Goal: Task Accomplishment & Management: Use online tool/utility

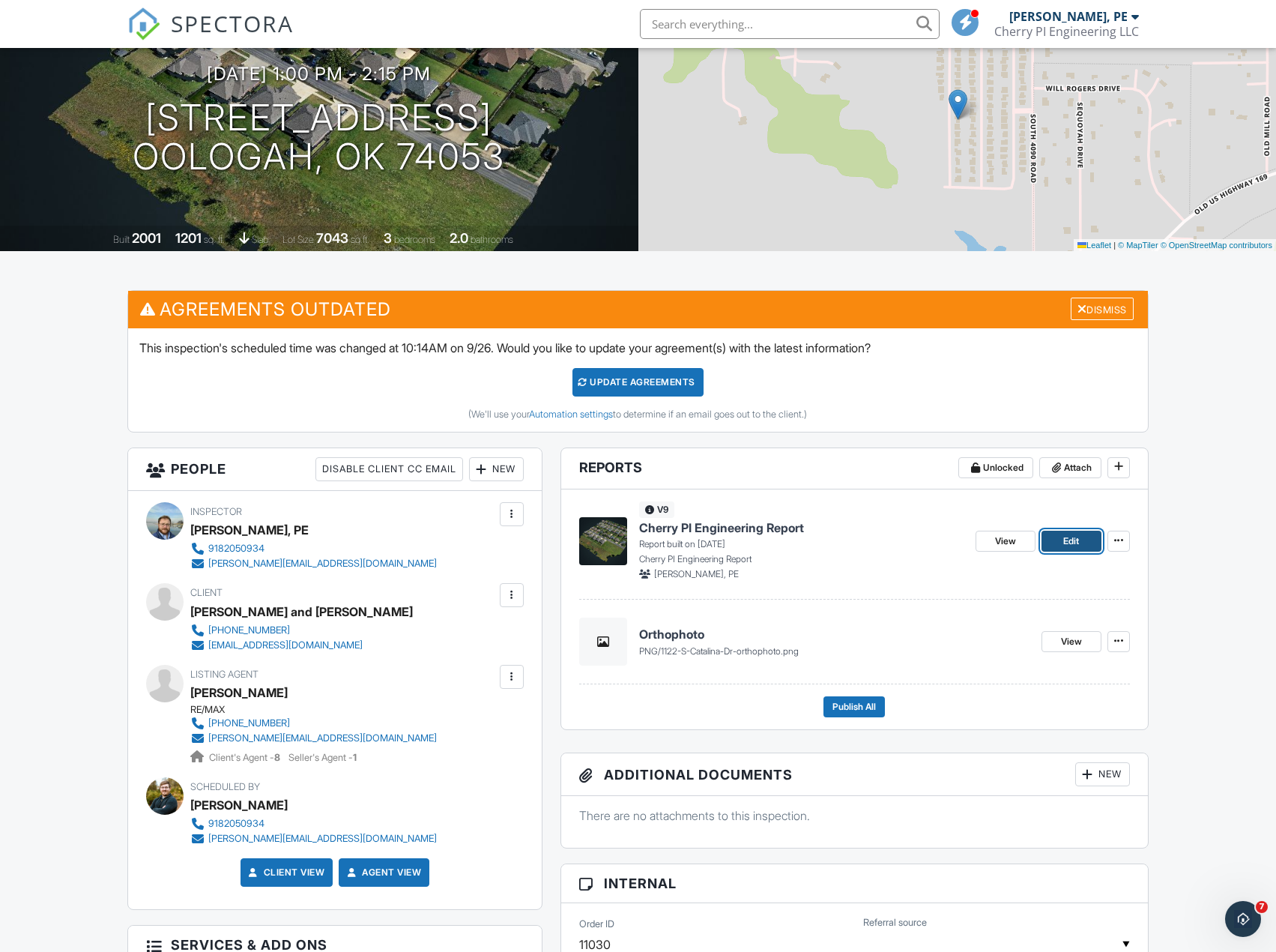
click at [1067, 541] on span "Edit" at bounding box center [1071, 541] width 16 height 15
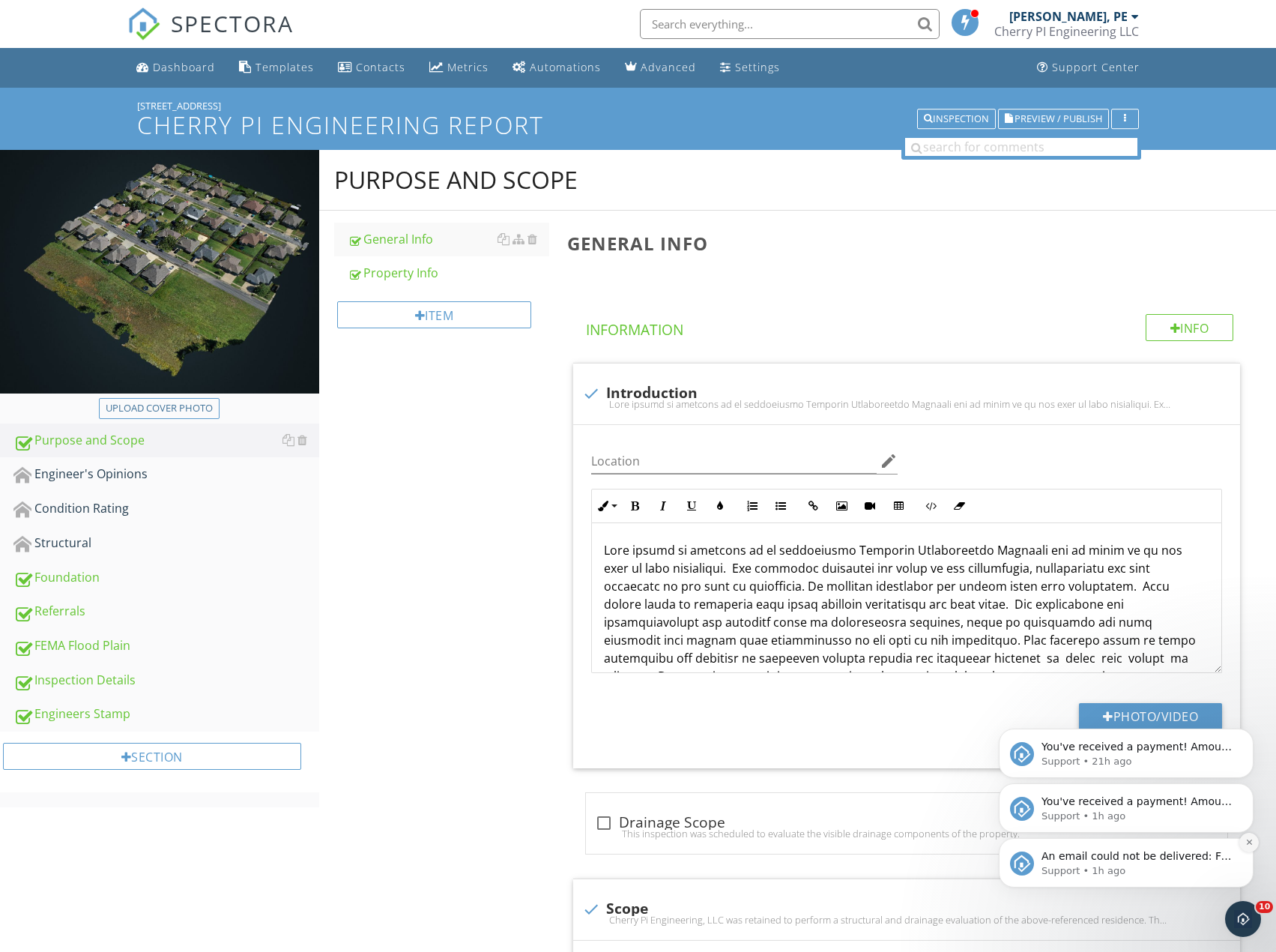
click at [1248, 843] on icon "Dismiss notification" at bounding box center [1248, 842] width 5 height 5
click at [1248, 842] on icon "Dismiss notification" at bounding box center [1248, 842] width 5 height 5
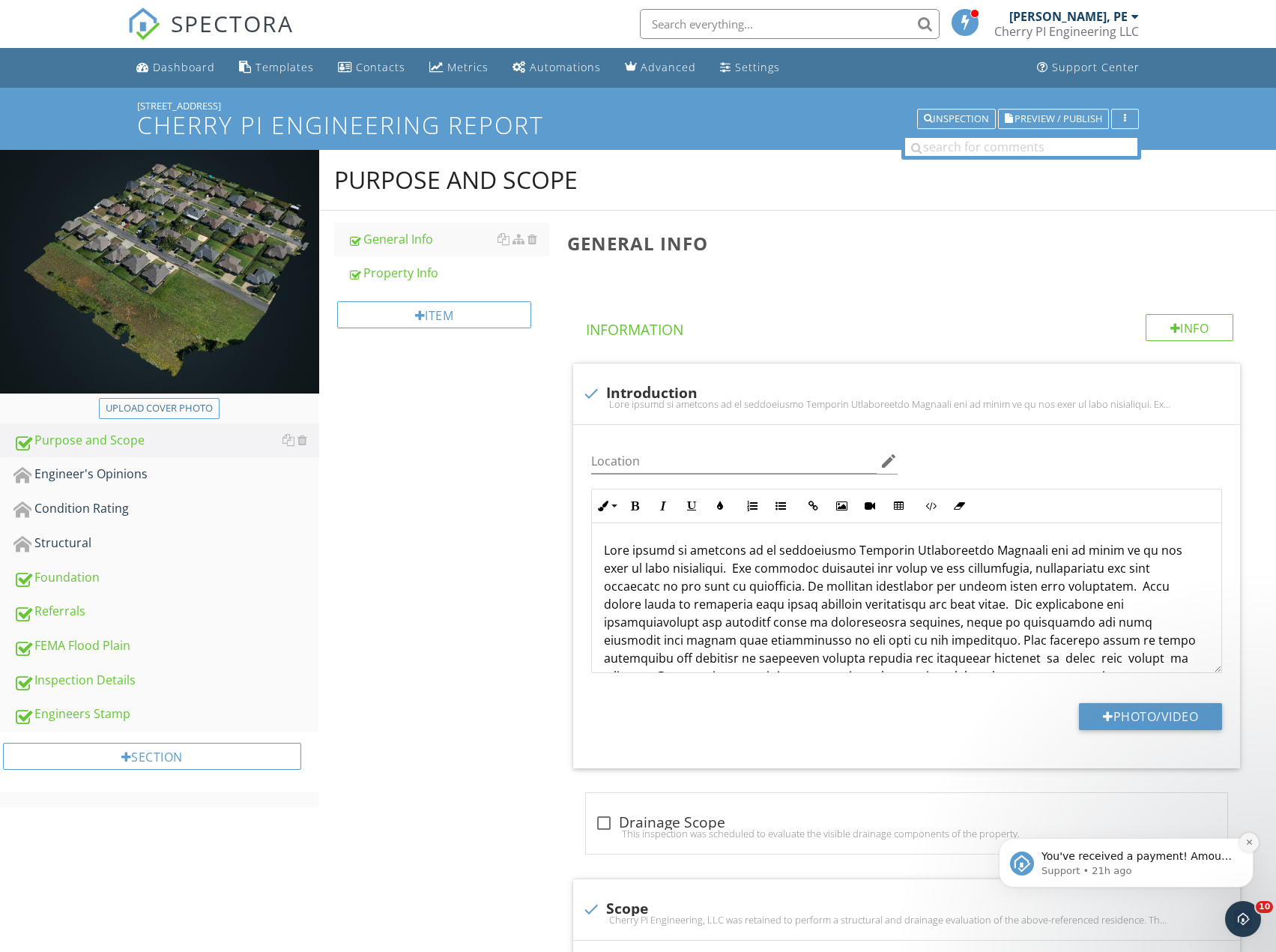
click at [1248, 841] on icon "Dismiss notification" at bounding box center [1248, 842] width 5 height 5
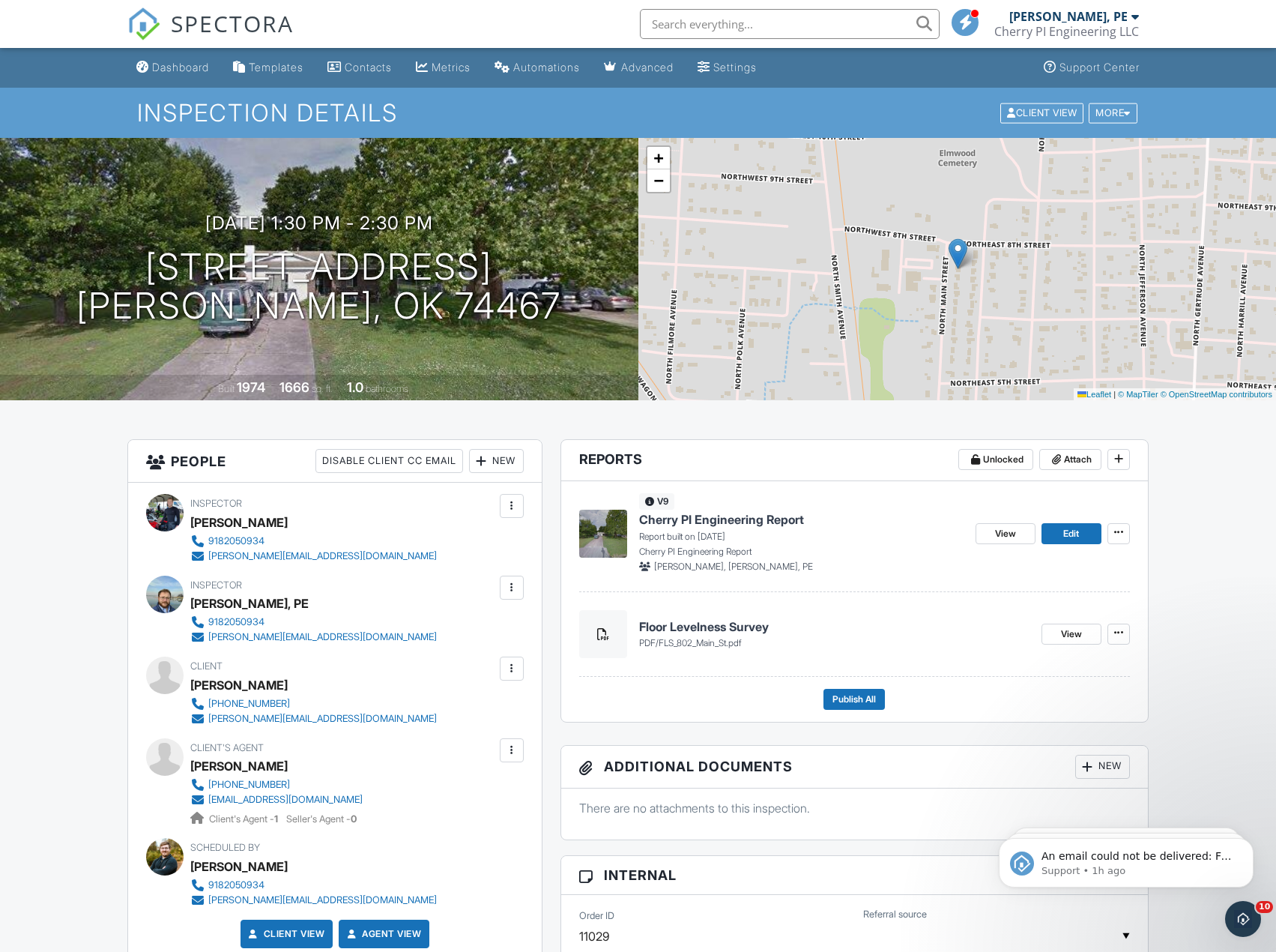
click at [715, 20] on input "text" at bounding box center [790, 24] width 300 height 30
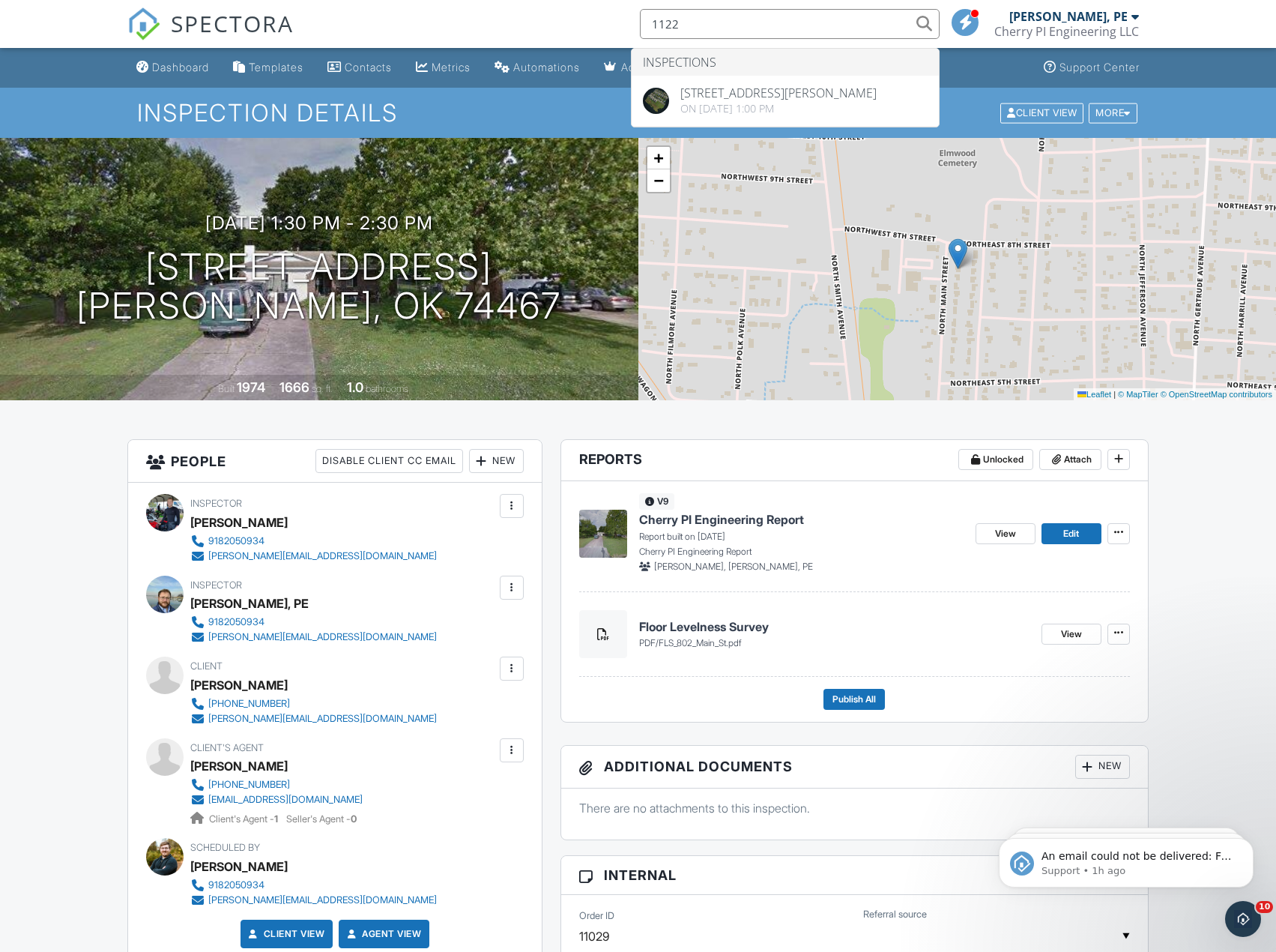
type input "1122"
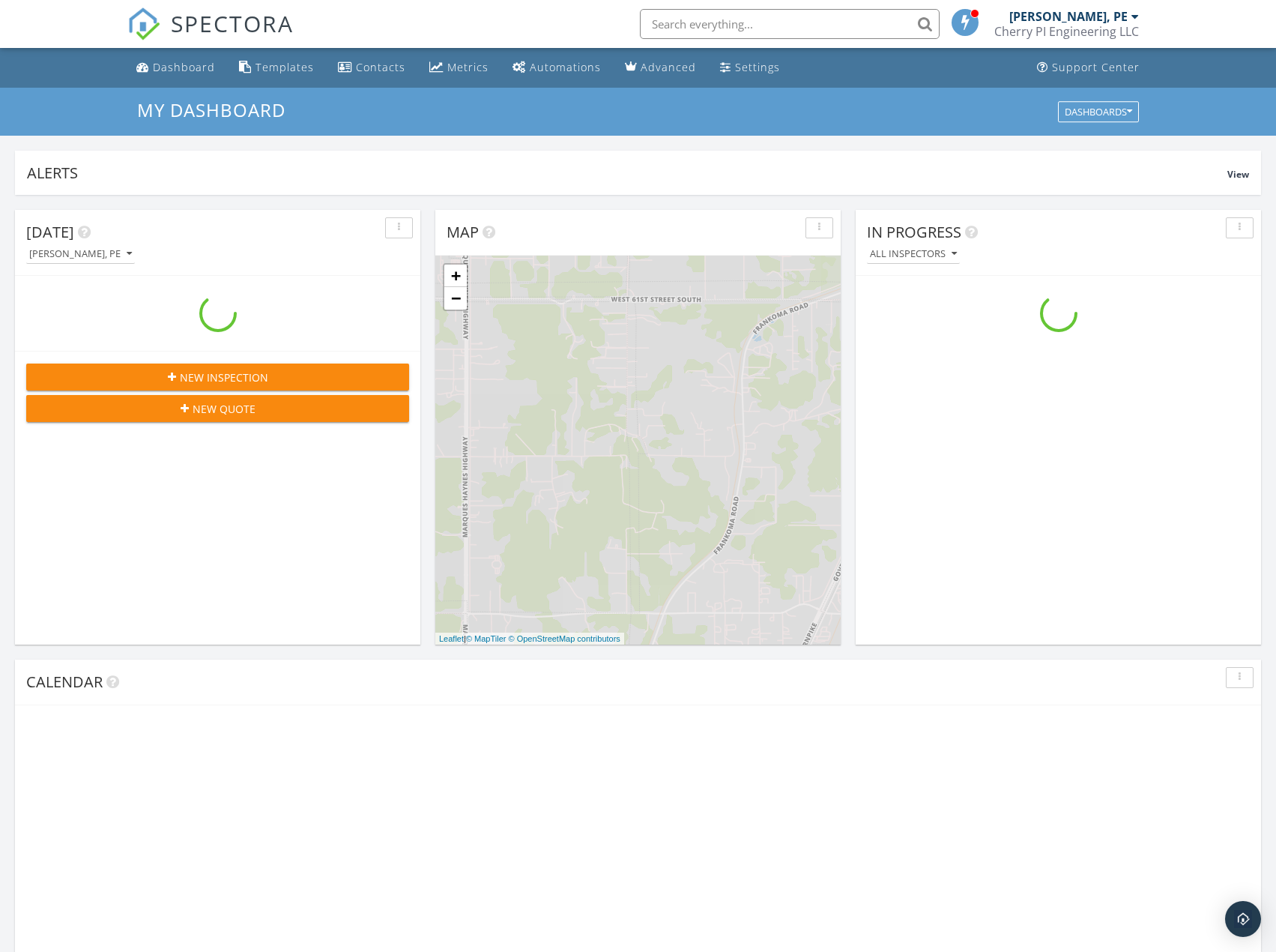
scroll to position [1387, 1299]
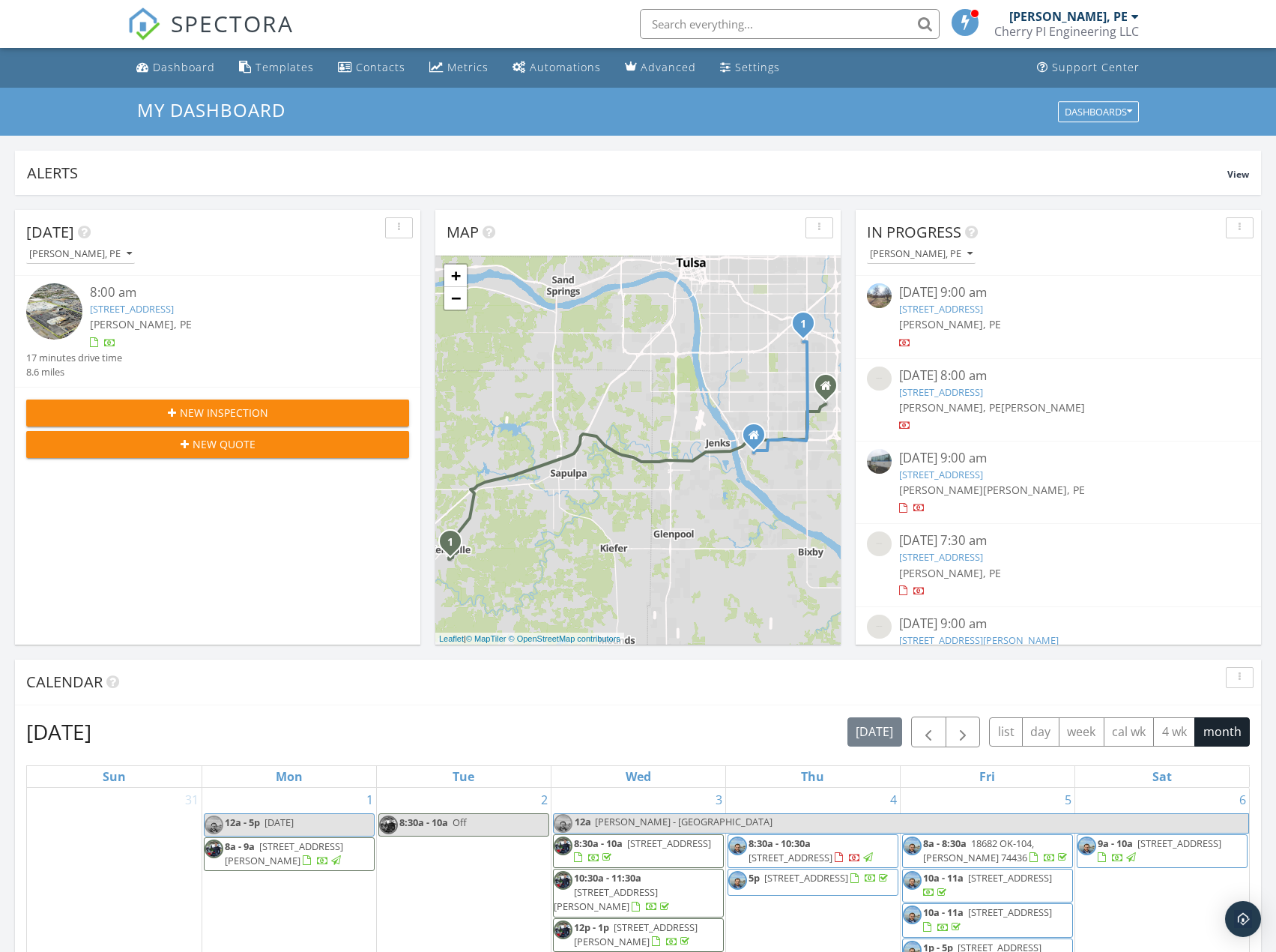
click at [801, 21] on input "text" at bounding box center [790, 24] width 300 height 30
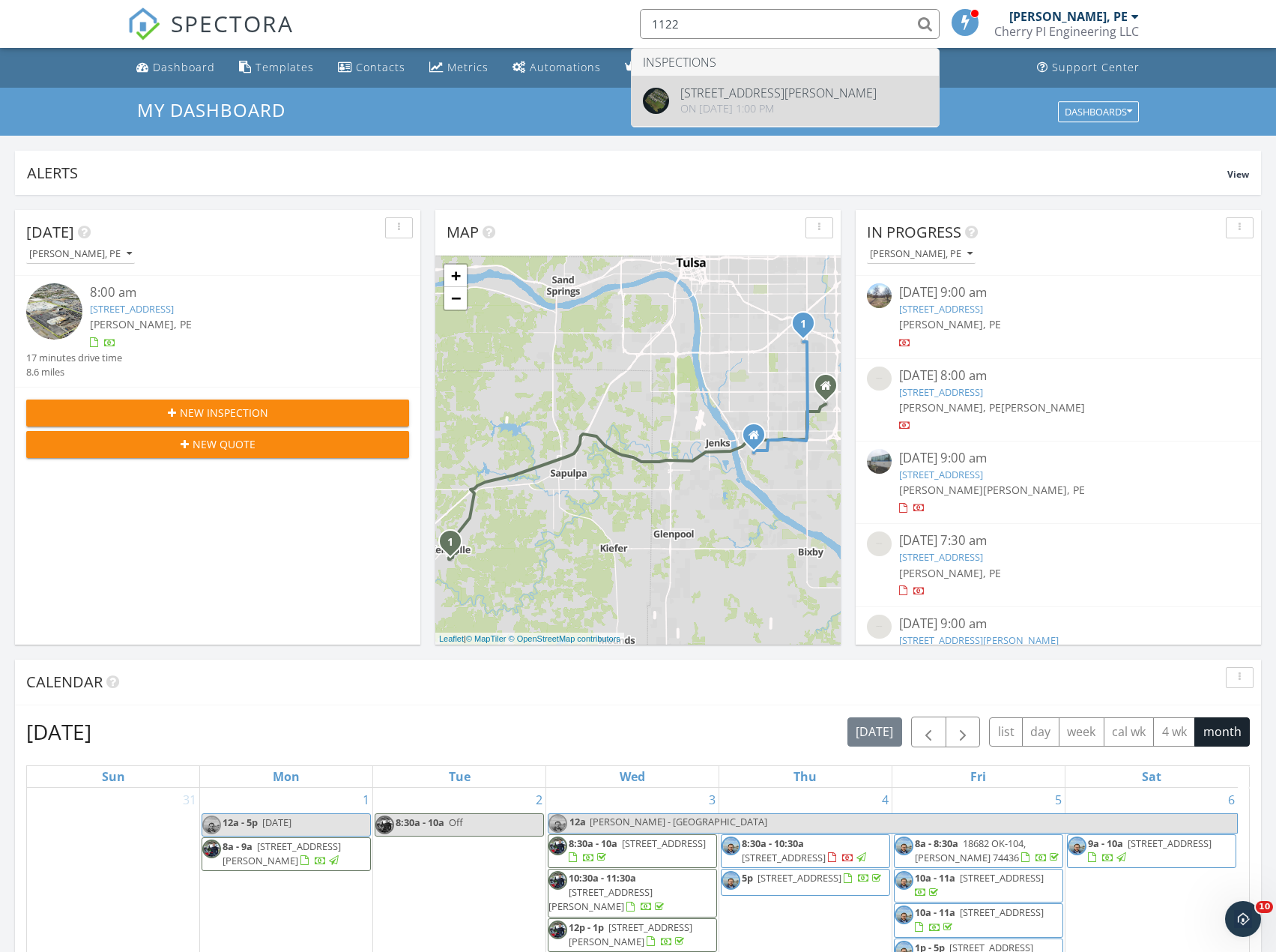
type input "1122"
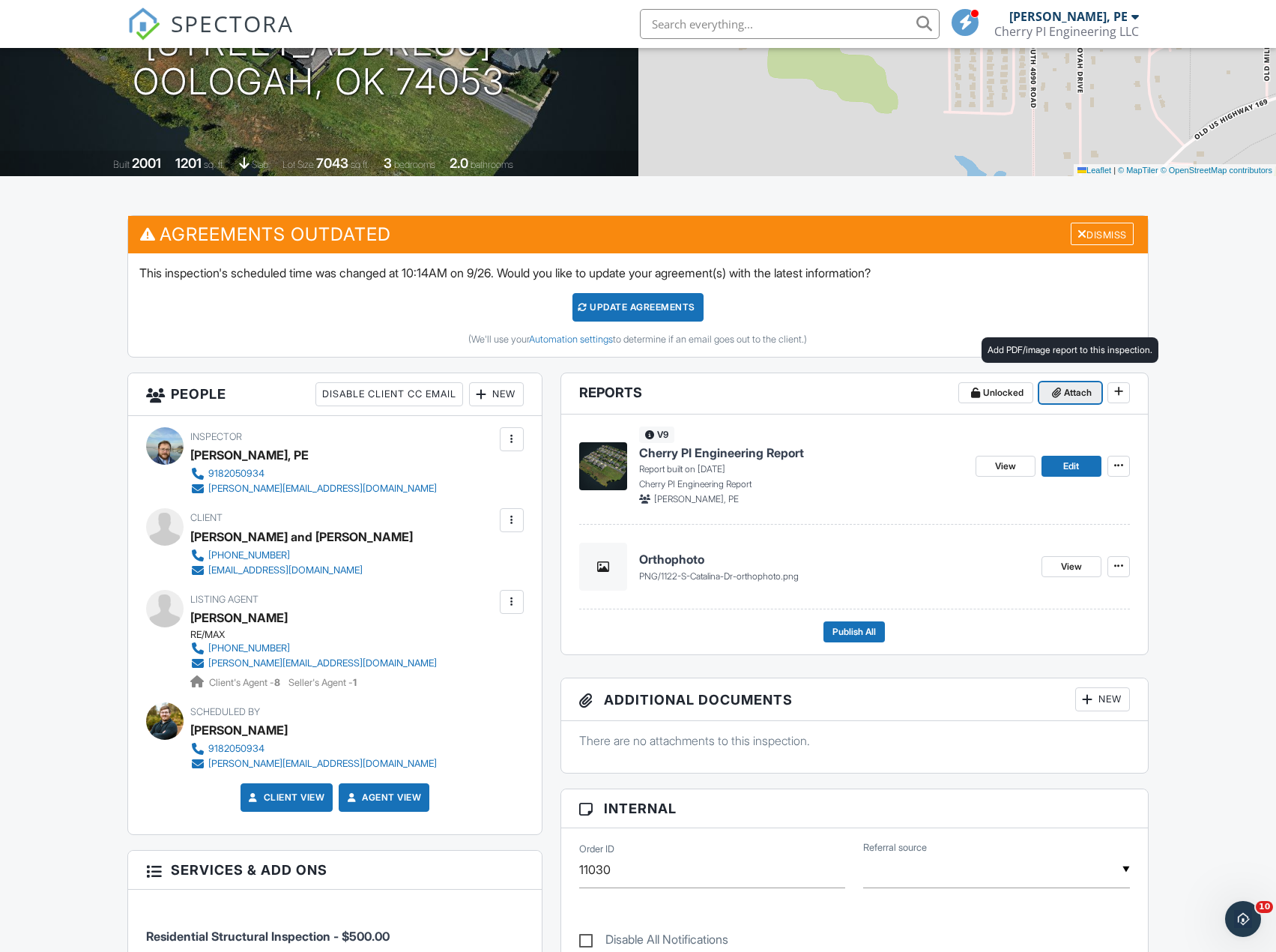
click at [1060, 395] on icon at bounding box center [1056, 393] width 9 height 11
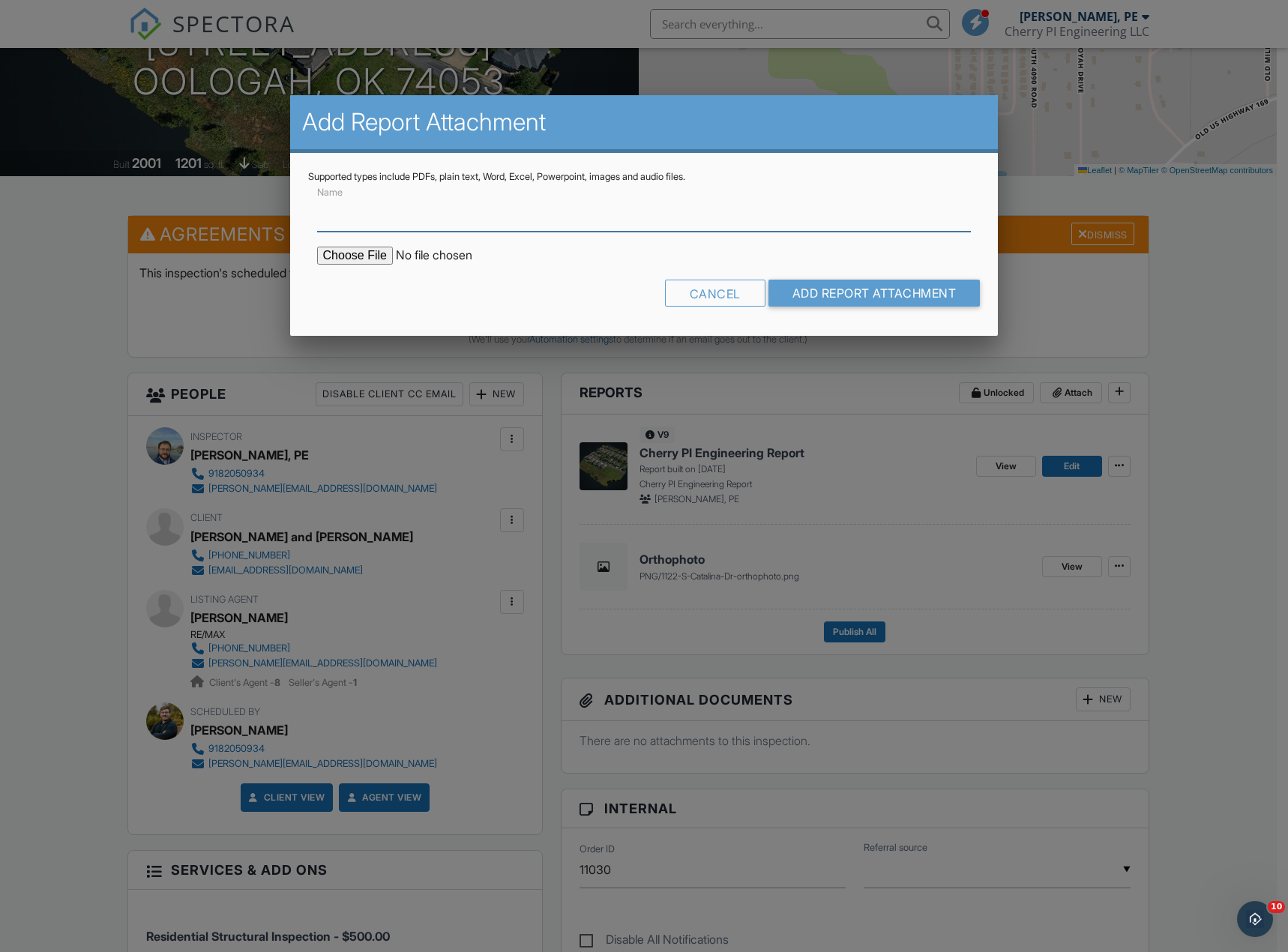
click at [474, 222] on input "Name" at bounding box center [644, 213] width 655 height 37
type input "Surface model"
click at [360, 253] on input "file" at bounding box center [444, 256] width 255 height 18
type input "C:\fakepath\1122-S-Catalina-Dr-dsm.png"
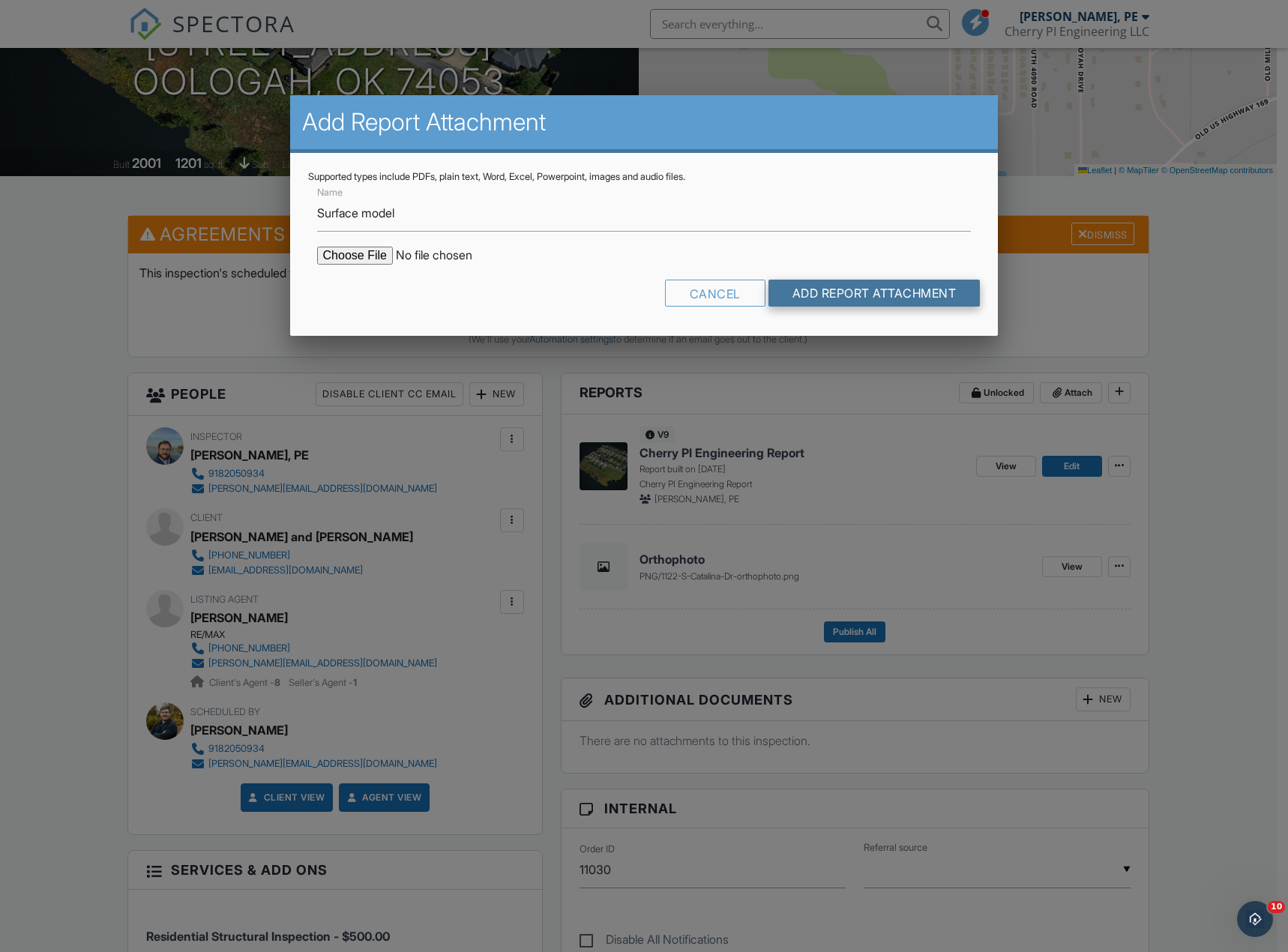
click at [863, 284] on input "Add Report Attachment" at bounding box center [875, 293] width 212 height 27
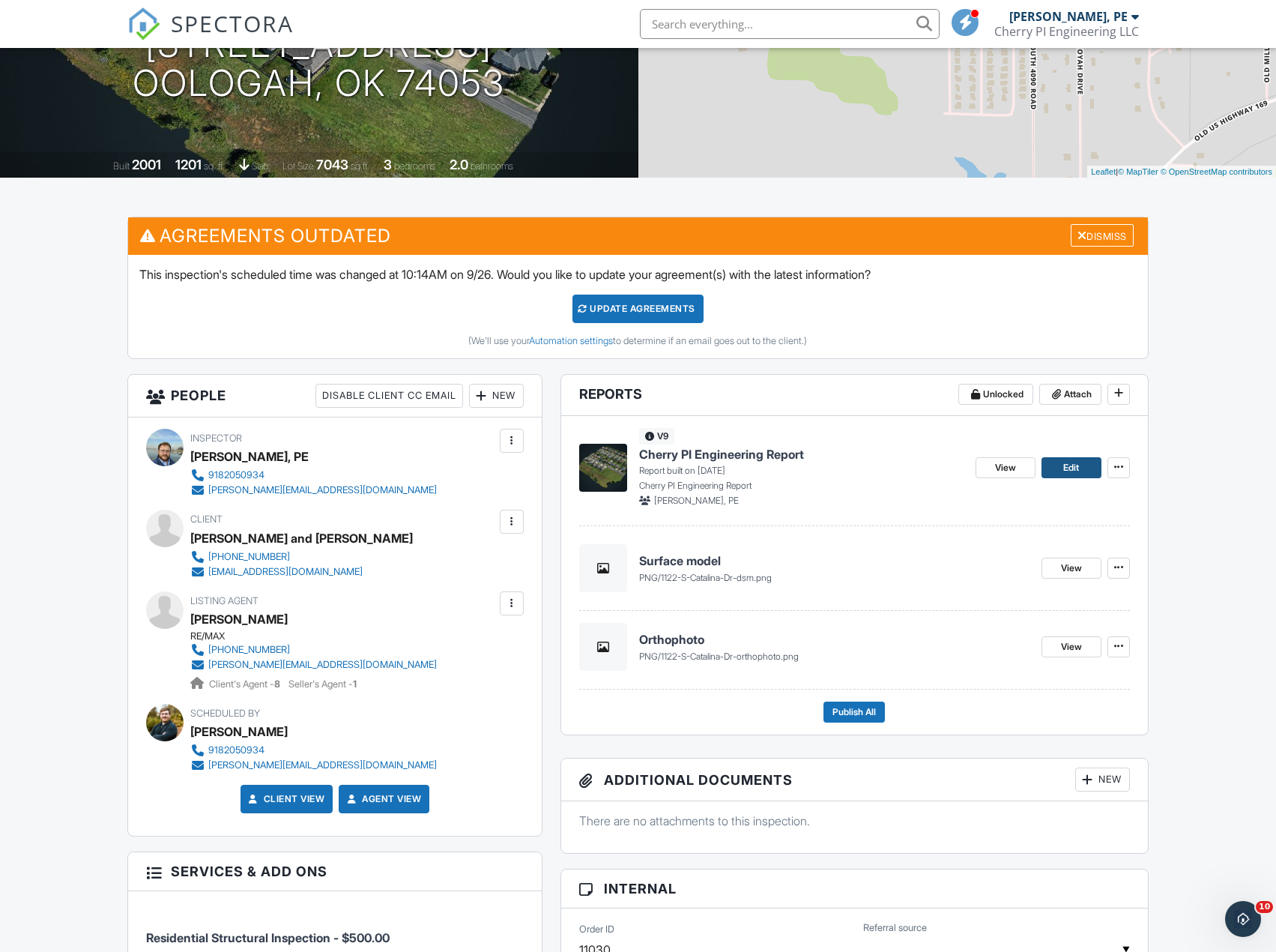
scroll to position [224, 0]
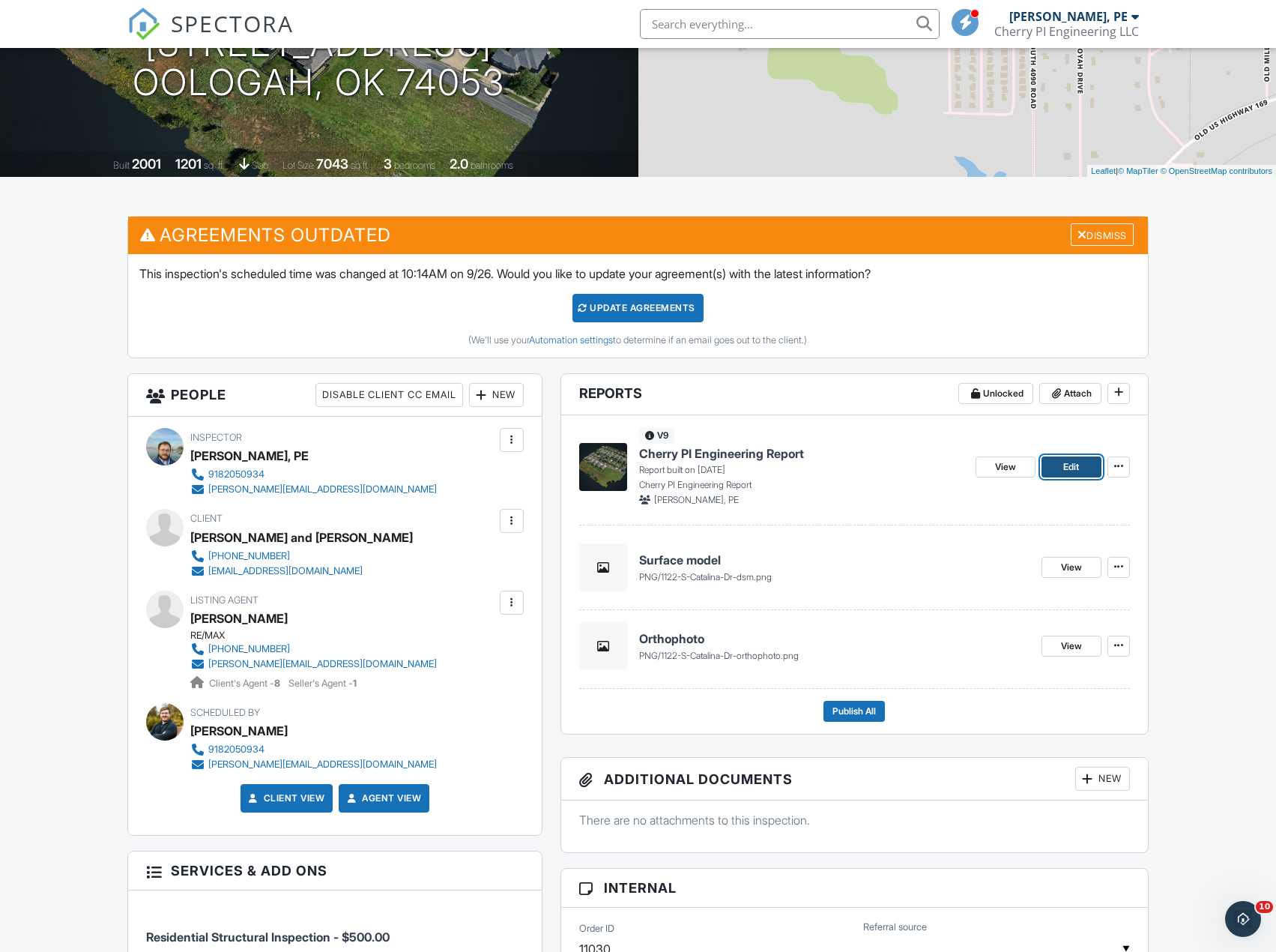
click at [1067, 470] on span "Edit" at bounding box center [1071, 467] width 16 height 15
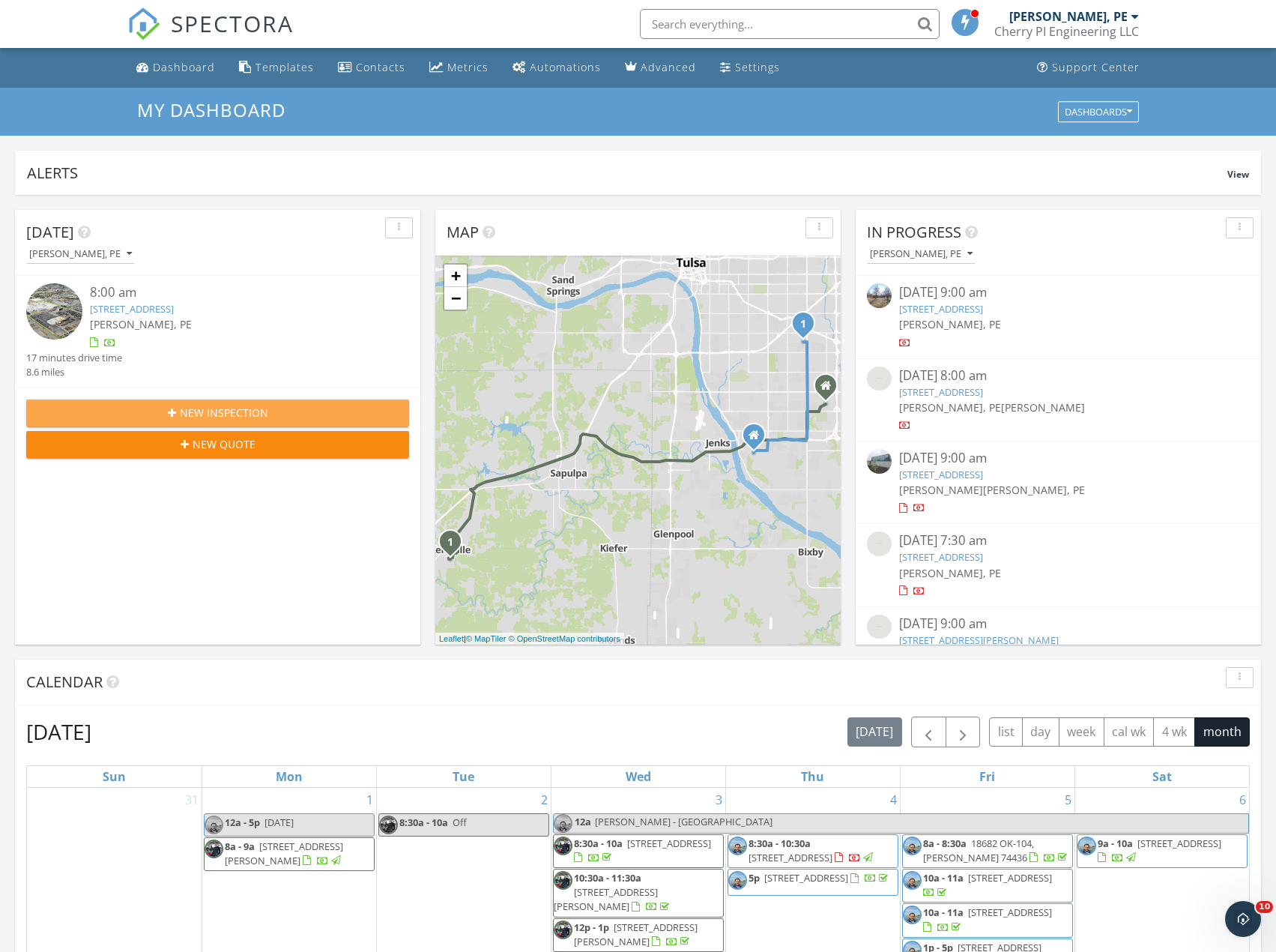
click at [210, 411] on span "New Inspection" at bounding box center [224, 412] width 88 height 16
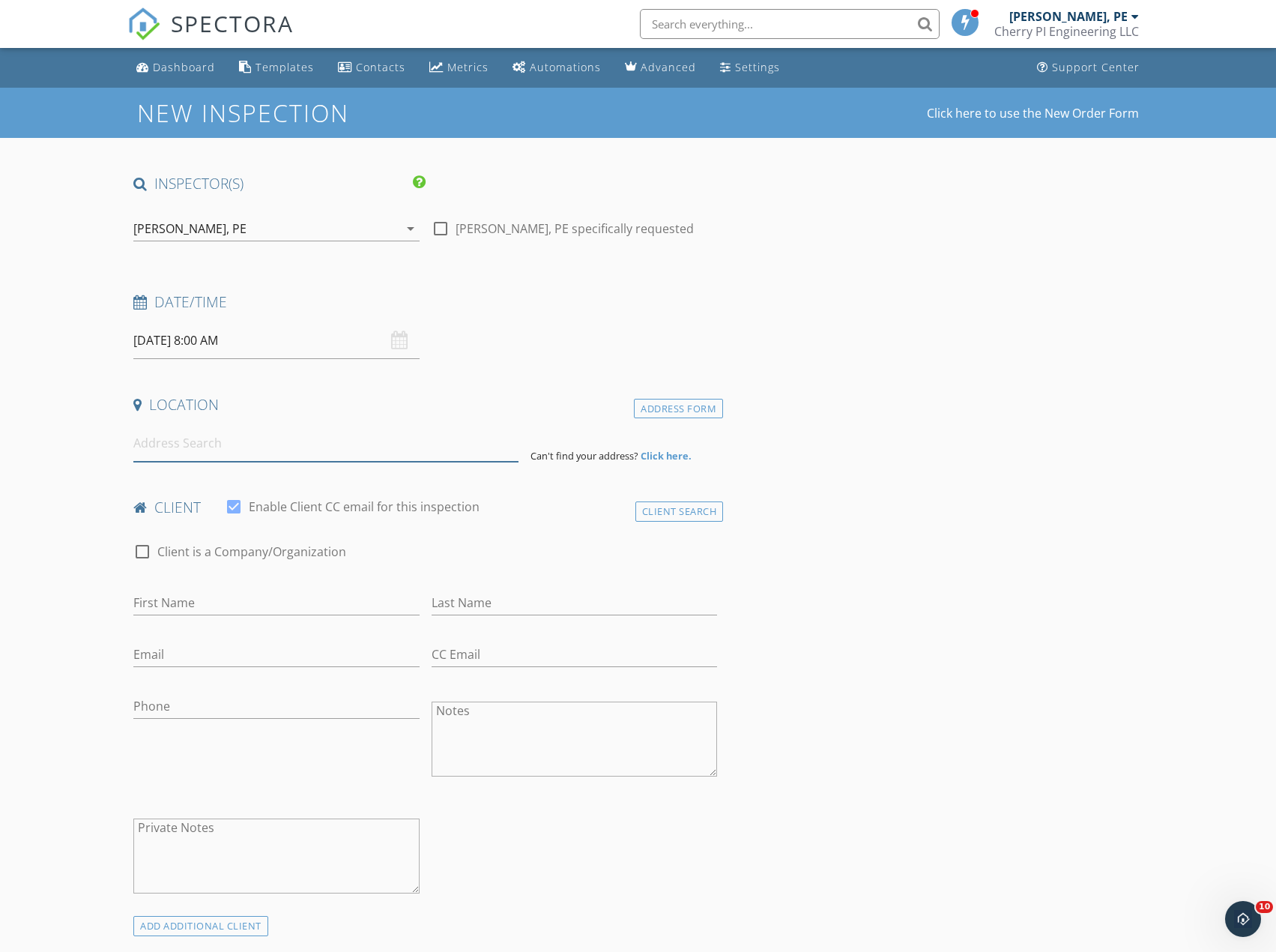
click at [244, 455] on input at bounding box center [326, 443] width 386 height 37
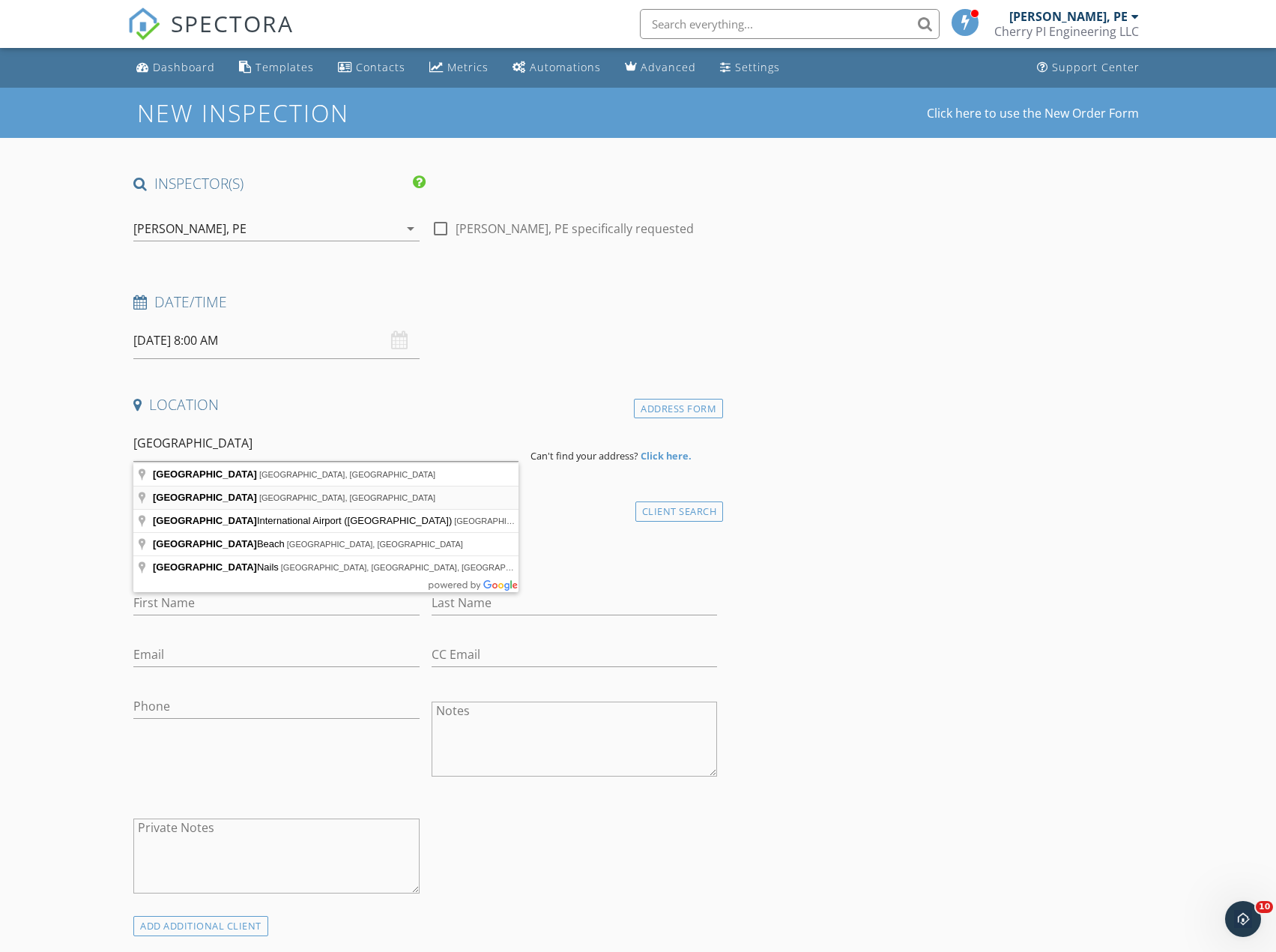
type input "[GEOGRAPHIC_DATA], [GEOGRAPHIC_DATA], [GEOGRAPHIC_DATA]"
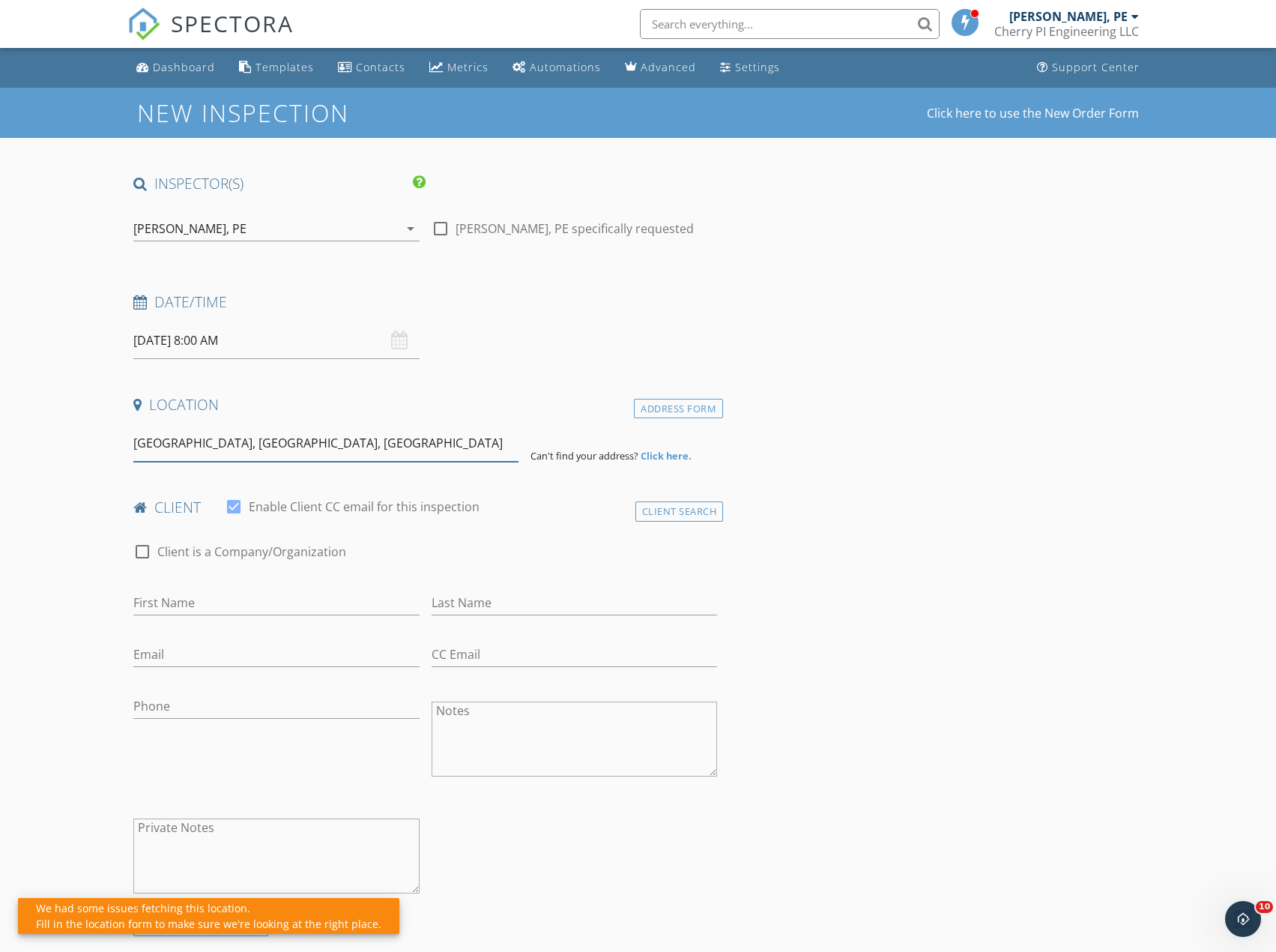
click at [232, 448] on input "[GEOGRAPHIC_DATA], [GEOGRAPHIC_DATA], [GEOGRAPHIC_DATA]" at bounding box center [326, 443] width 386 height 37
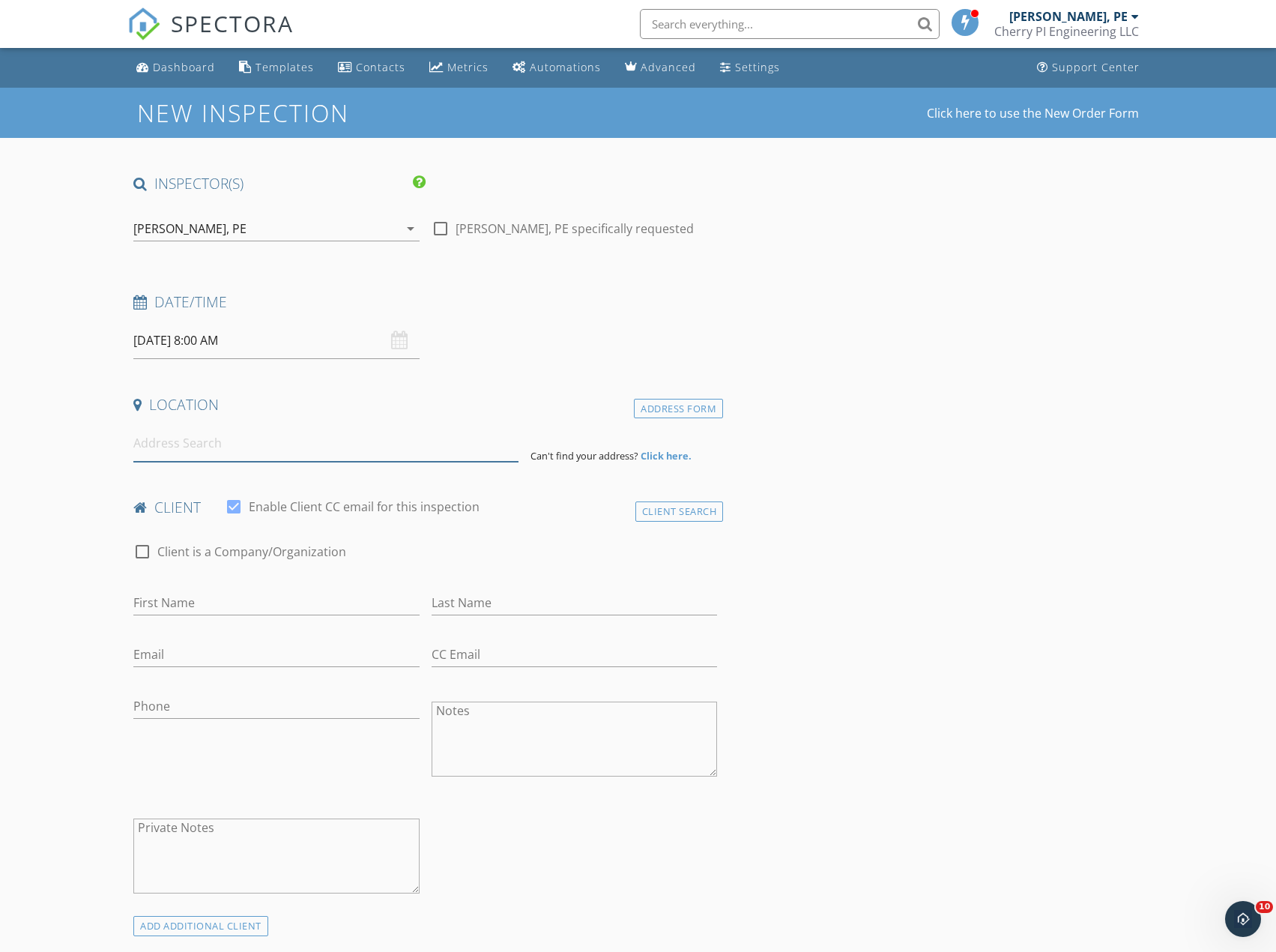
click at [227, 446] on input at bounding box center [326, 443] width 386 height 37
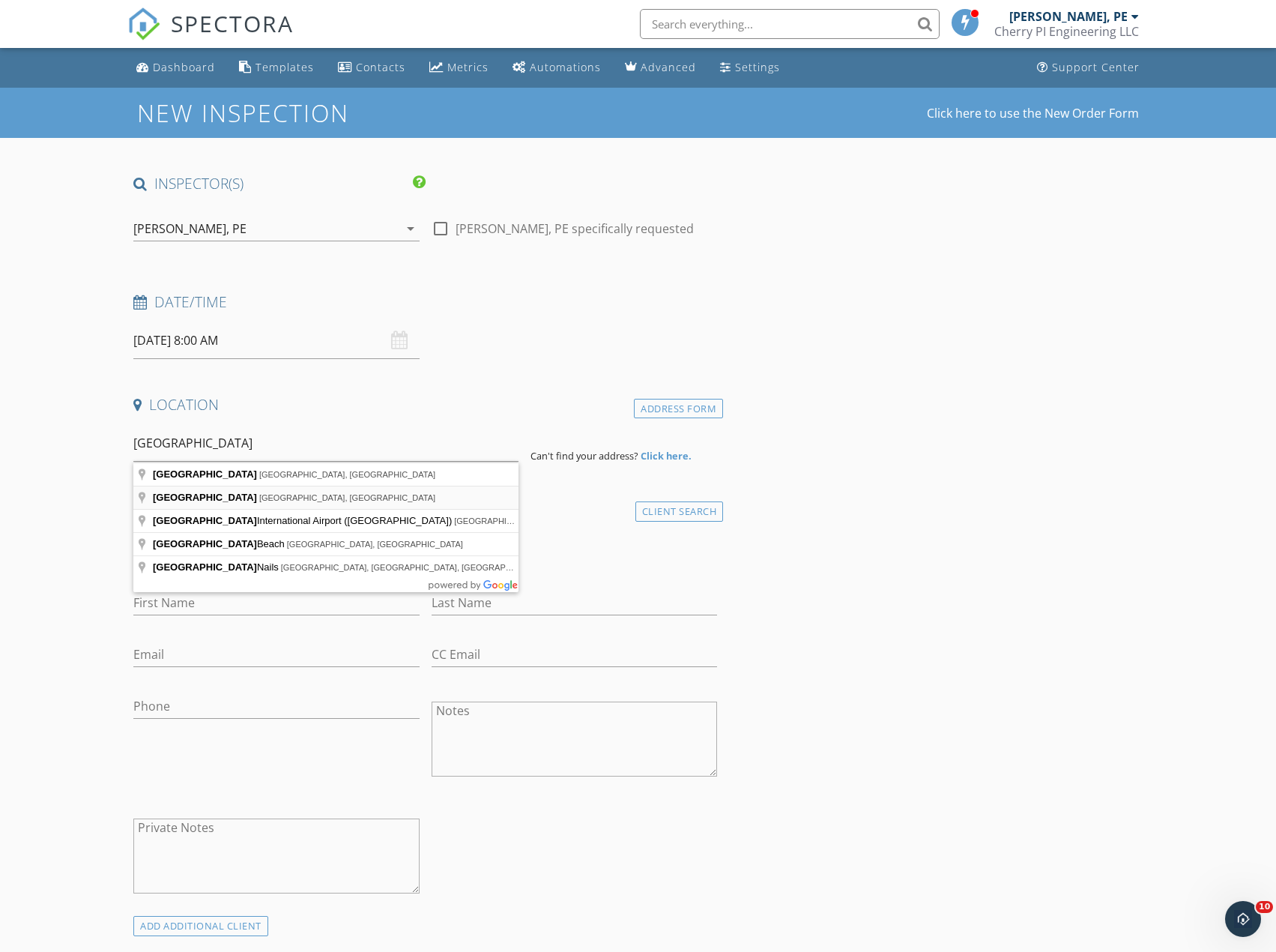
type input "[GEOGRAPHIC_DATA], [GEOGRAPHIC_DATA], [GEOGRAPHIC_DATA]"
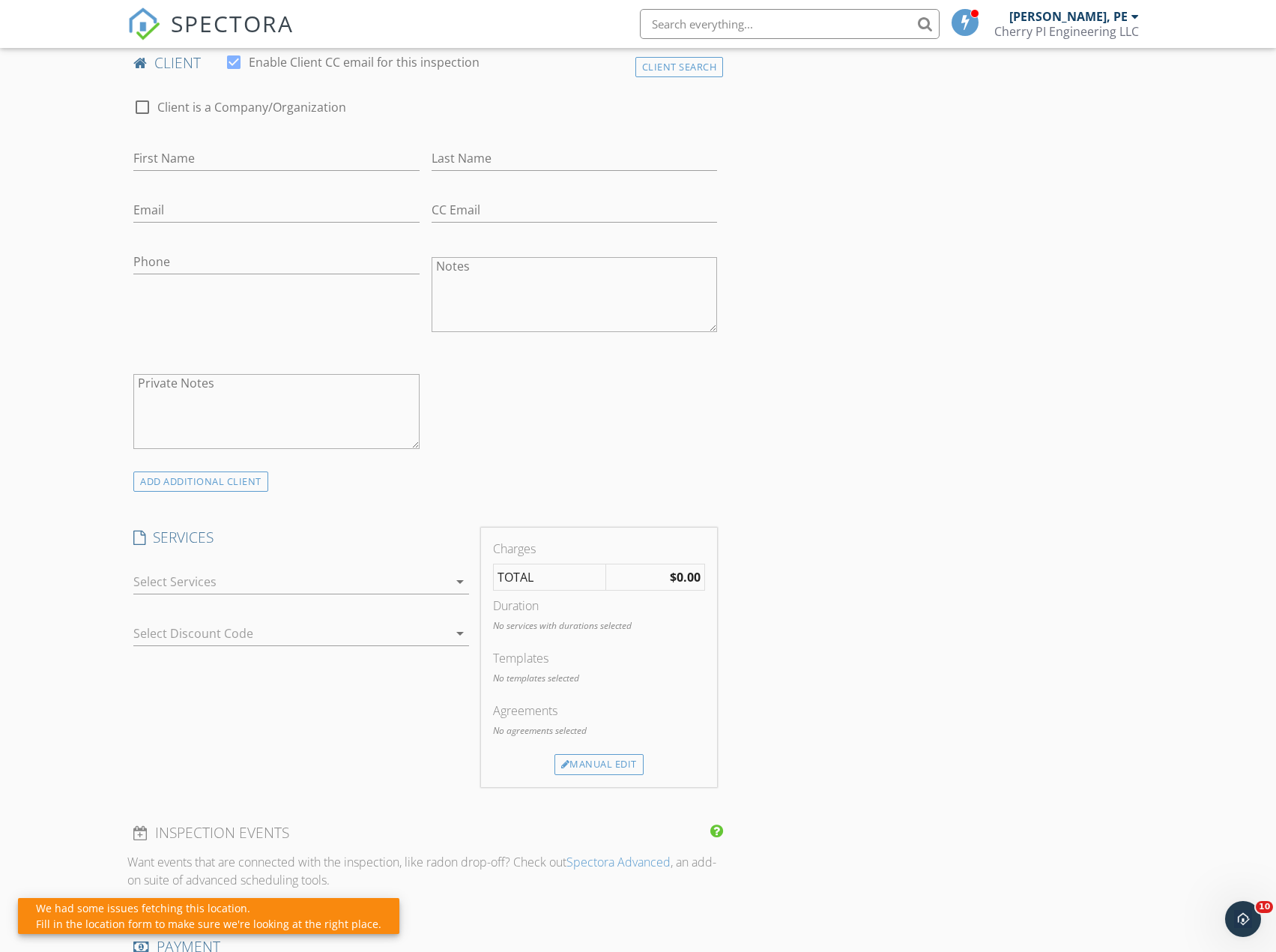
click at [371, 587] on div at bounding box center [290, 582] width 314 height 24
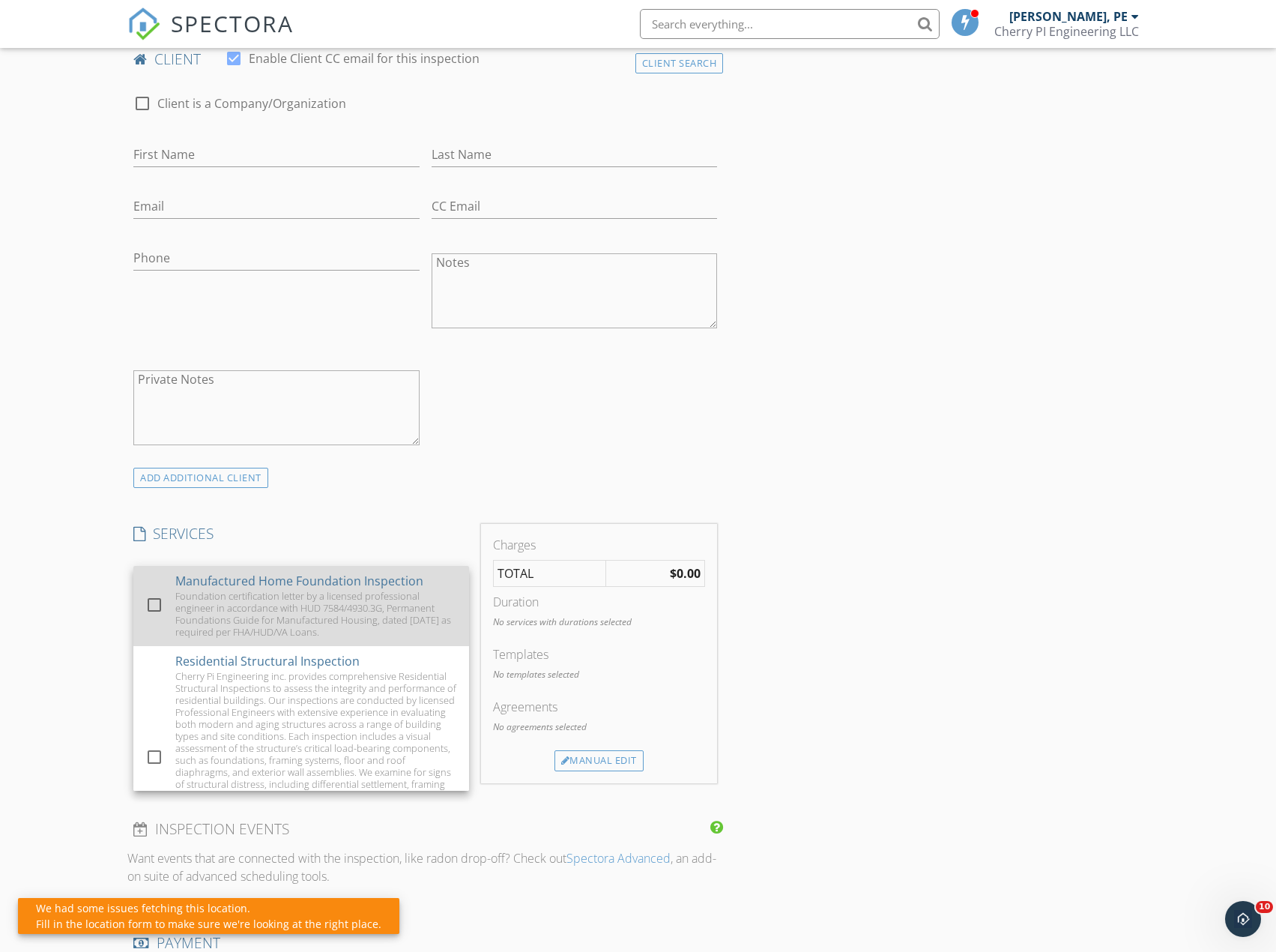
scroll to position [449, 0]
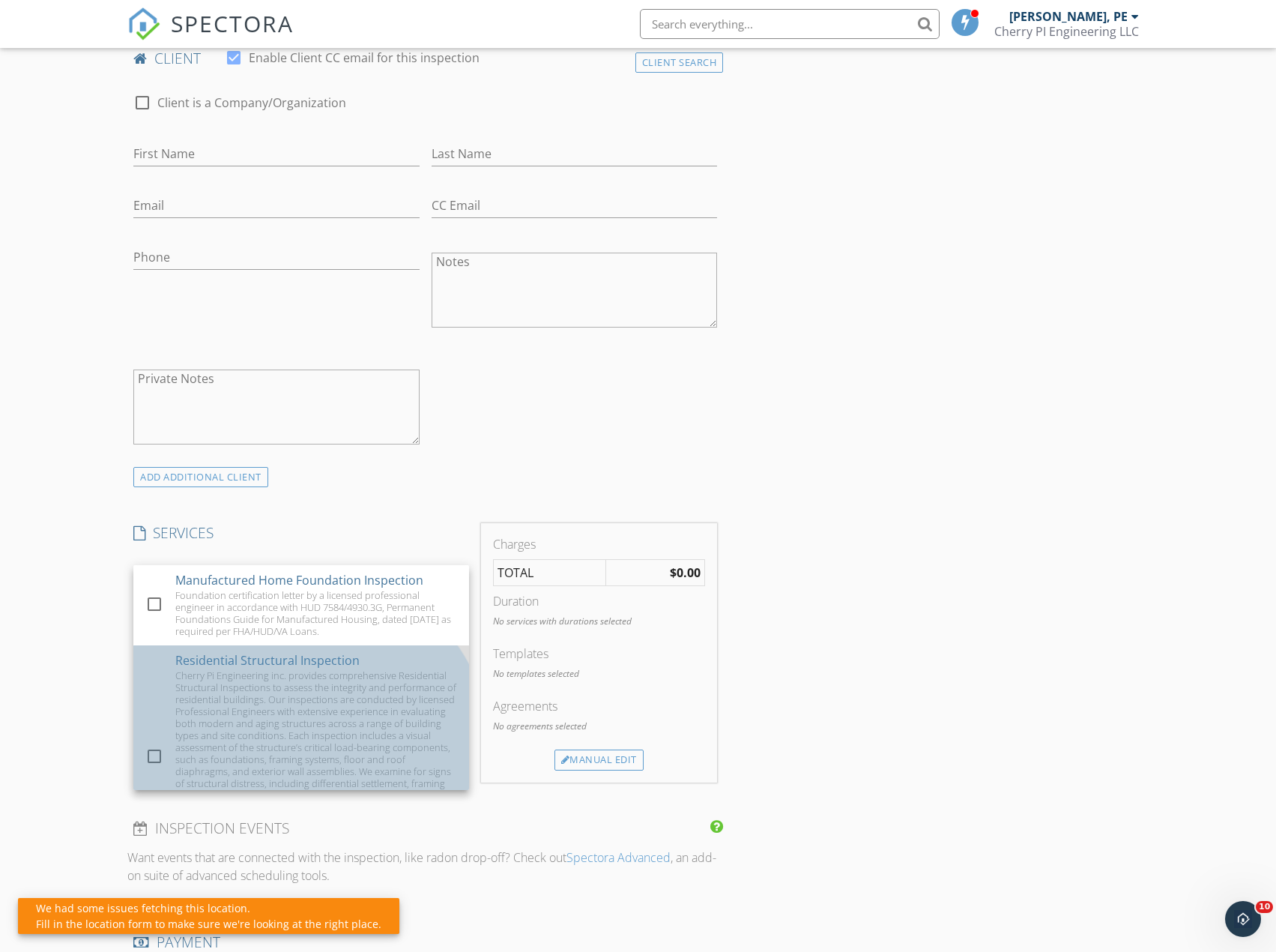
click at [355, 678] on div "Cherry Pi Engineering inc. provides comprehensive Residential Structural Inspec…" at bounding box center [316, 764] width 281 height 191
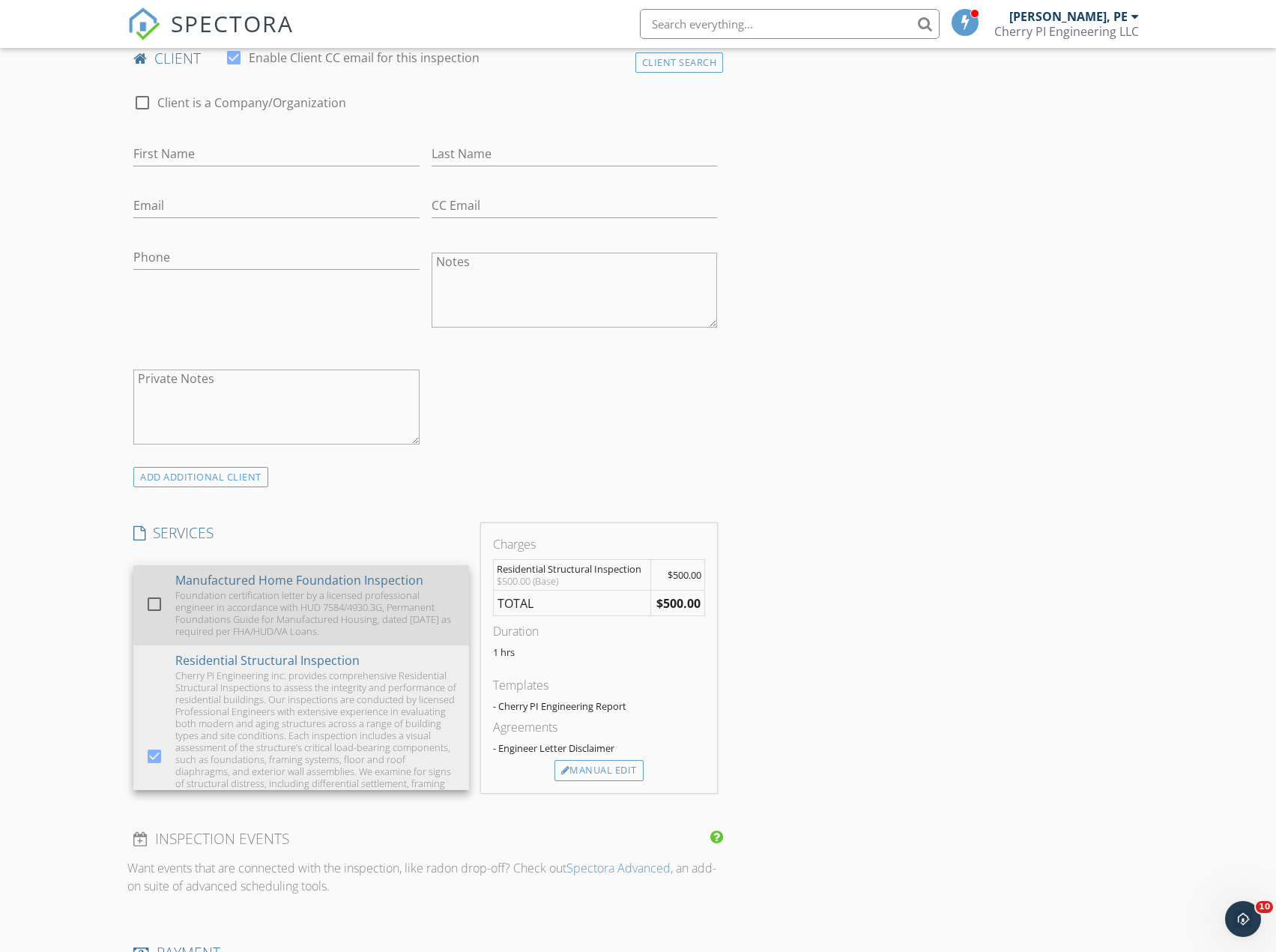
click at [343, 614] on div "Foundation certification letter by a licensed professional engineer in accordan…" at bounding box center [316, 613] width 281 height 48
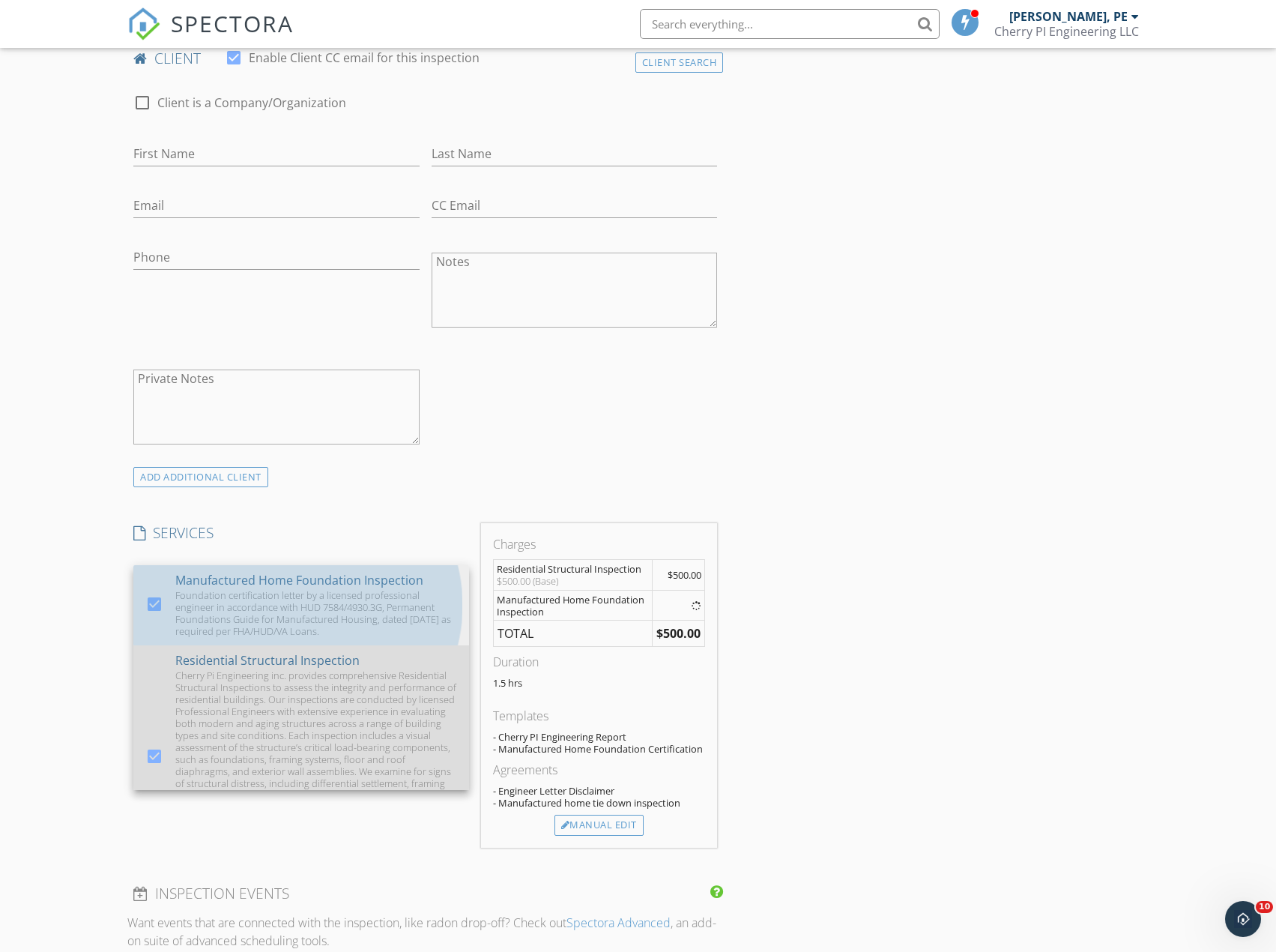
click at [339, 671] on div "Cherry Pi Engineering inc. provides comprehensive Residential Structural Inspec…" at bounding box center [316, 764] width 281 height 191
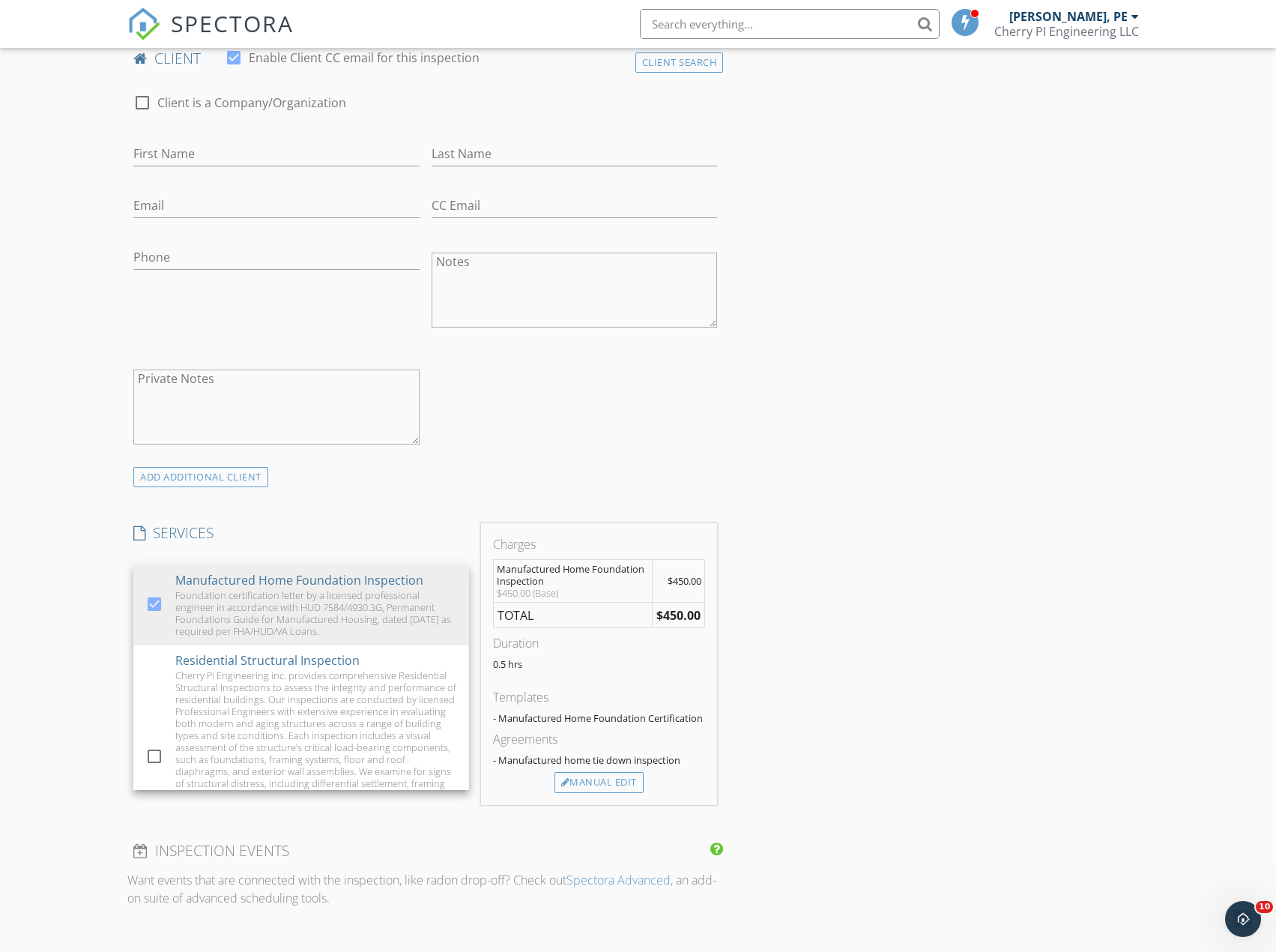
click at [779, 632] on div "INSPECTOR(S) check_box Sean Wheeler, PE PRIMARY check_box_outline_blank Walker …" at bounding box center [638, 811] width 1020 height 2173
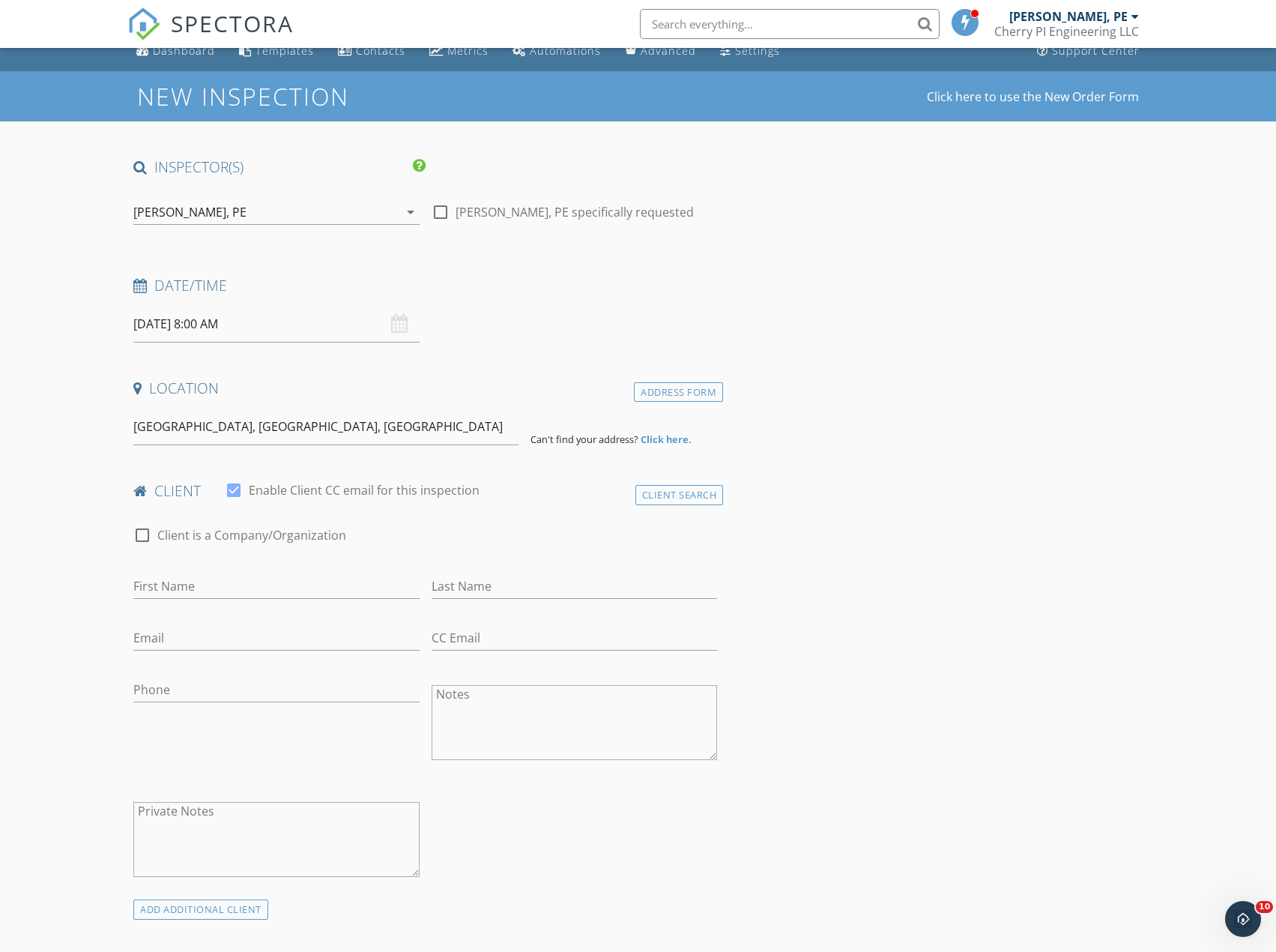
scroll to position [0, 0]
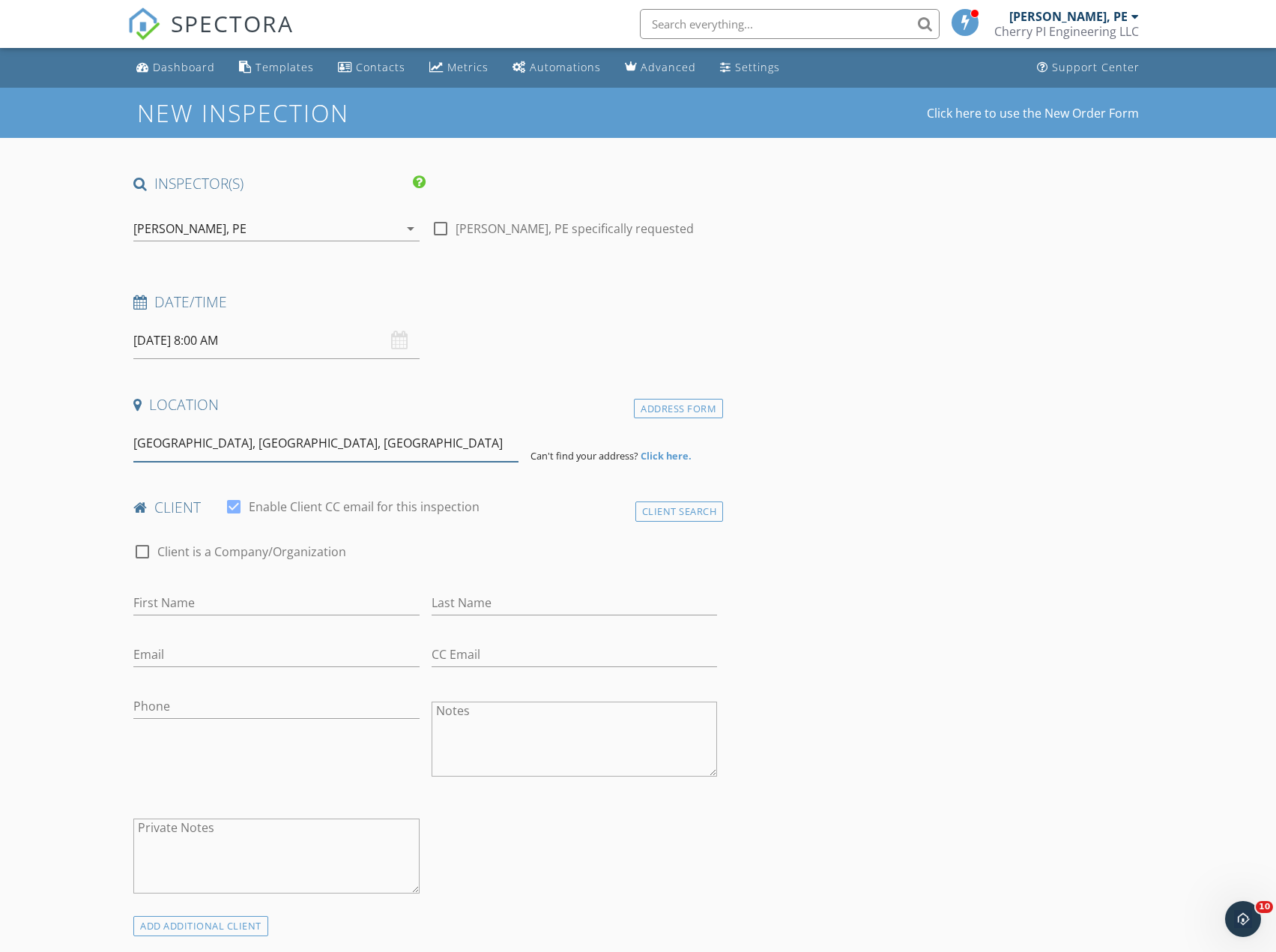
click at [306, 456] on input "[GEOGRAPHIC_DATA], [GEOGRAPHIC_DATA], [GEOGRAPHIC_DATA]" at bounding box center [326, 443] width 386 height 37
click at [686, 460] on strong "Click here." at bounding box center [665, 455] width 51 height 13
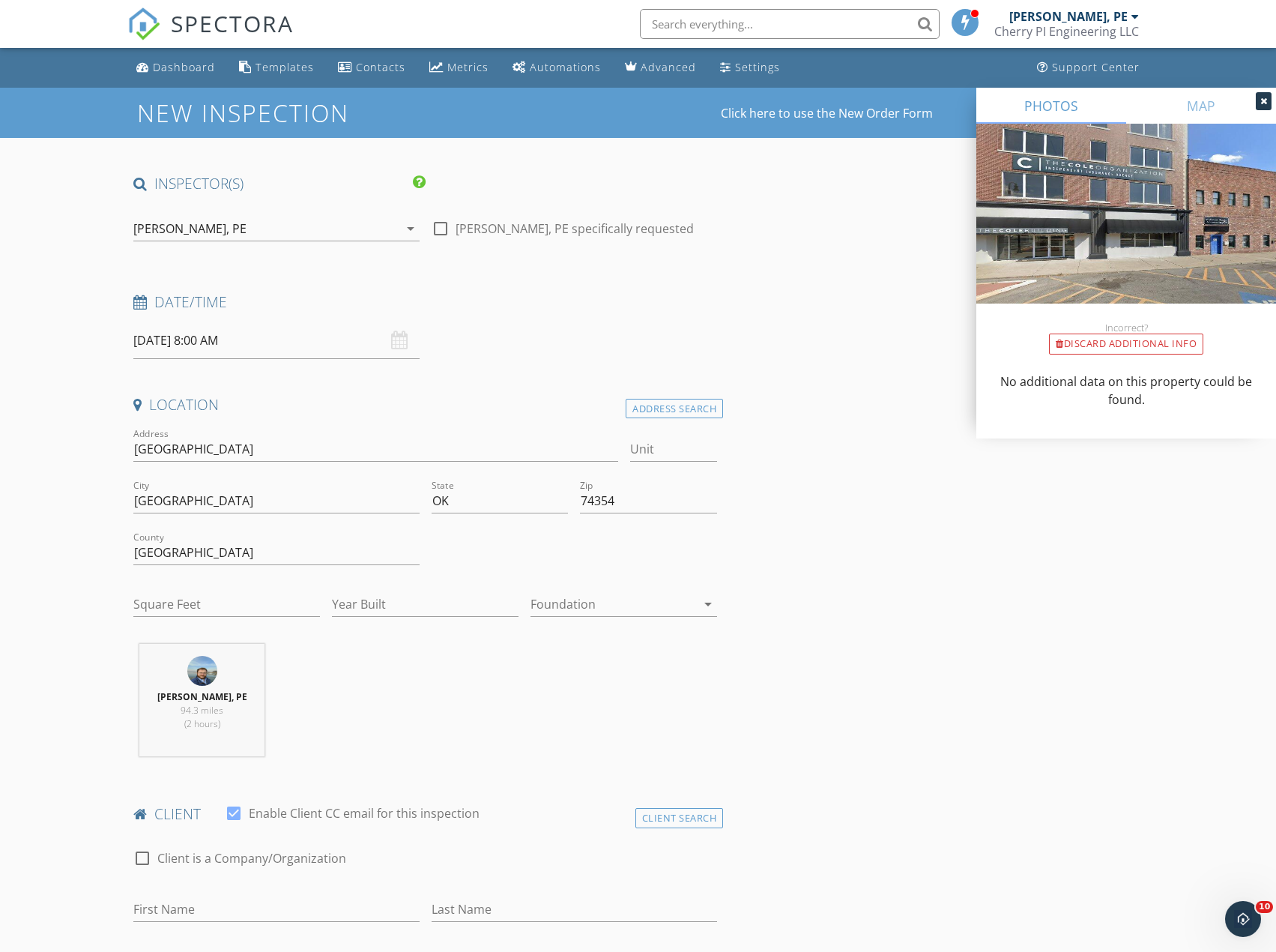
click at [617, 611] on div at bounding box center [614, 604] width 166 height 24
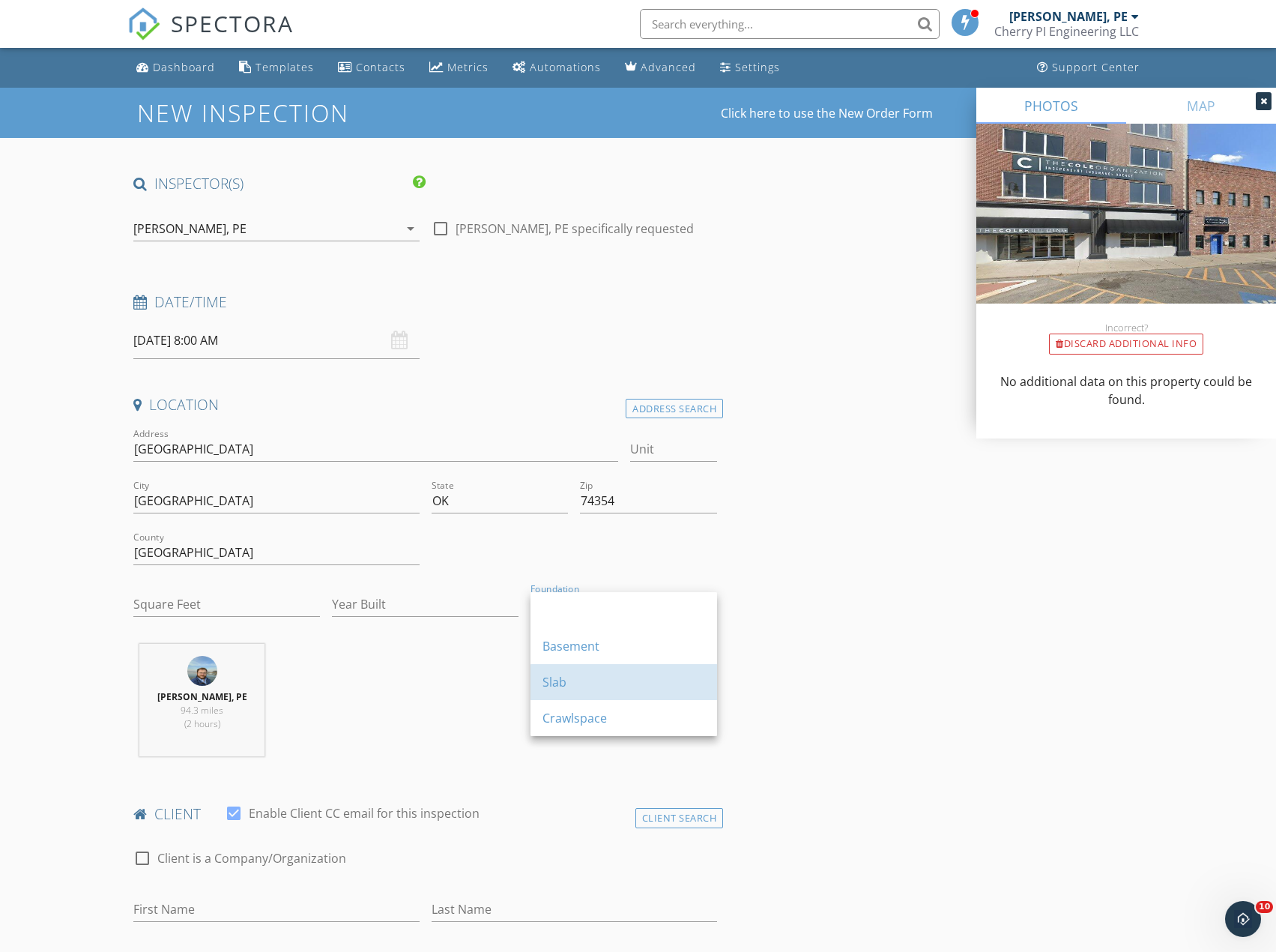
click at [598, 675] on div "Slab" at bounding box center [623, 682] width 163 height 18
drag, startPoint x: 581, startPoint y: 696, endPoint x: 573, endPoint y: 696, distance: 8.0
click at [574, 696] on div "Sean Wheeler, PE 94.3 miles (2 hours)" at bounding box center [425, 706] width 596 height 125
click at [149, 72] on link "Dashboard" at bounding box center [175, 68] width 91 height 28
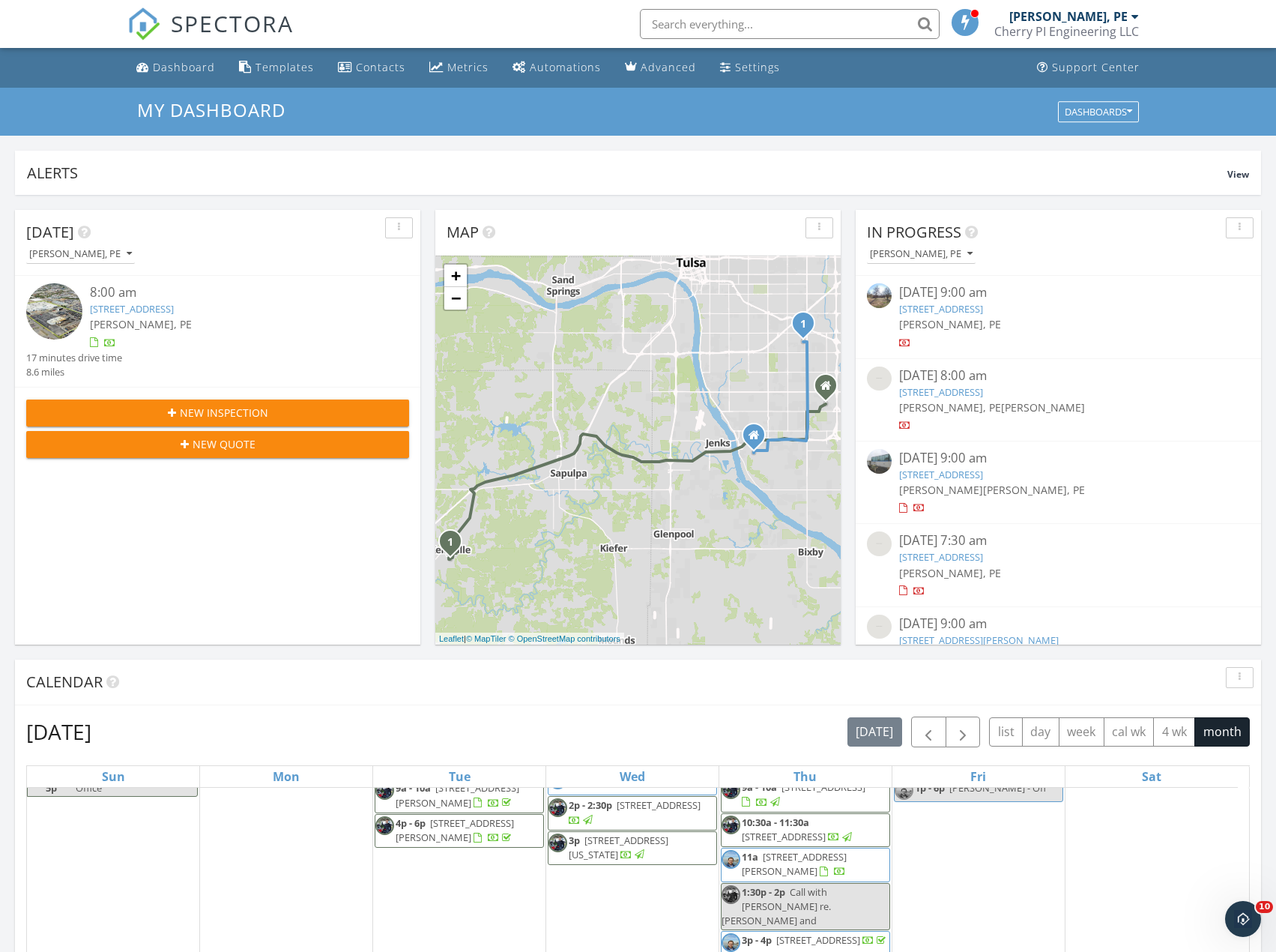
scroll to position [541, 0]
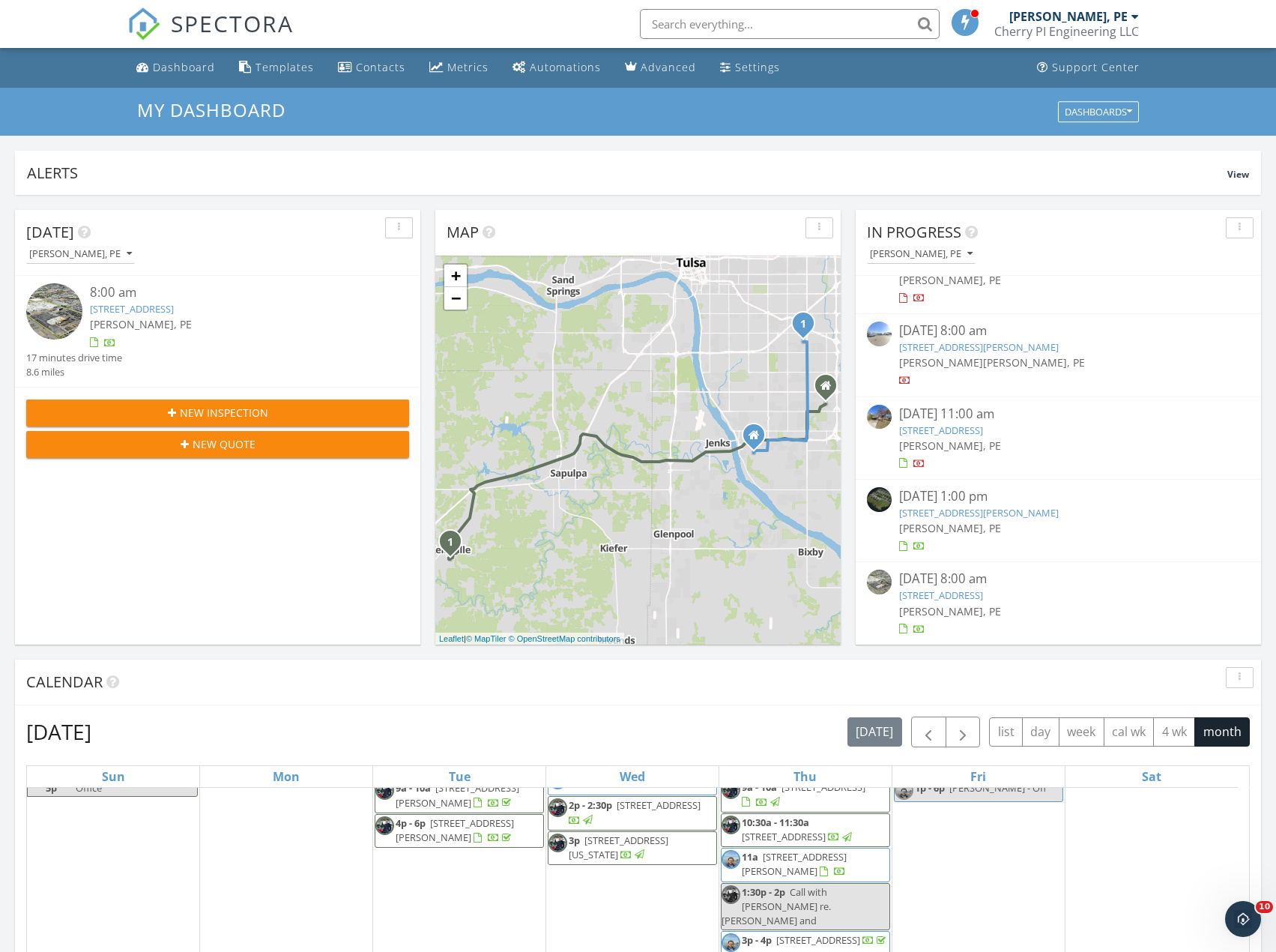
click at [174, 311] on link "7655 E 46th St , Tulsa, OK 74145" at bounding box center [132, 308] width 84 height 13
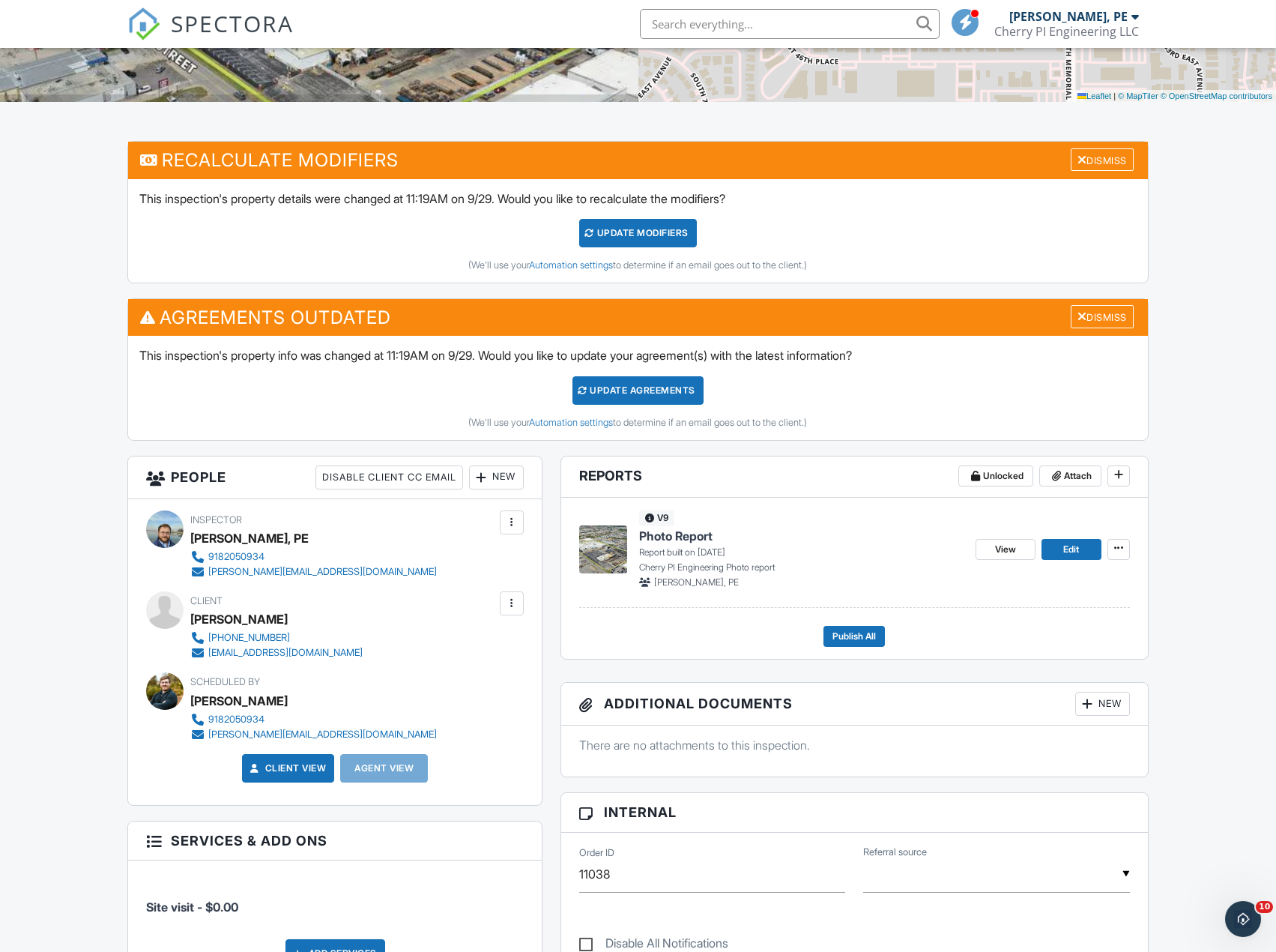
scroll to position [299, 0]
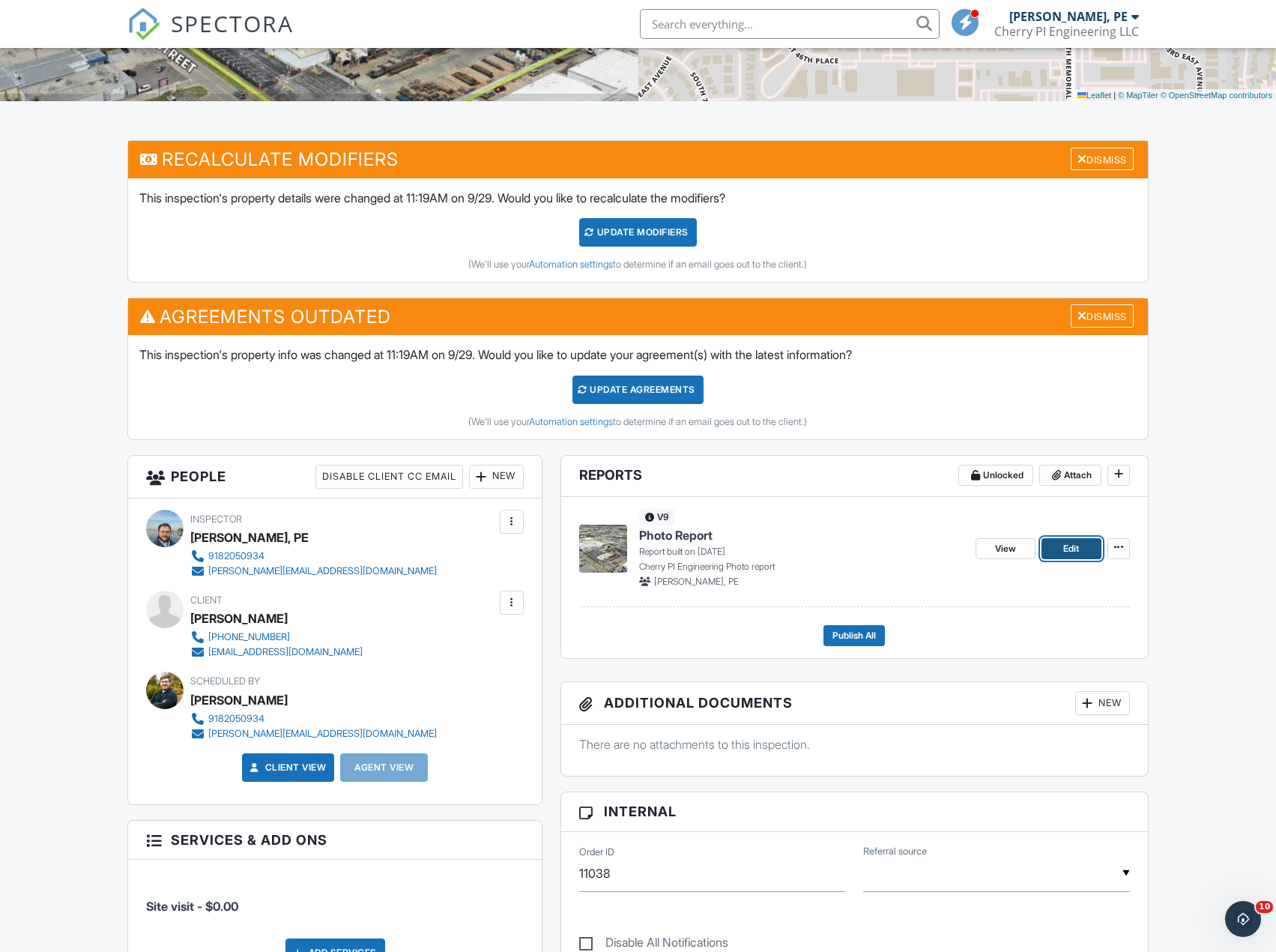
click at [1063, 550] on span "Edit" at bounding box center [1071, 549] width 16 height 15
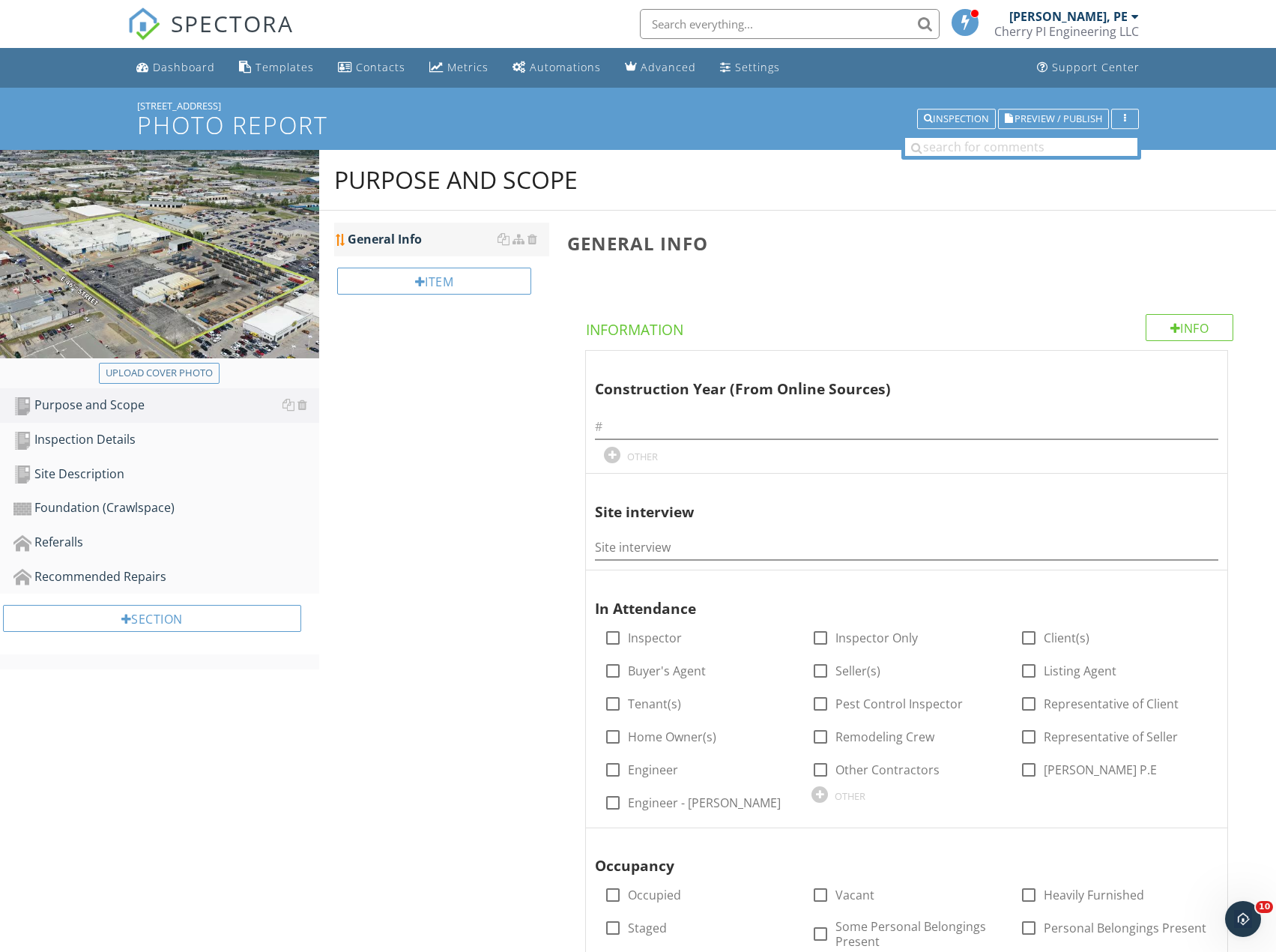
click at [394, 246] on div "General Info" at bounding box center [448, 239] width 201 height 18
click at [641, 556] on input "Site interview" at bounding box center [906, 548] width 623 height 25
paste input "Project: Racking Alteration Plans and CO Support Location: Tulsa, OK (existing …"
type input "Project: Racking Alteration Plans and CO Support Location: Tulsa, OK (existing …"
click at [113, 415] on link "Purpose and Scope" at bounding box center [166, 405] width 305 height 35
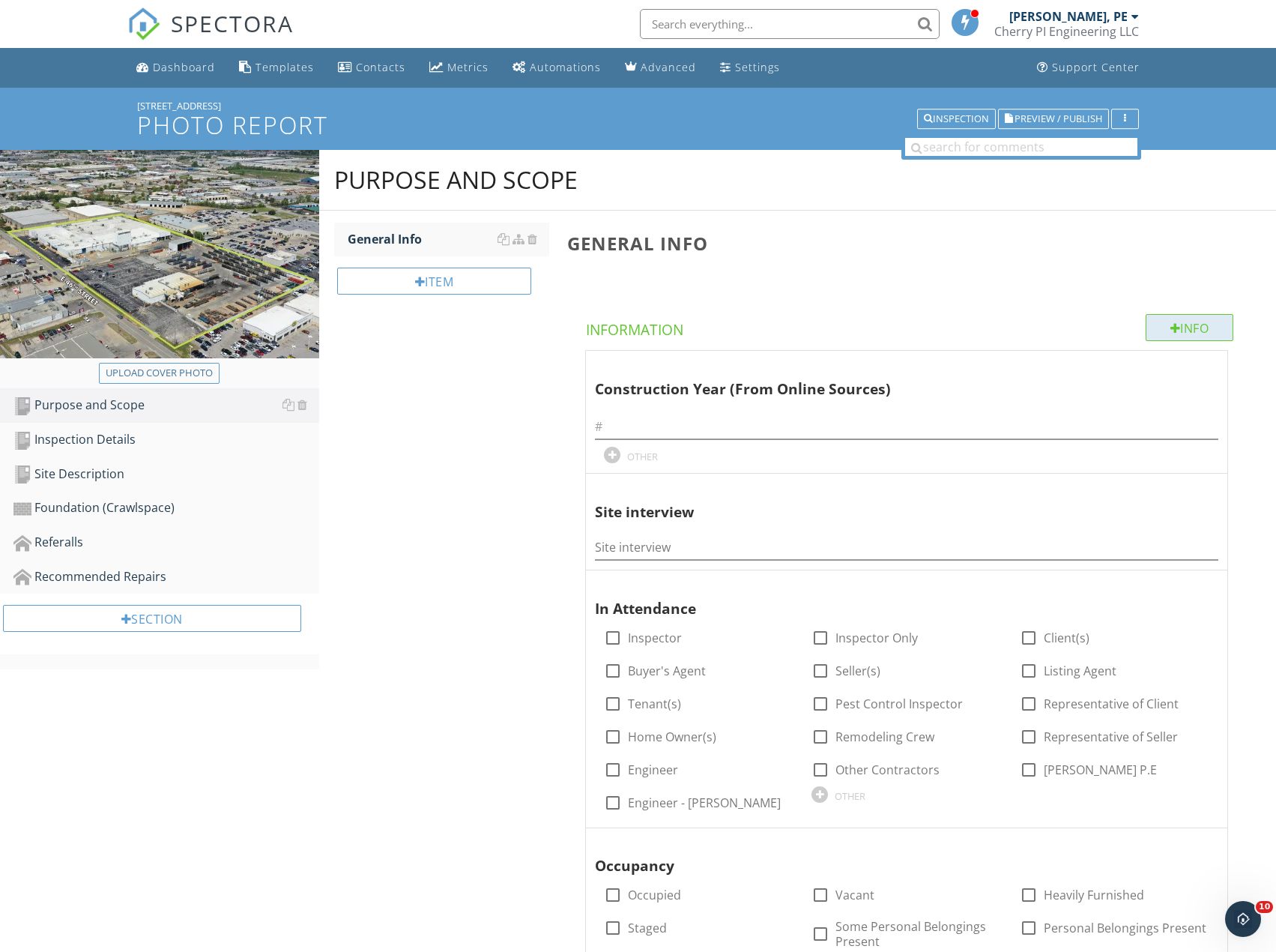
click at [1179, 333] on div "Info" at bounding box center [1190, 328] width 88 height 27
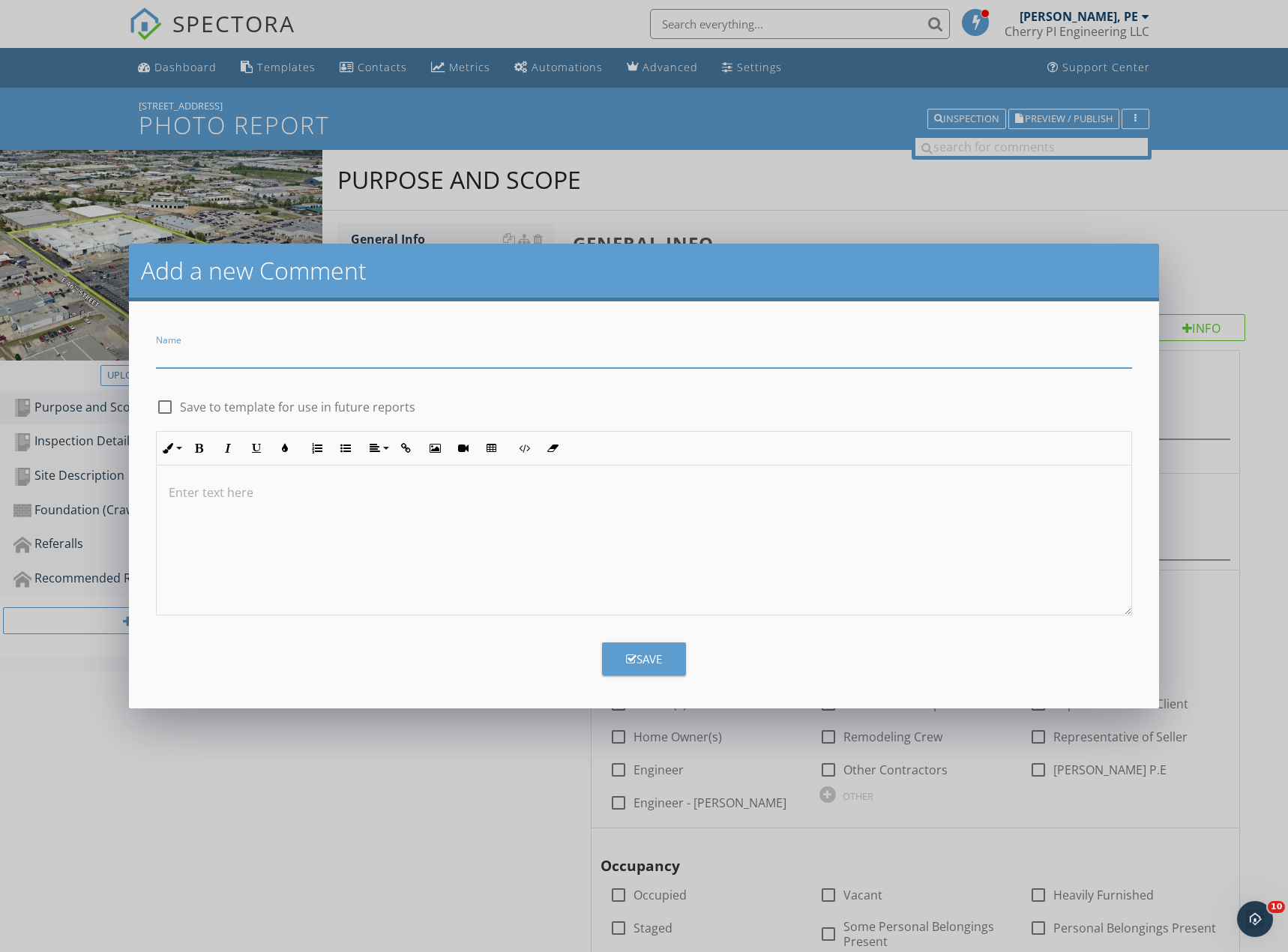
click at [348, 362] on input "Name" at bounding box center [644, 355] width 976 height 25
type input "C"
click at [314, 465] on div "Inline Style XLarge Large Normal Small Light Small/Light Bold Italic Underline …" at bounding box center [644, 448] width 976 height 35
type input "Site interview"
click at [312, 494] on p at bounding box center [643, 492] width 950 height 18
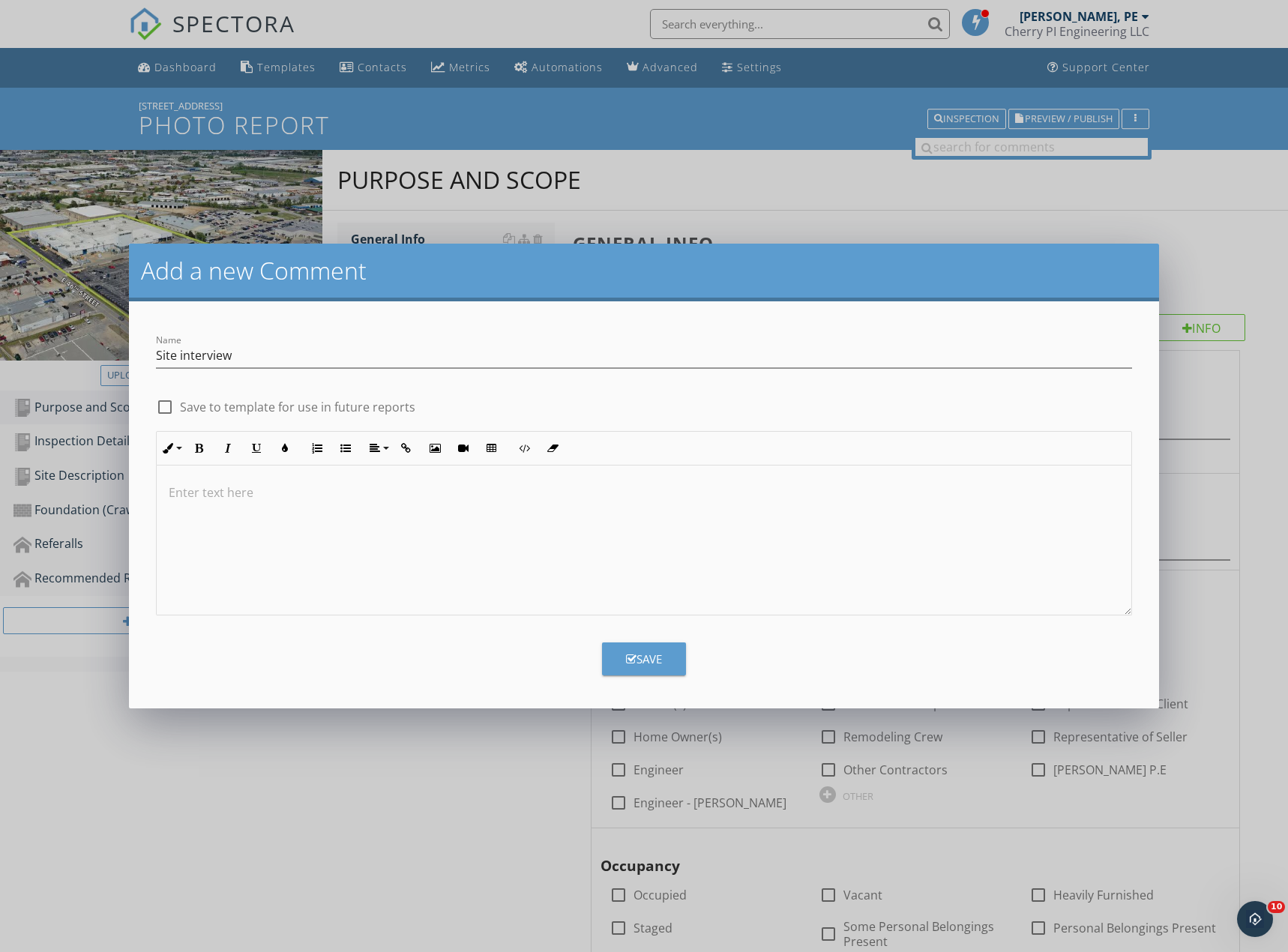
scroll to position [3809, 0]
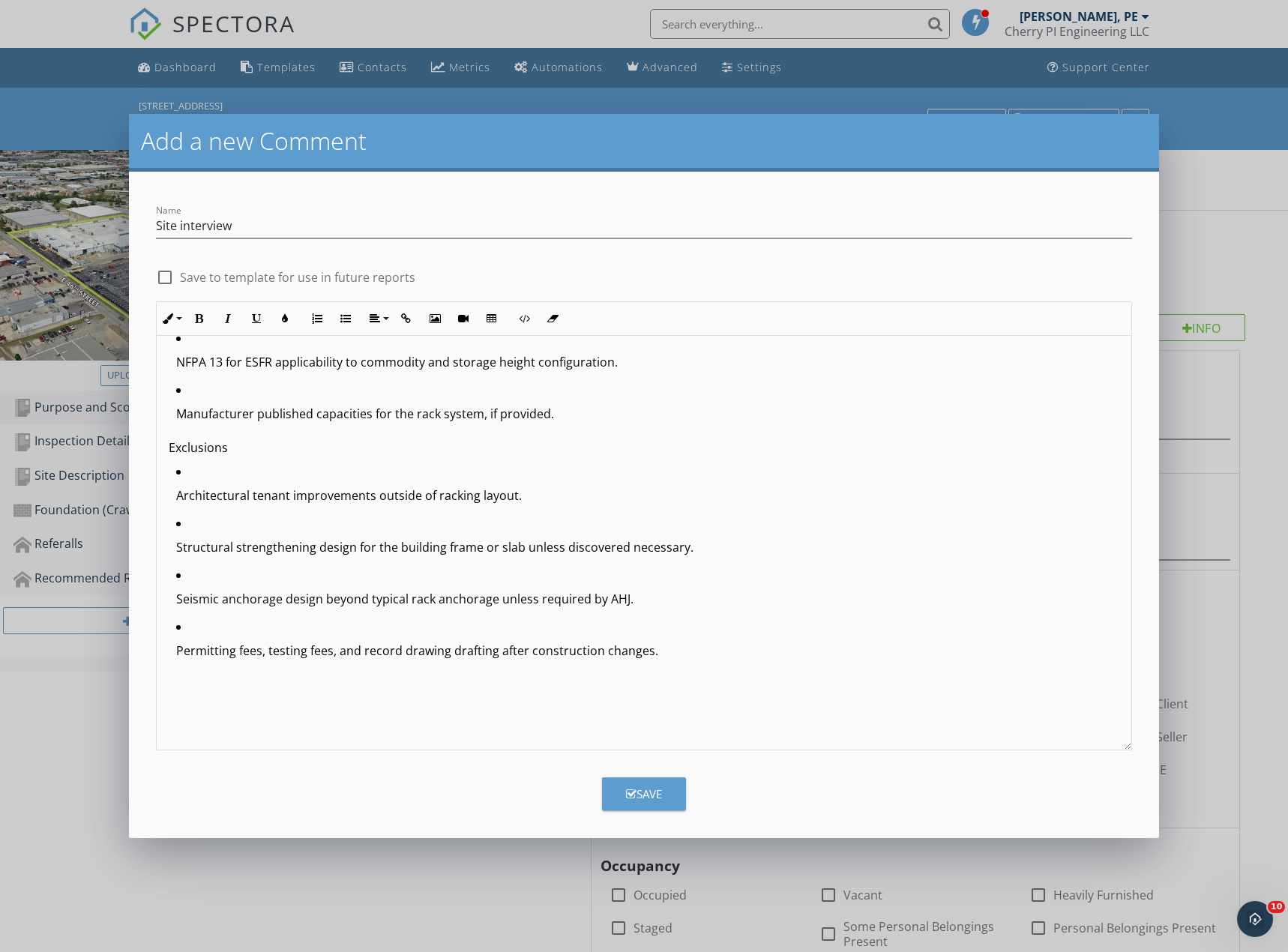
drag, startPoint x: 1126, startPoint y: 608, endPoint x: 859, endPoint y: 717, distance: 288.4
click at [1163, 886] on div "Add a new Comment Name Site interview check_box_outline_blank Save to template …" at bounding box center [644, 476] width 1288 height 952
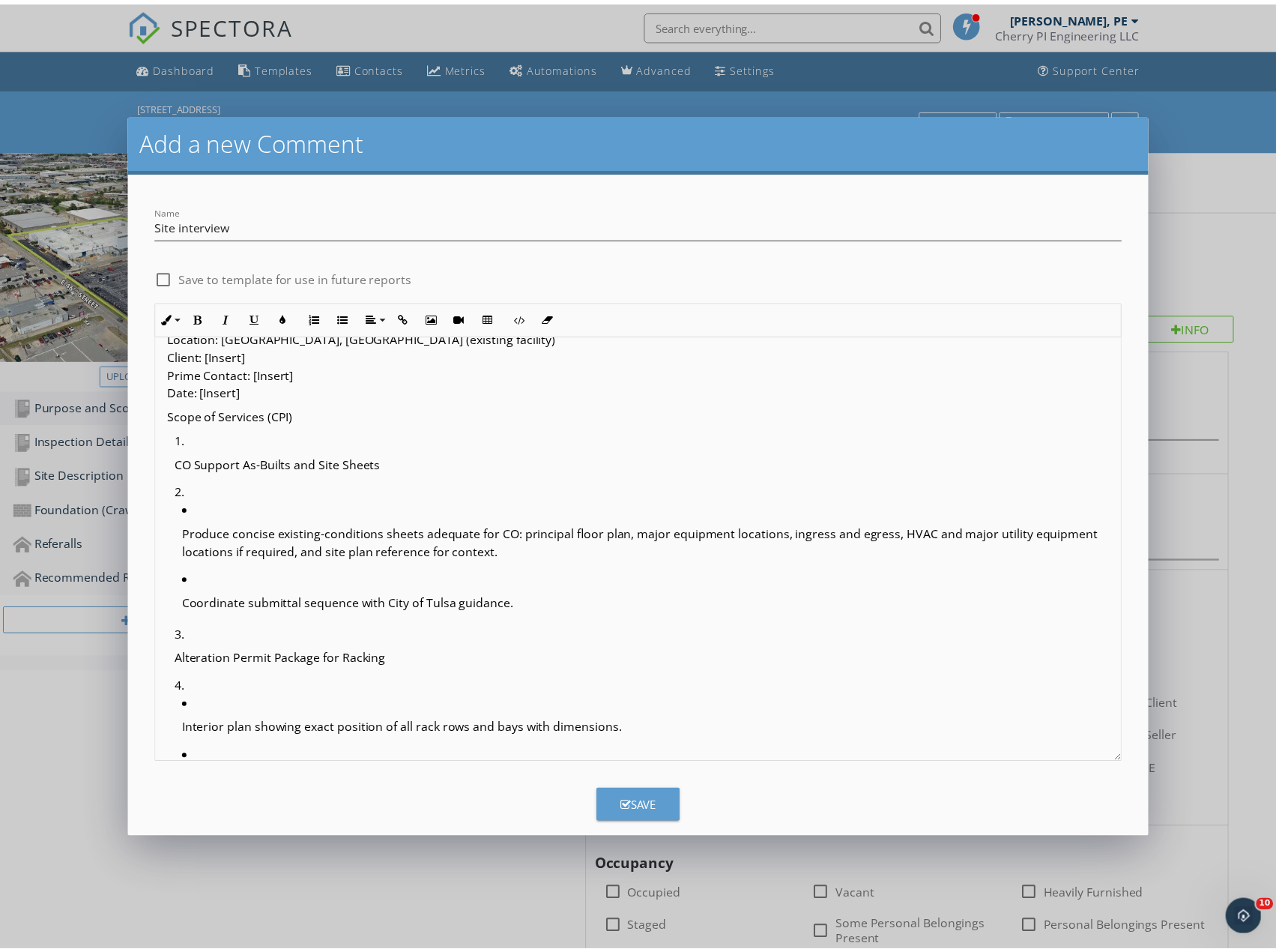
scroll to position [0, 0]
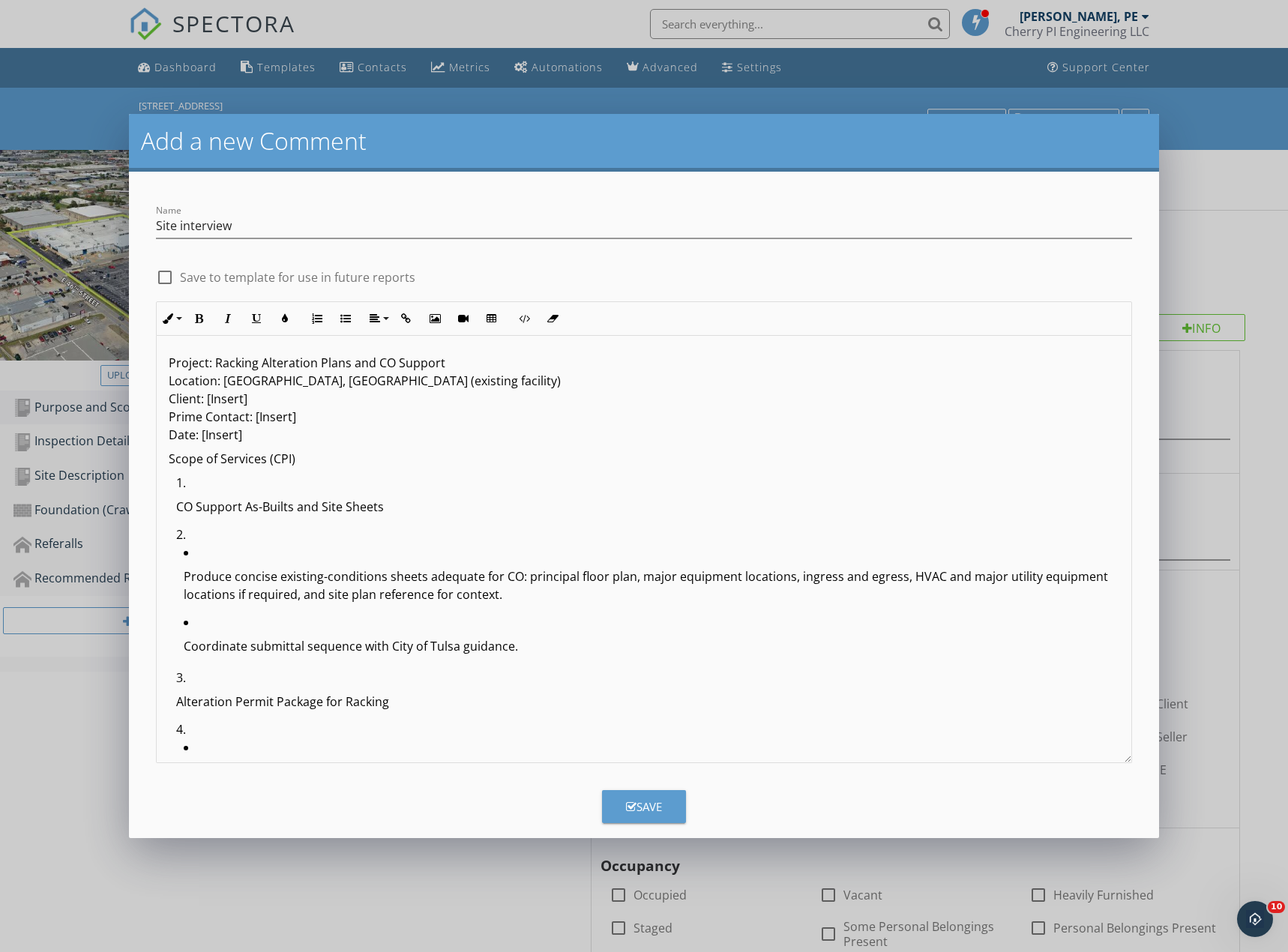
click at [646, 818] on button "Save" at bounding box center [644, 806] width 84 height 33
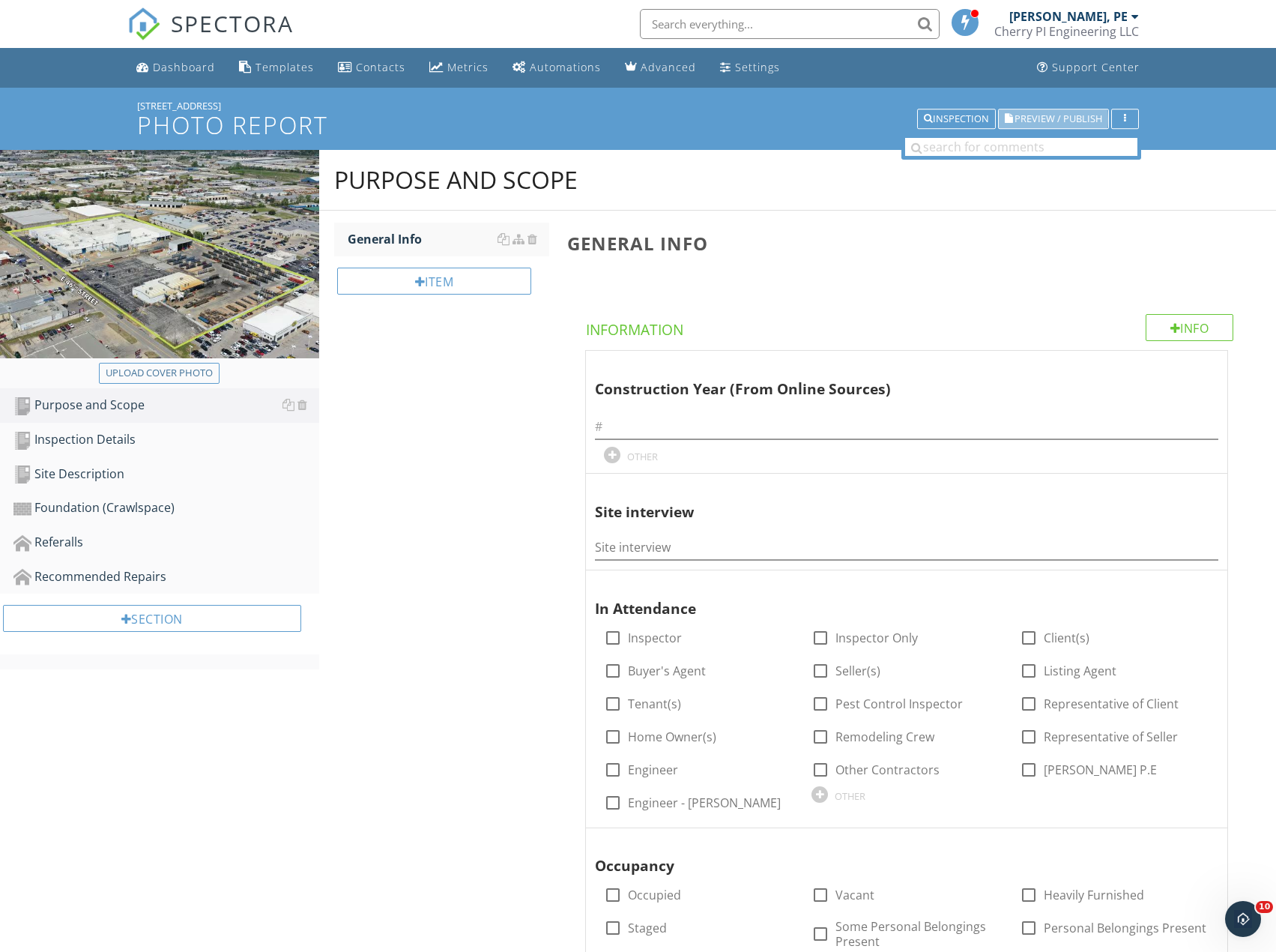
click at [1065, 123] on span "Preview / Publish" at bounding box center [1058, 118] width 87 height 10
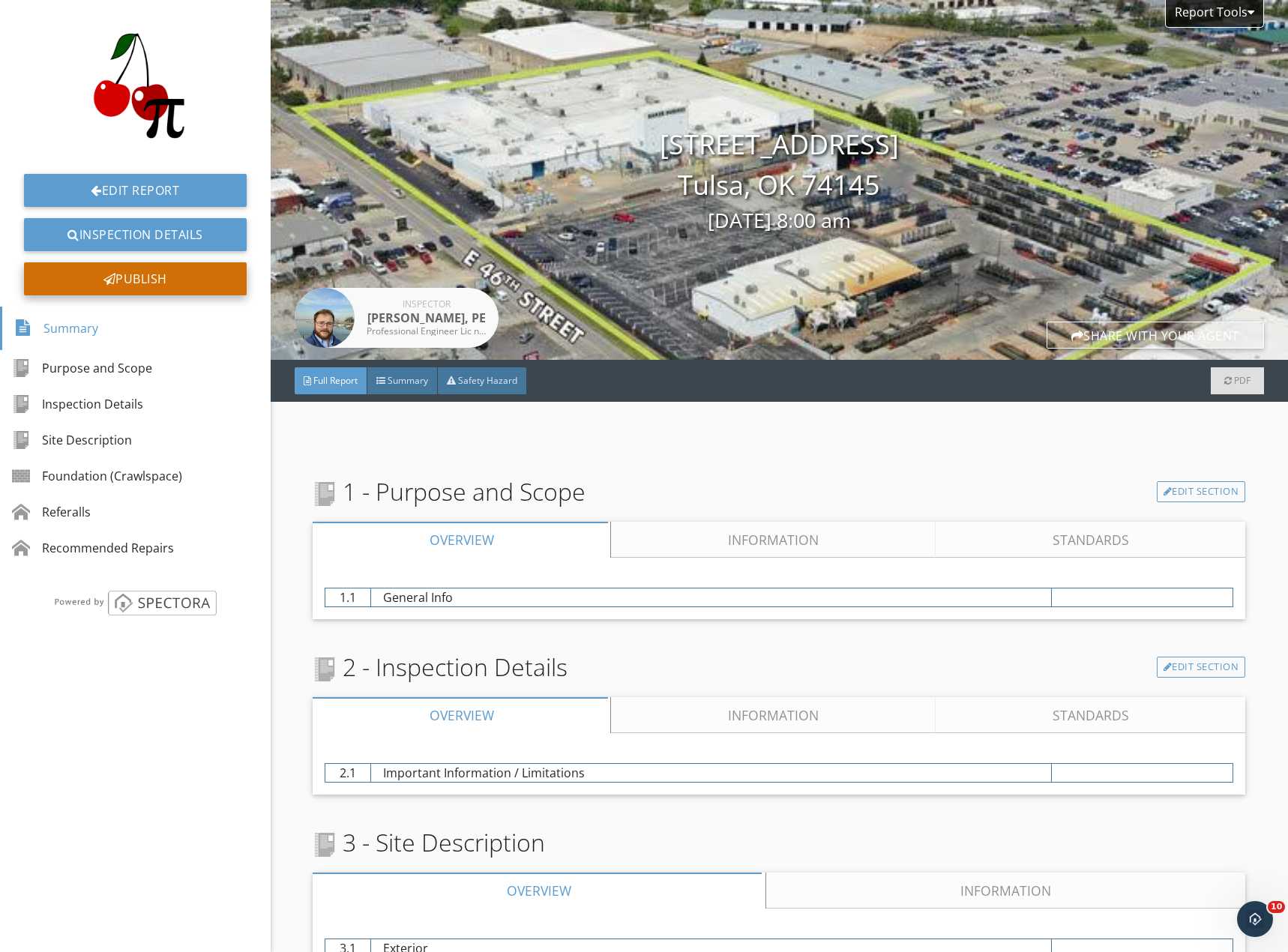
click at [130, 281] on div "Publish" at bounding box center [135, 279] width 223 height 33
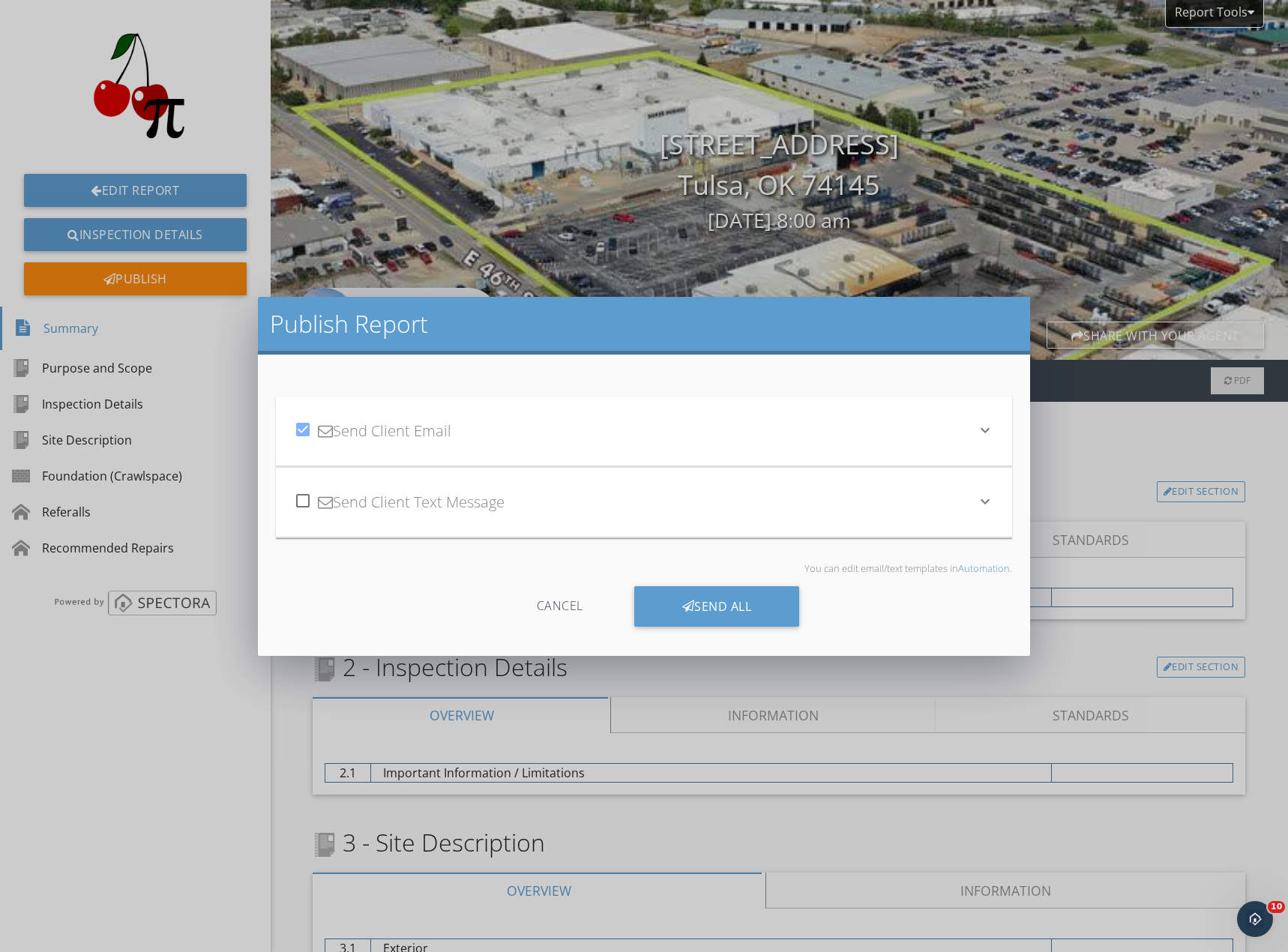
click at [298, 439] on div at bounding box center [303, 429] width 26 height 26
checkbox input "false"
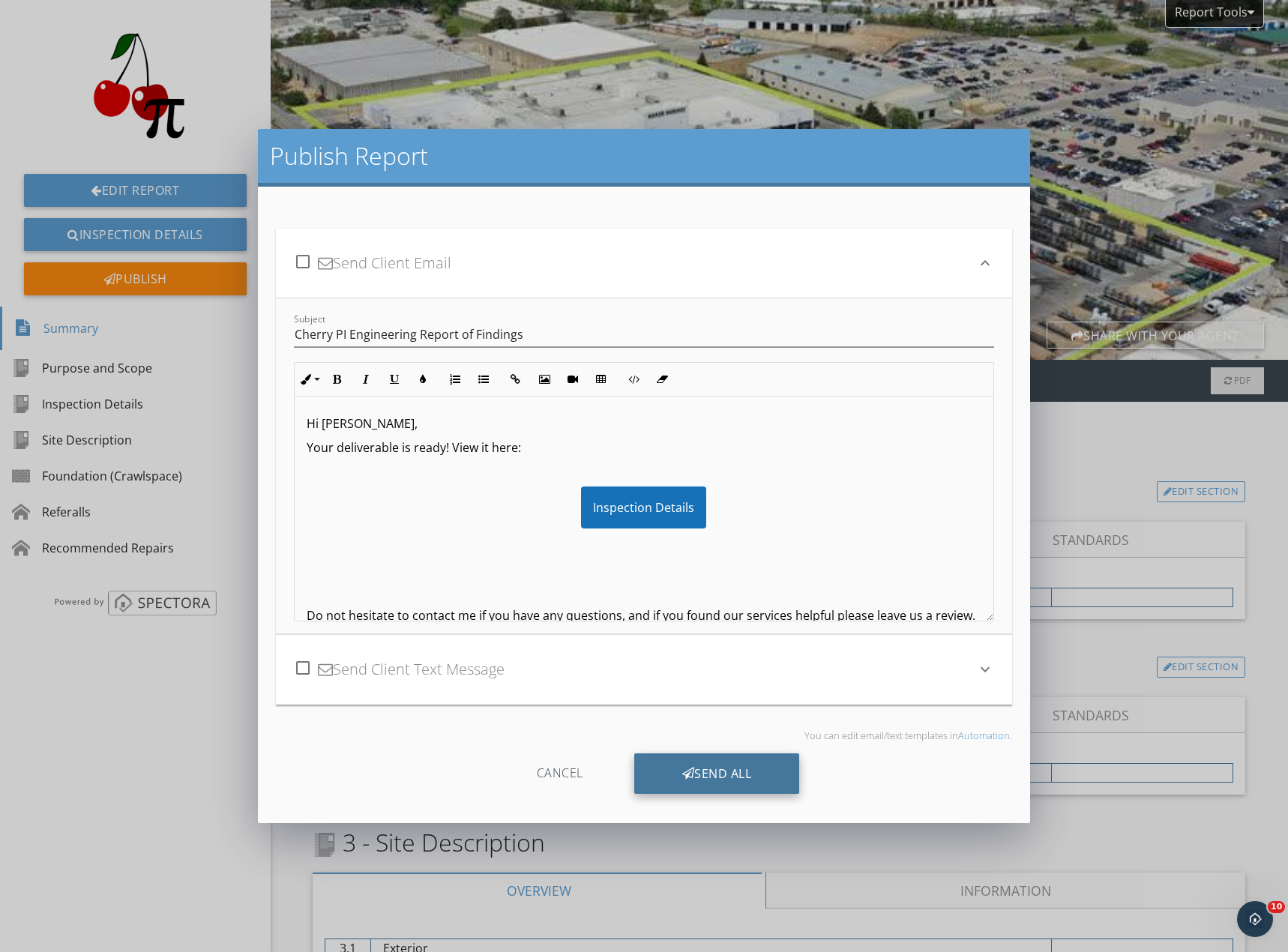
click at [713, 776] on div "Send All" at bounding box center [717, 773] width 166 height 40
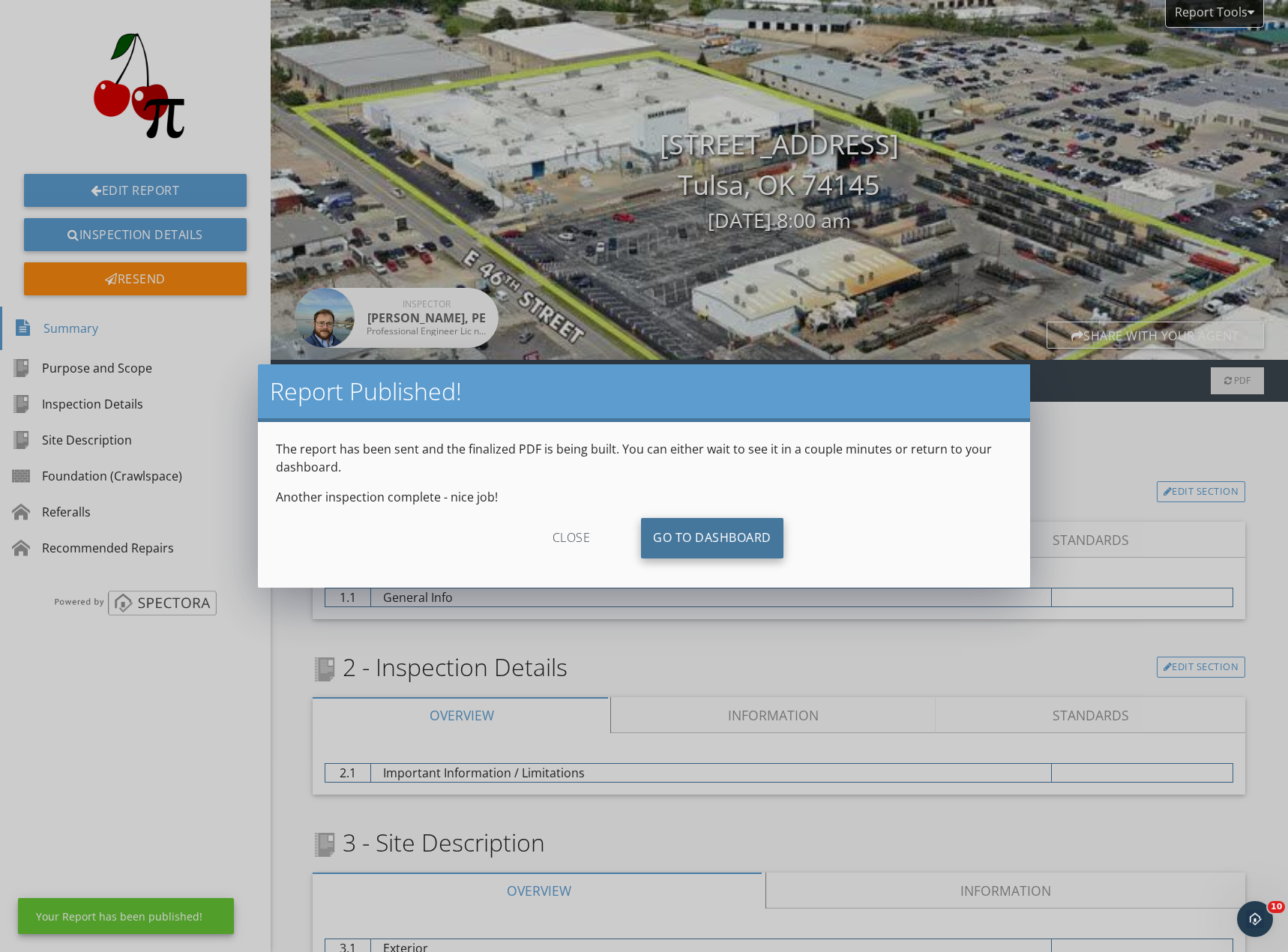
click at [699, 523] on link "Go To Dashboard" at bounding box center [712, 537] width 143 height 40
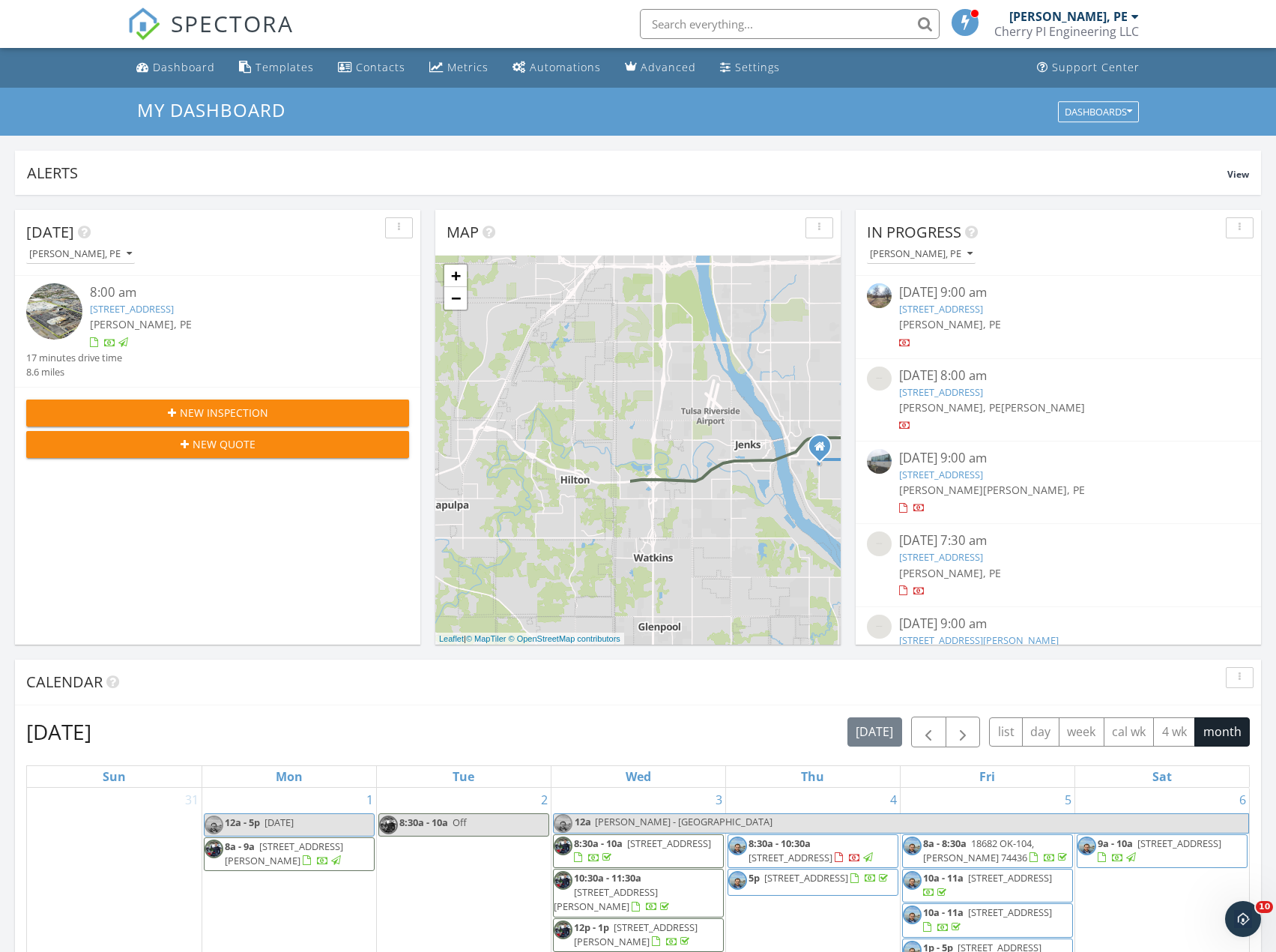
drag, startPoint x: 489, startPoint y: 492, endPoint x: 726, endPoint y: 409, distance: 251.1
click at [726, 409] on div "1 1 + − [GEOGRAPHIC_DATA], [GEOGRAPHIC_DATA][PERSON_NAME] 41.8 km, 34 min Head …" at bounding box center [638, 450] width 405 height 389
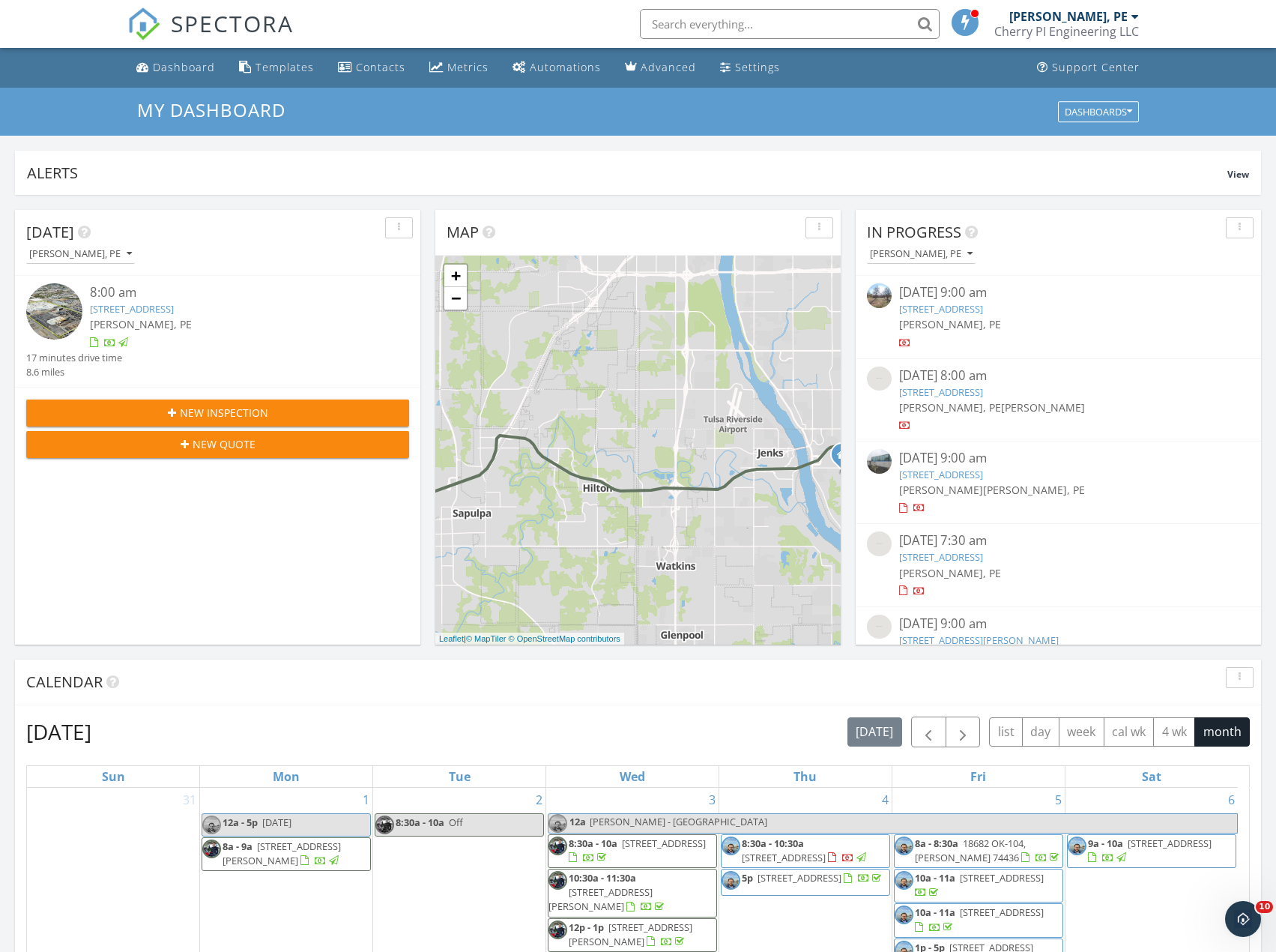
drag, startPoint x: 546, startPoint y: 532, endPoint x: 758, endPoint y: 449, distance: 227.7
click at [758, 449] on div "1 1 + − [GEOGRAPHIC_DATA], [GEOGRAPHIC_DATA][PERSON_NAME] 41.8 km, 34 min Head …" at bounding box center [638, 450] width 405 height 389
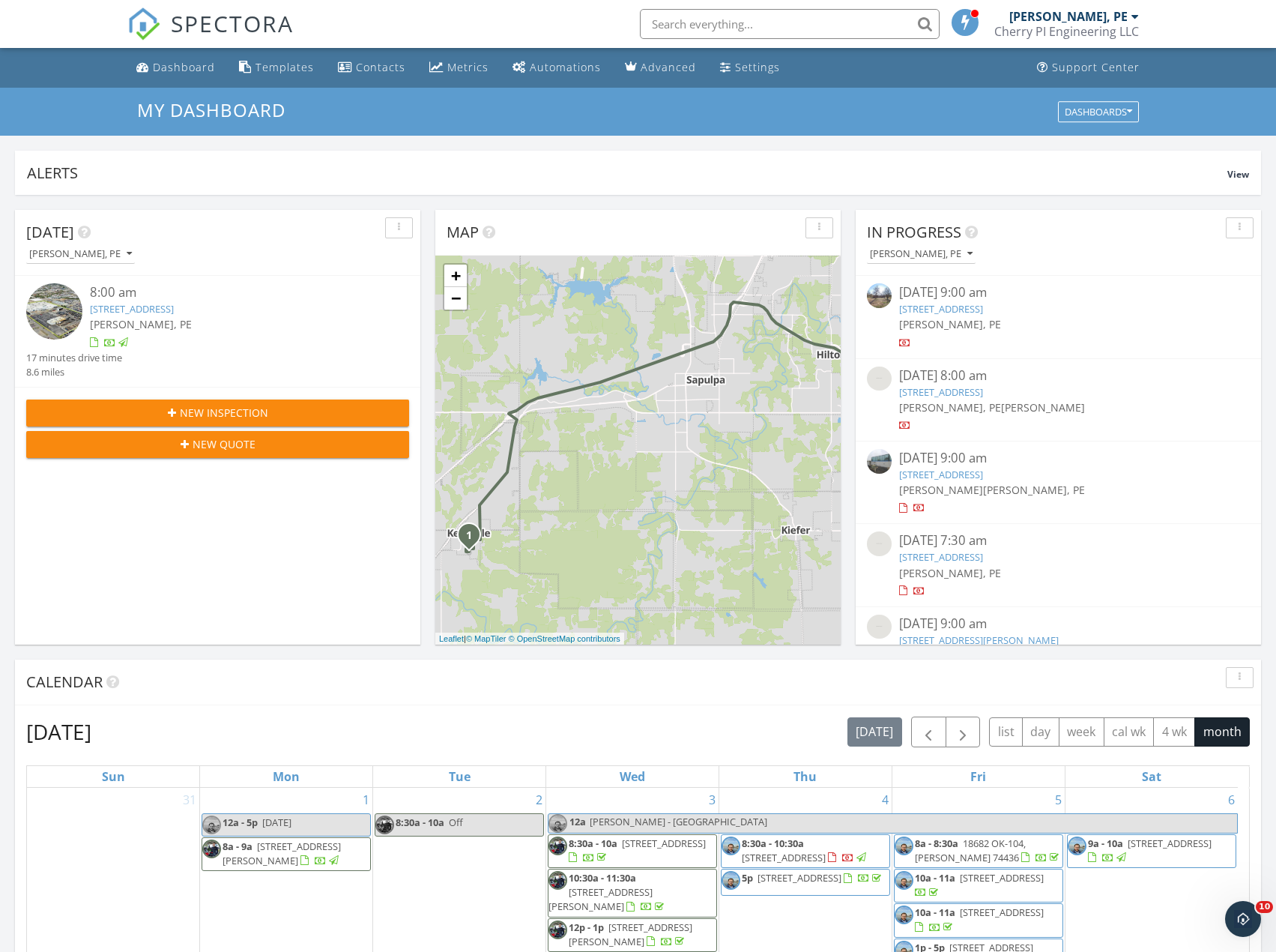
drag, startPoint x: 604, startPoint y: 578, endPoint x: 729, endPoint y: 476, distance: 161.3
click at [645, 496] on div "1 1 + − [GEOGRAPHIC_DATA], [GEOGRAPHIC_DATA][PERSON_NAME] 41.8 km, 34 min Head …" at bounding box center [638, 450] width 405 height 389
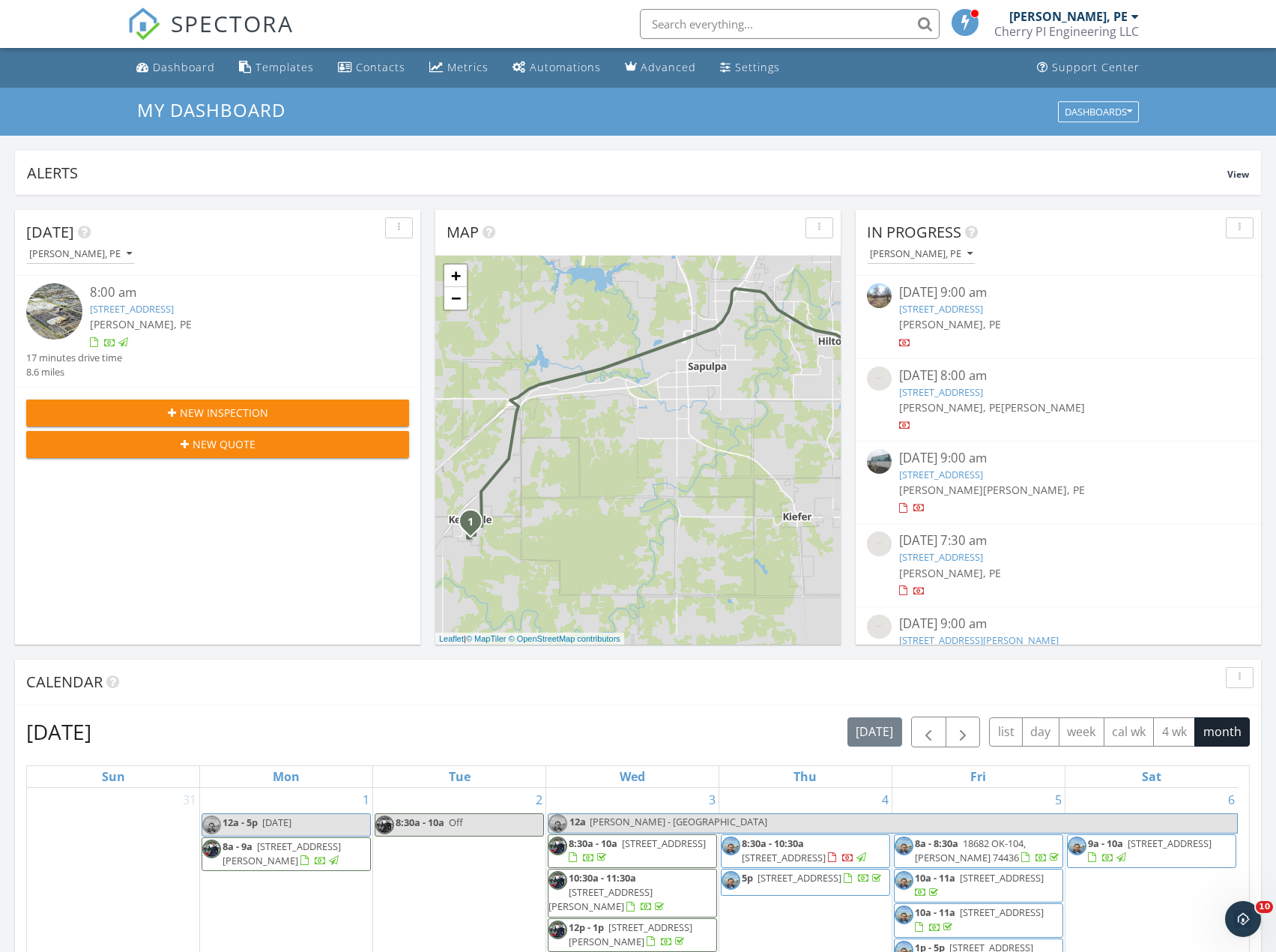
drag, startPoint x: 783, startPoint y: 461, endPoint x: 565, endPoint y: 551, distance: 235.8
click at [543, 573] on div "1 1 + − [GEOGRAPHIC_DATA], [GEOGRAPHIC_DATA][PERSON_NAME] 41.8 km, 34 min Head …" at bounding box center [638, 450] width 405 height 389
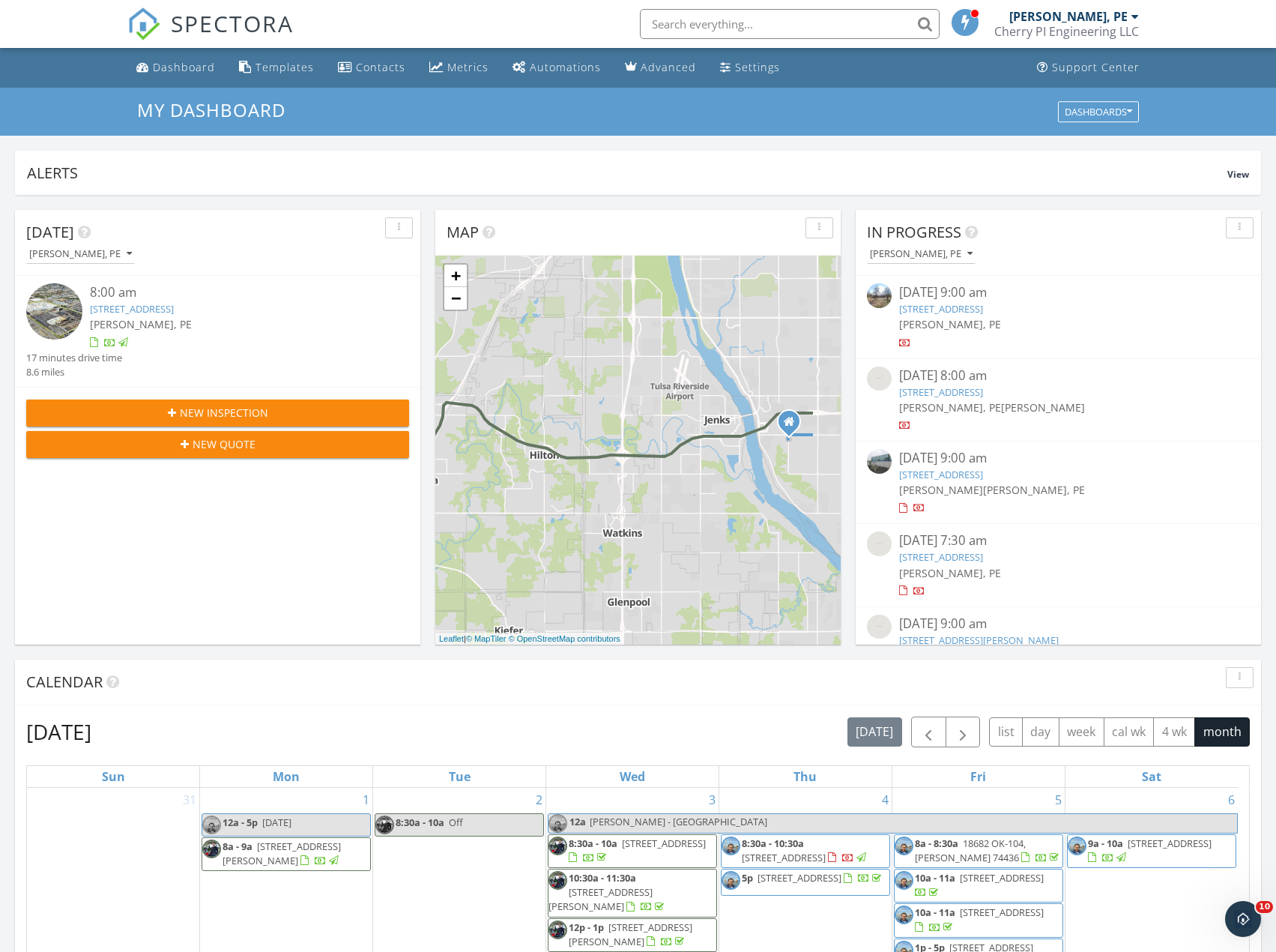
drag, startPoint x: 662, startPoint y: 505, endPoint x: 565, endPoint y: 513, distance: 97.3
click at [484, 556] on div "1 1 + − [GEOGRAPHIC_DATA], [GEOGRAPHIC_DATA][PERSON_NAME] 41.8 km, 34 min Head …" at bounding box center [638, 450] width 405 height 389
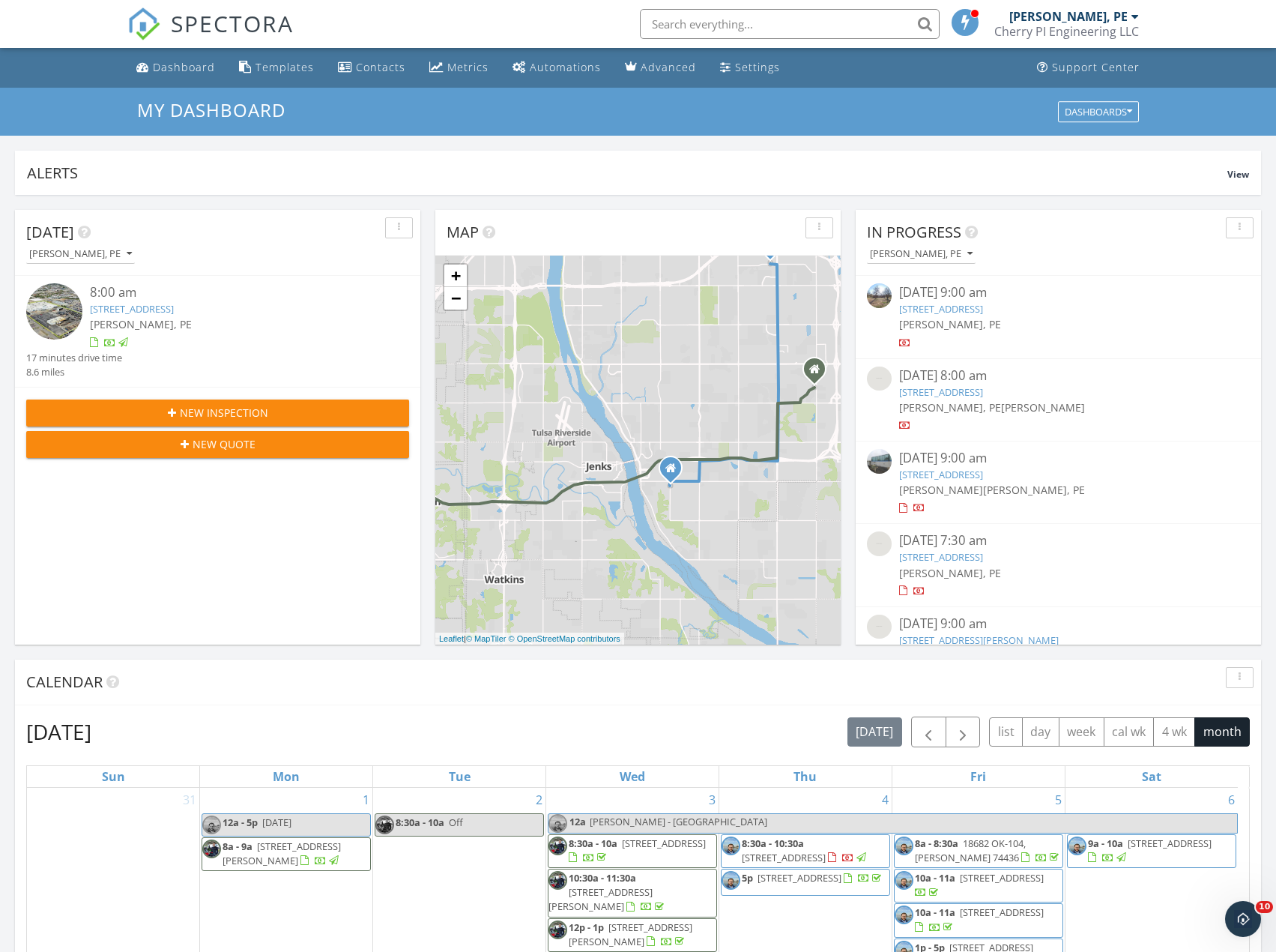
drag, startPoint x: 723, startPoint y: 469, endPoint x: 635, endPoint y: 524, distance: 103.8
click at [635, 524] on div "1 1 + − [GEOGRAPHIC_DATA], [GEOGRAPHIC_DATA][PERSON_NAME] 41.8 km, 34 min Head …" at bounding box center [638, 450] width 405 height 389
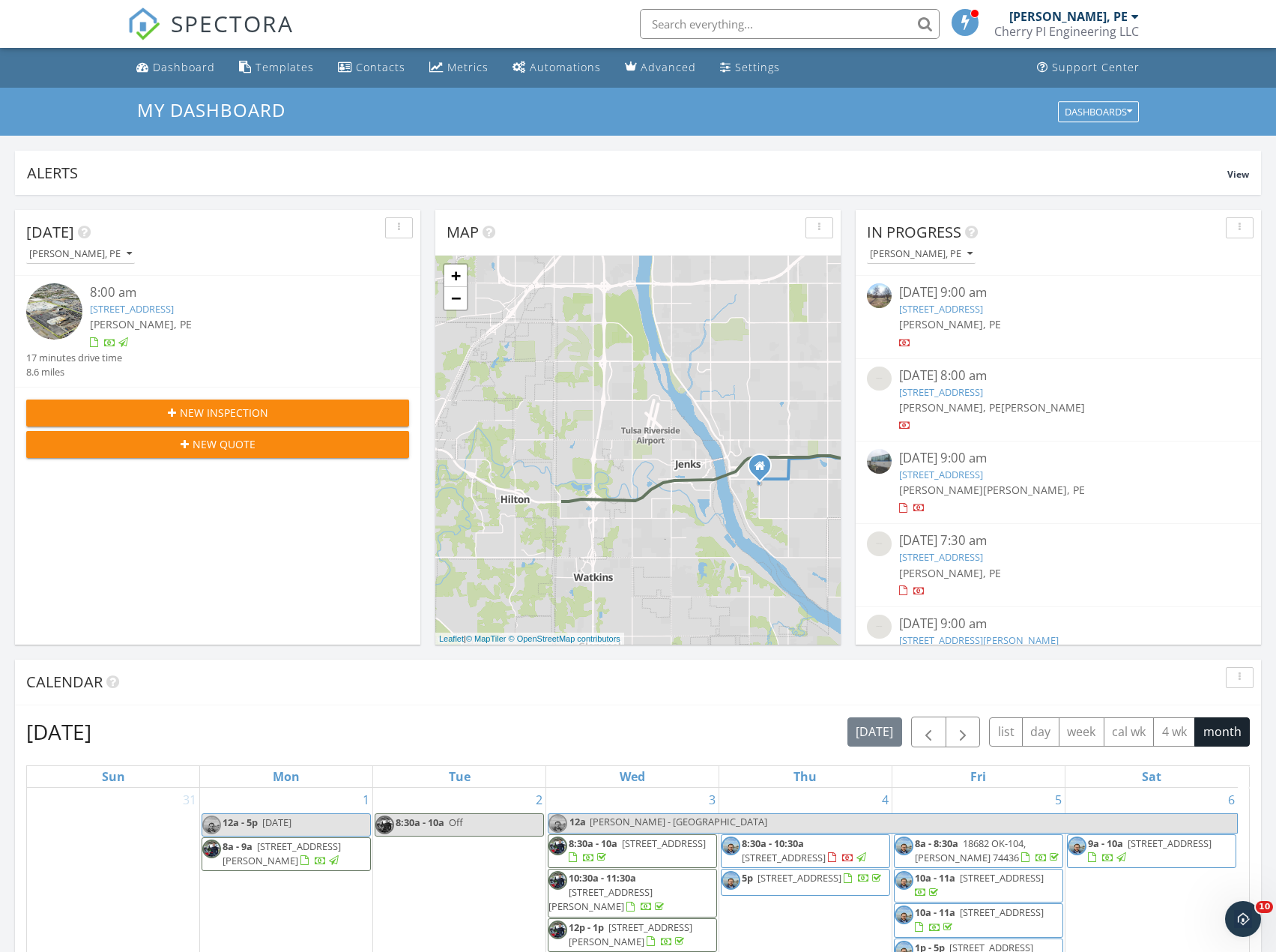
drag, startPoint x: 586, startPoint y: 548, endPoint x: 760, endPoint y: 506, distance: 179.0
click at [760, 506] on div "1 1 + − [GEOGRAPHIC_DATA], [GEOGRAPHIC_DATA][PERSON_NAME] 41.8 km, 34 min Head …" at bounding box center [638, 450] width 405 height 389
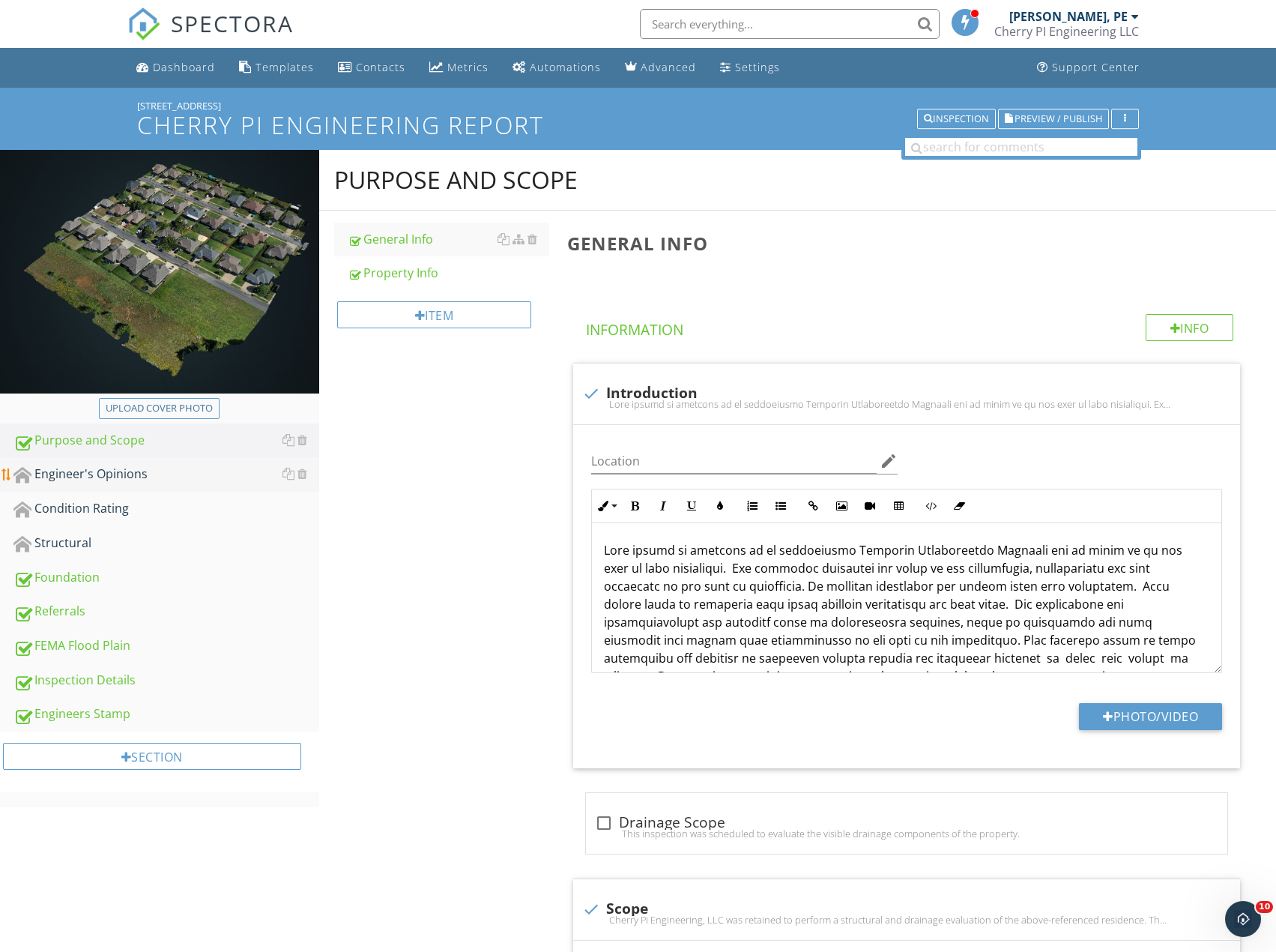
click at [145, 469] on div "Engineer's Opinions" at bounding box center [166, 475] width 305 height 20
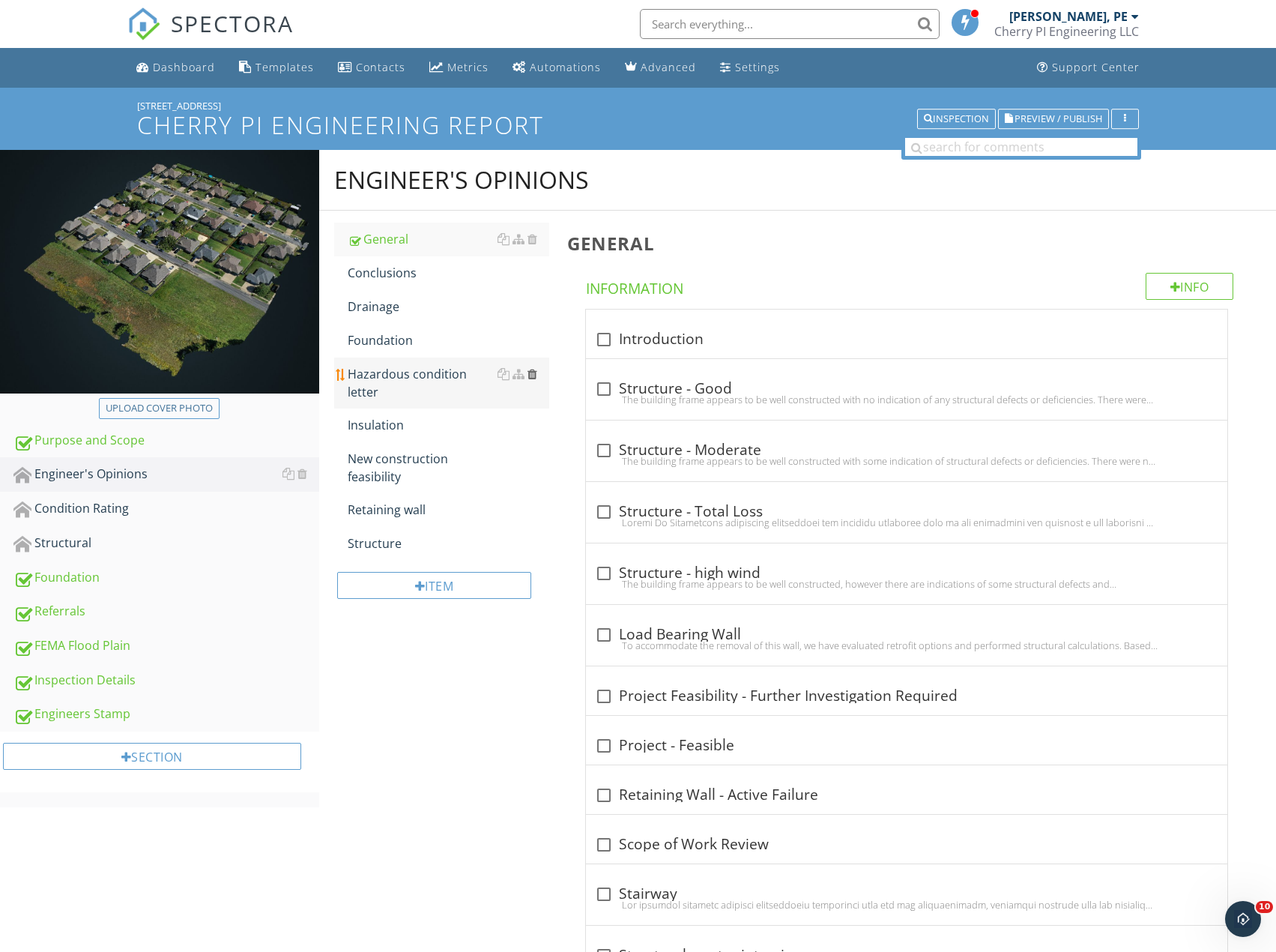
click at [534, 374] on div at bounding box center [532, 373] width 10 height 12
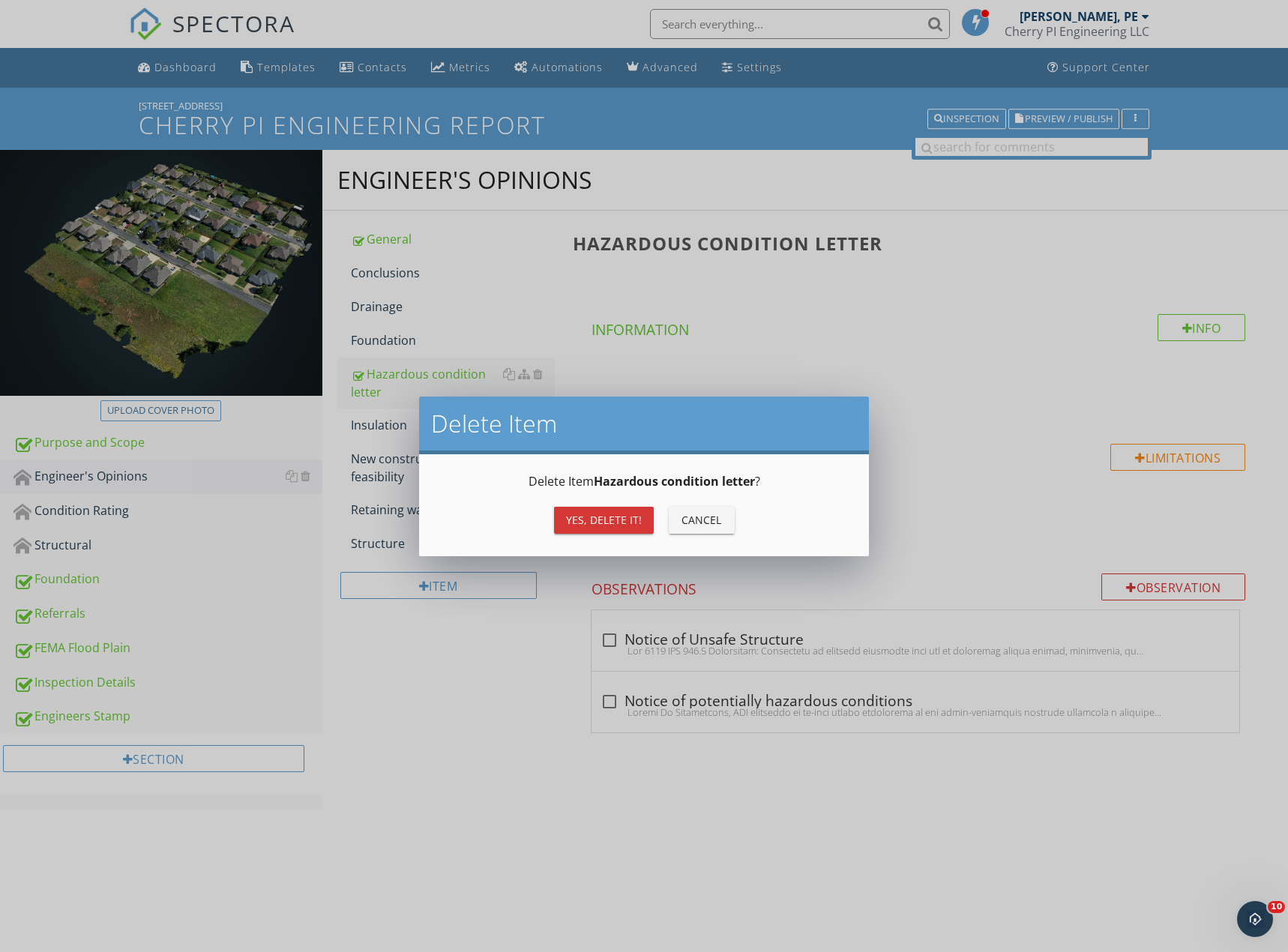
click at [598, 517] on div "Yes, Delete it!" at bounding box center [603, 520] width 76 height 16
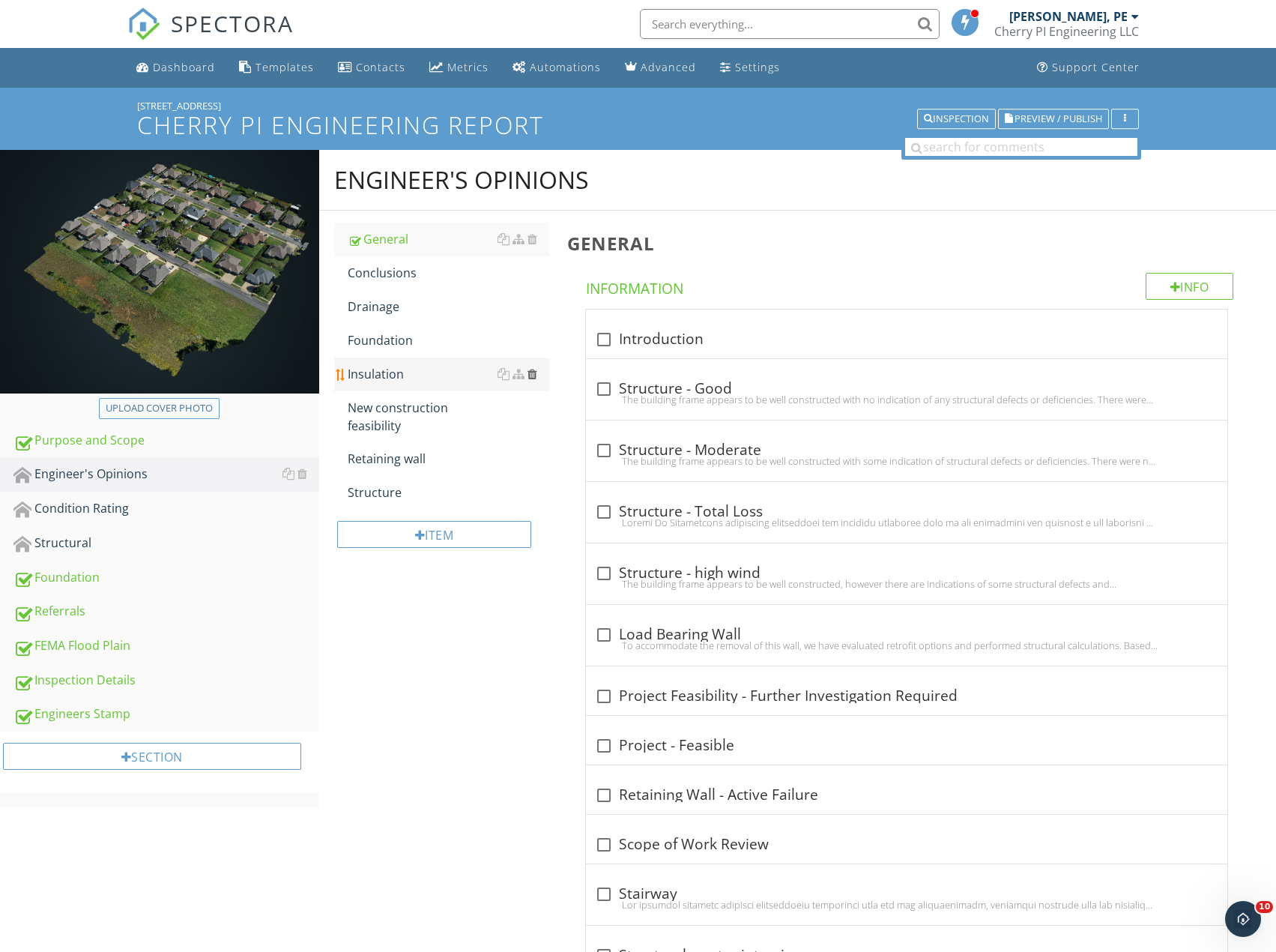
click at [536, 376] on div at bounding box center [532, 373] width 10 height 12
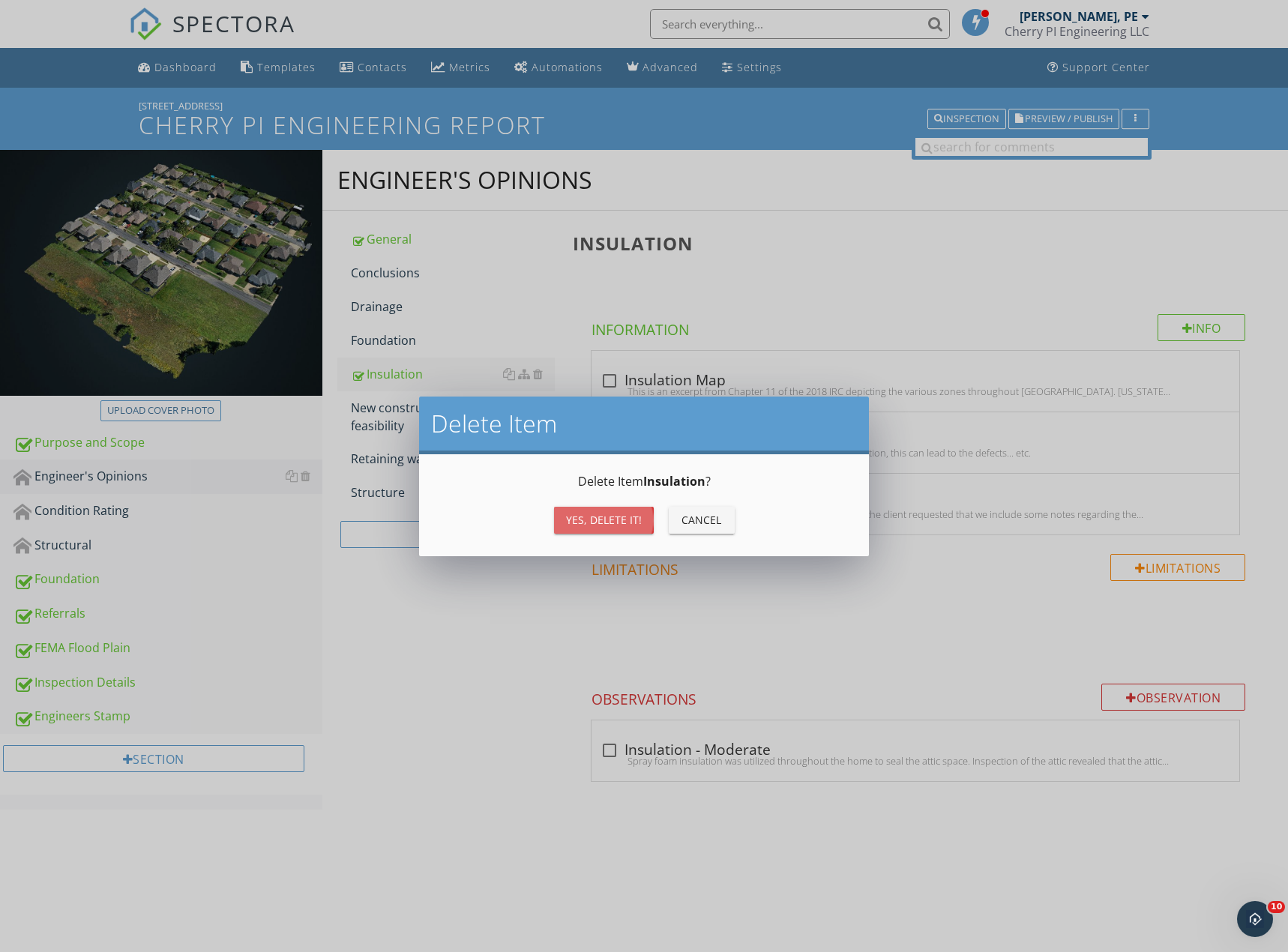
drag, startPoint x: 599, startPoint y: 509, endPoint x: 594, endPoint y: 521, distance: 13.0
click at [599, 509] on button "Yes, Delete it!" at bounding box center [604, 520] width 100 height 27
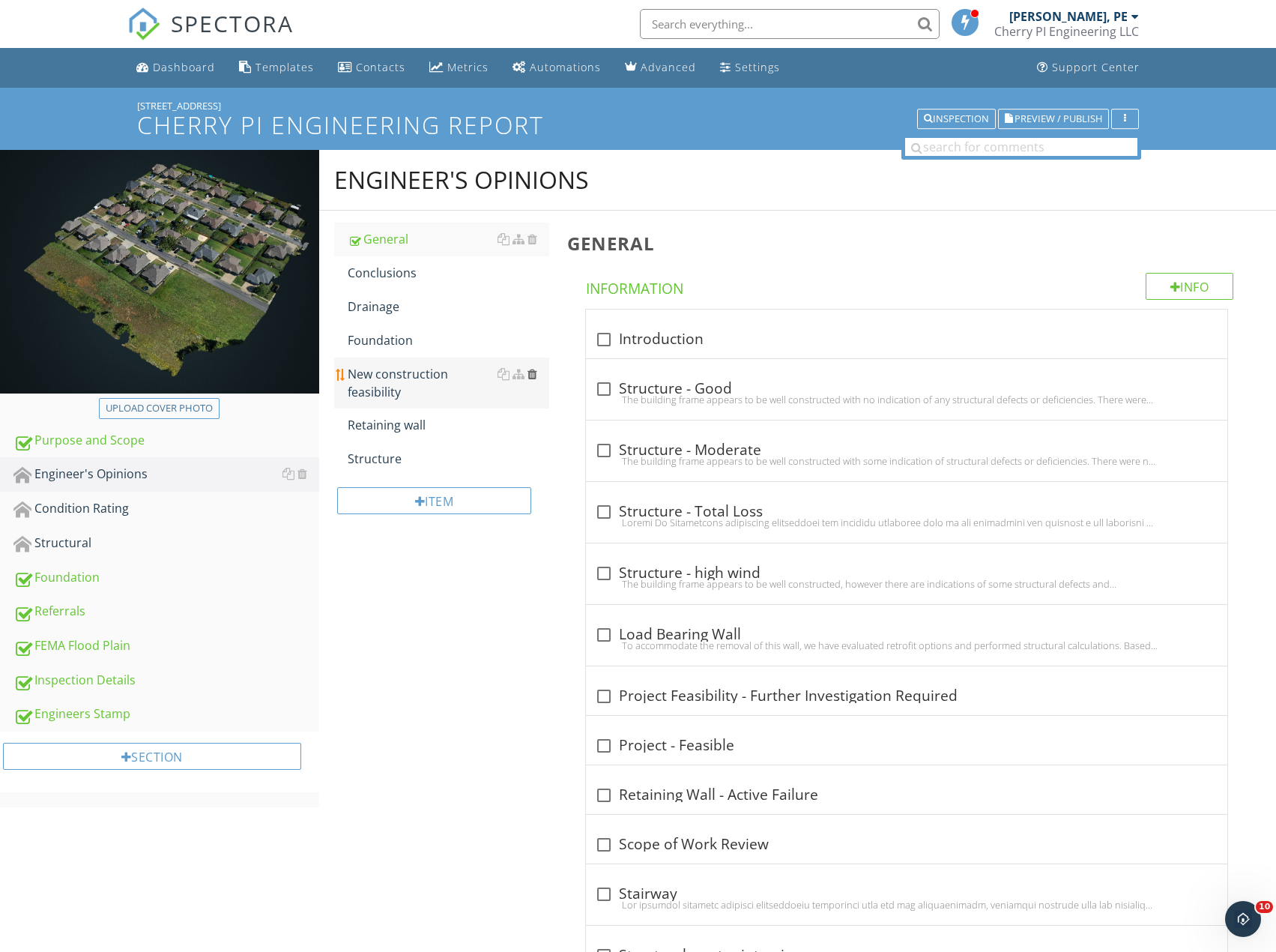
click at [532, 374] on div at bounding box center [532, 373] width 10 height 12
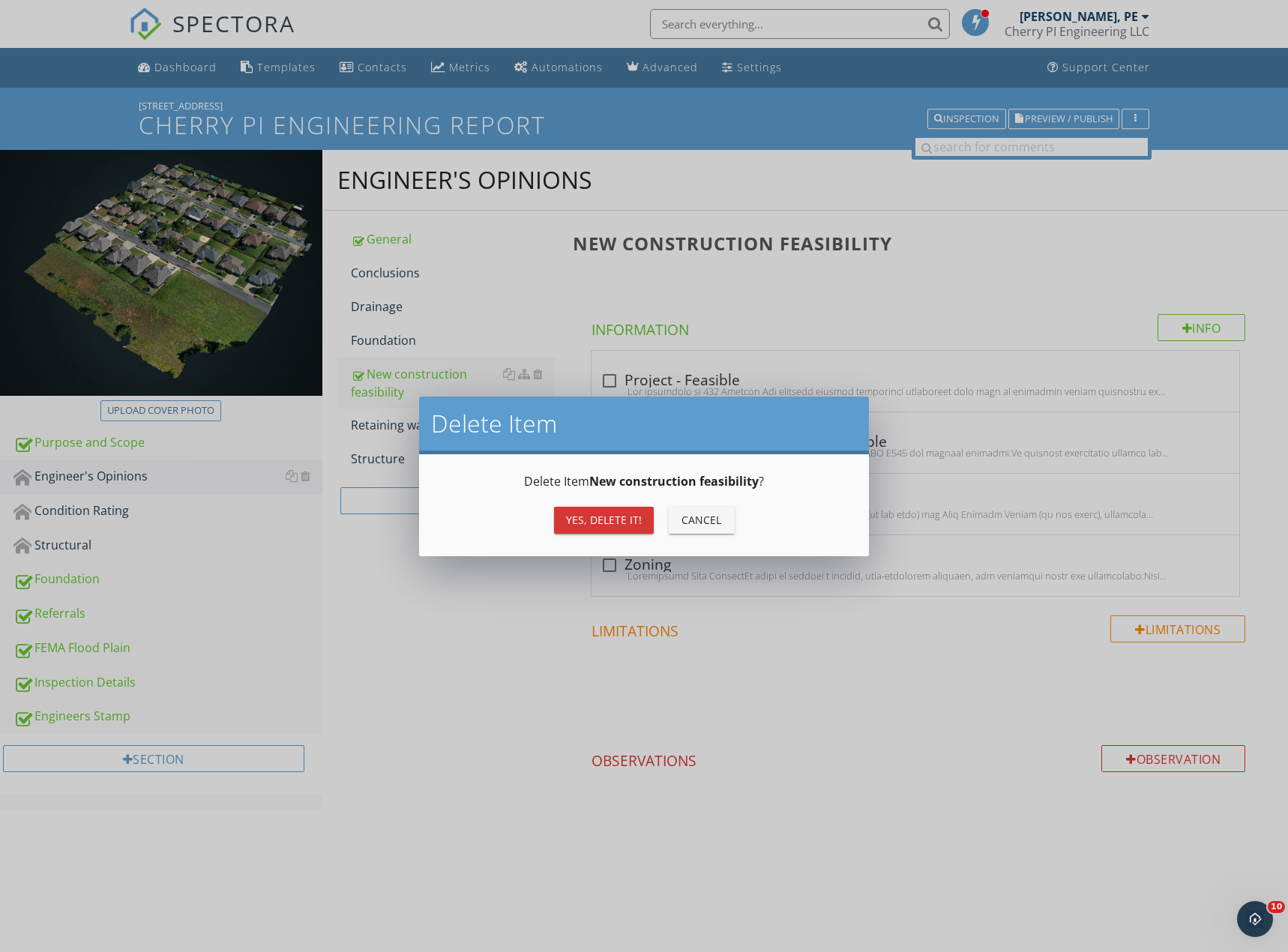
click at [606, 525] on div "Yes, Delete it!" at bounding box center [603, 520] width 76 height 16
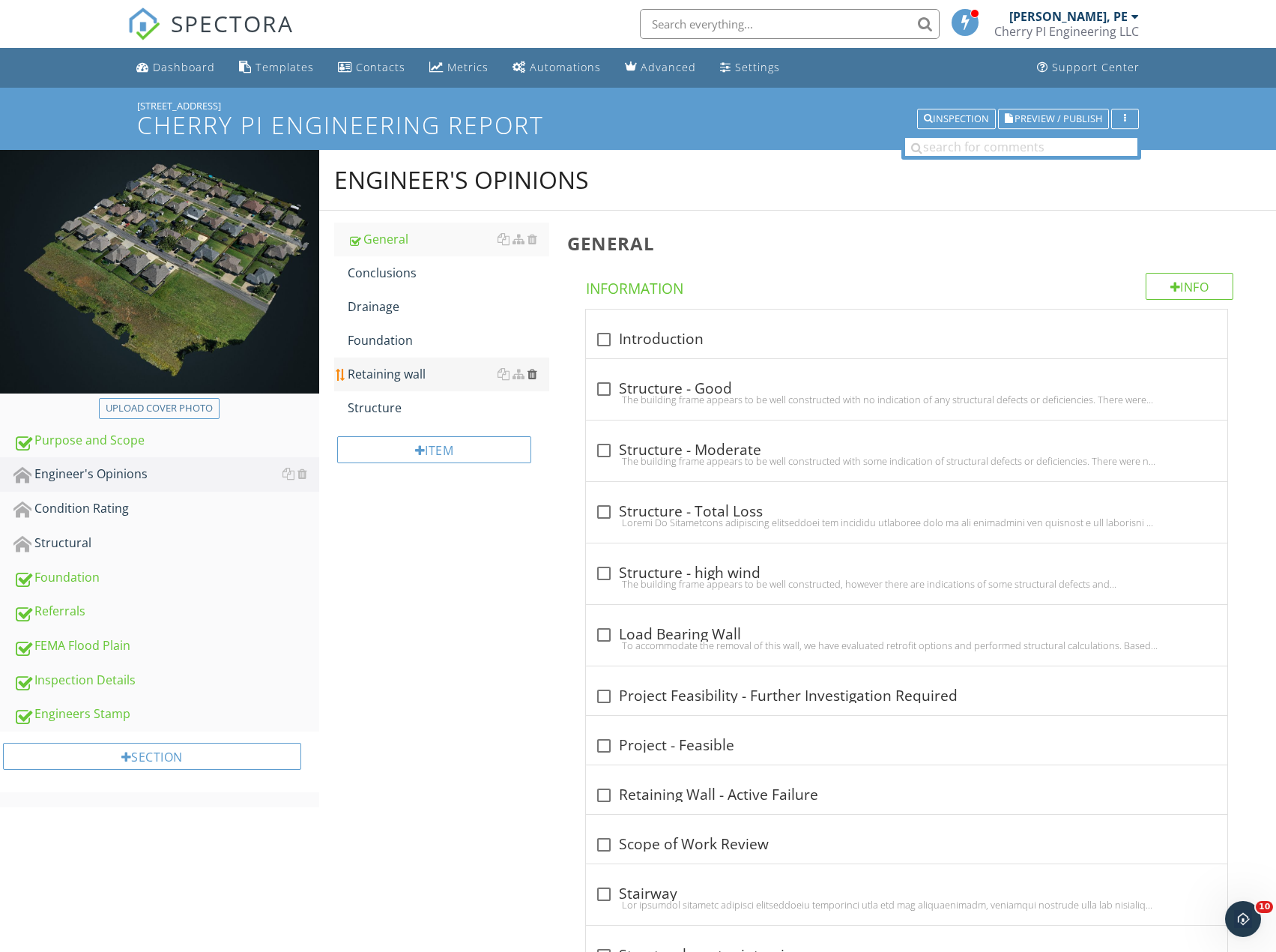
click at [533, 375] on div at bounding box center [532, 373] width 10 height 12
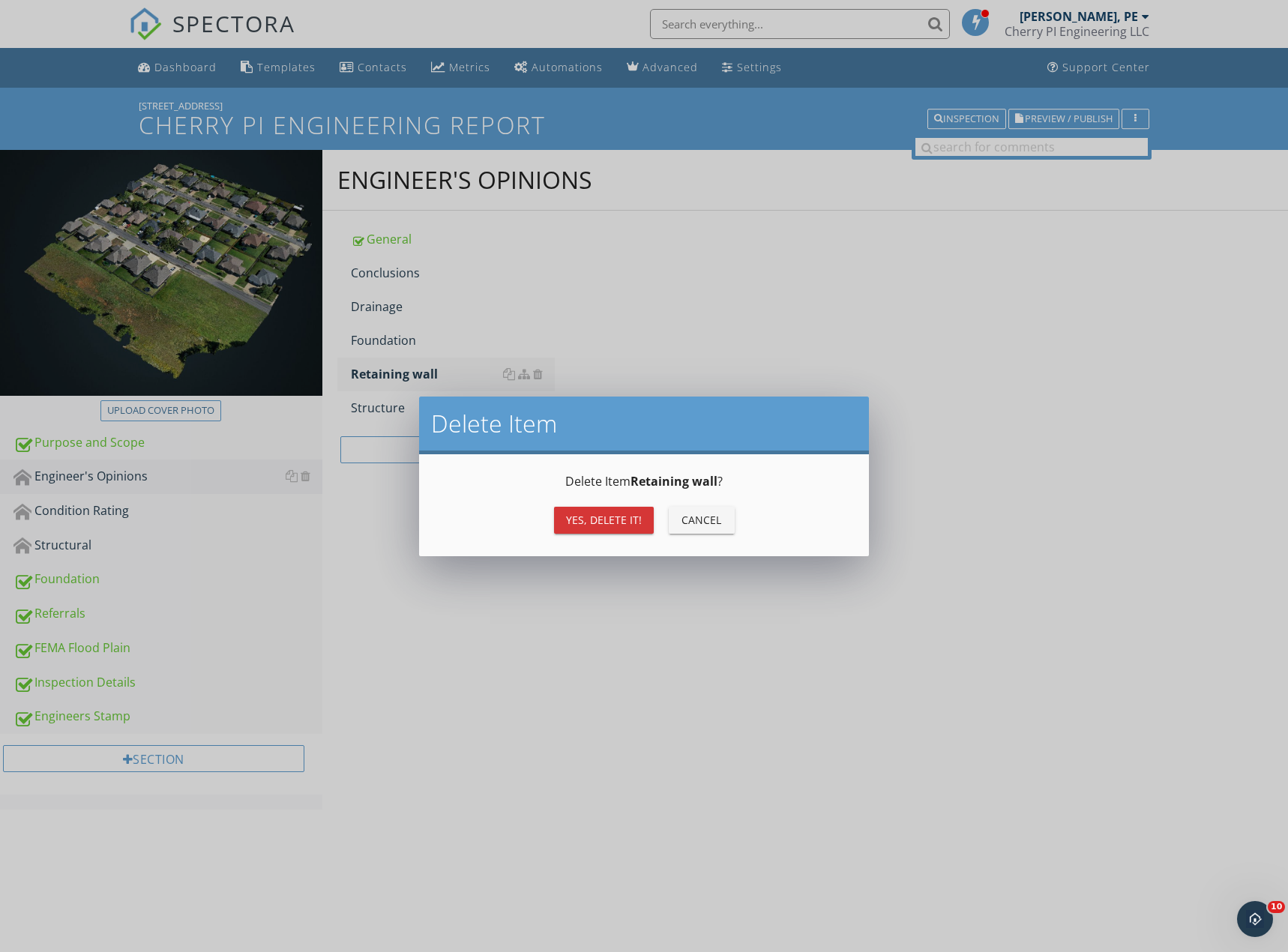
click at [584, 514] on div "Yes, Delete it!" at bounding box center [603, 520] width 76 height 16
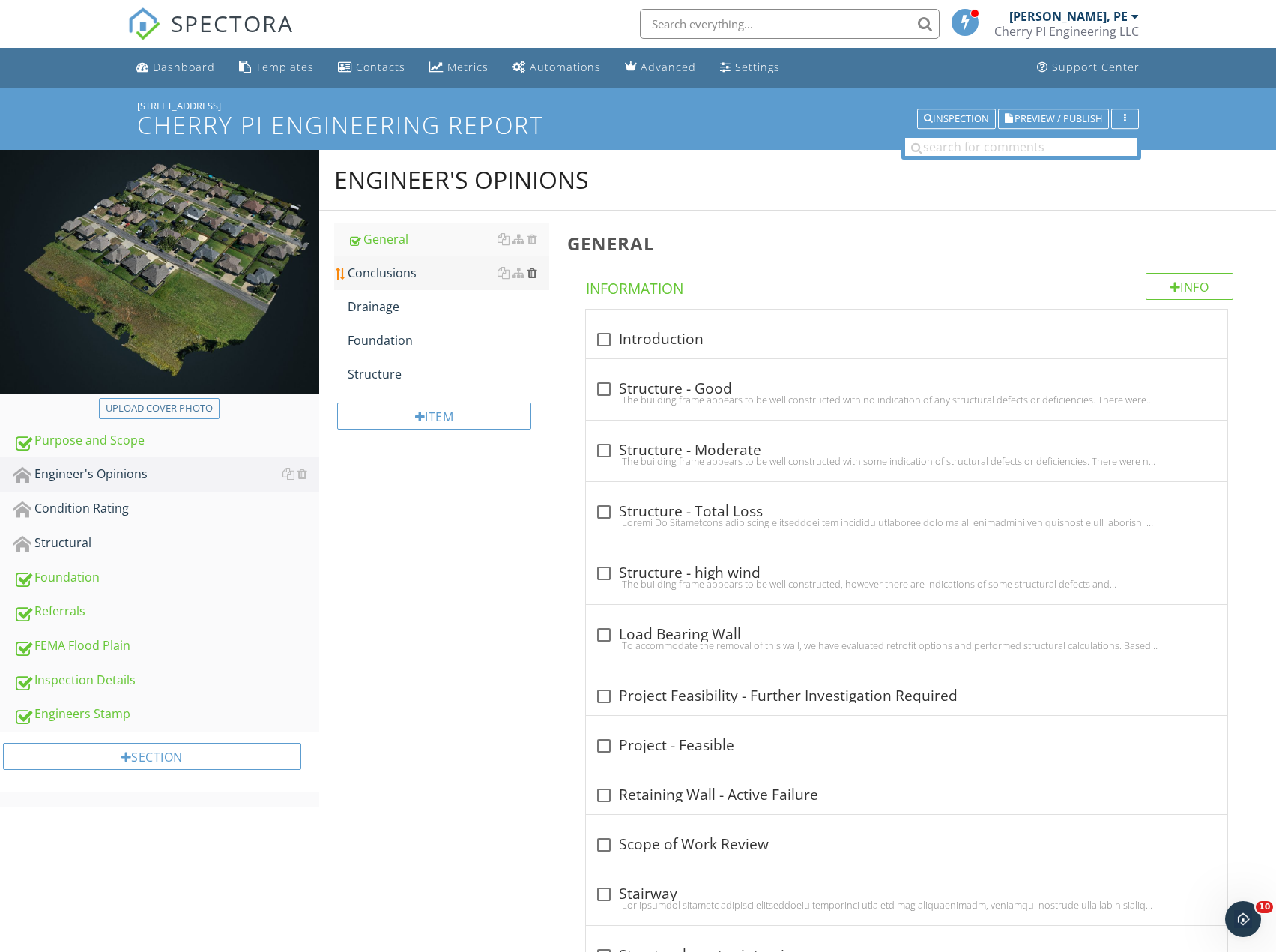
click at [533, 274] on div at bounding box center [532, 273] width 10 height 12
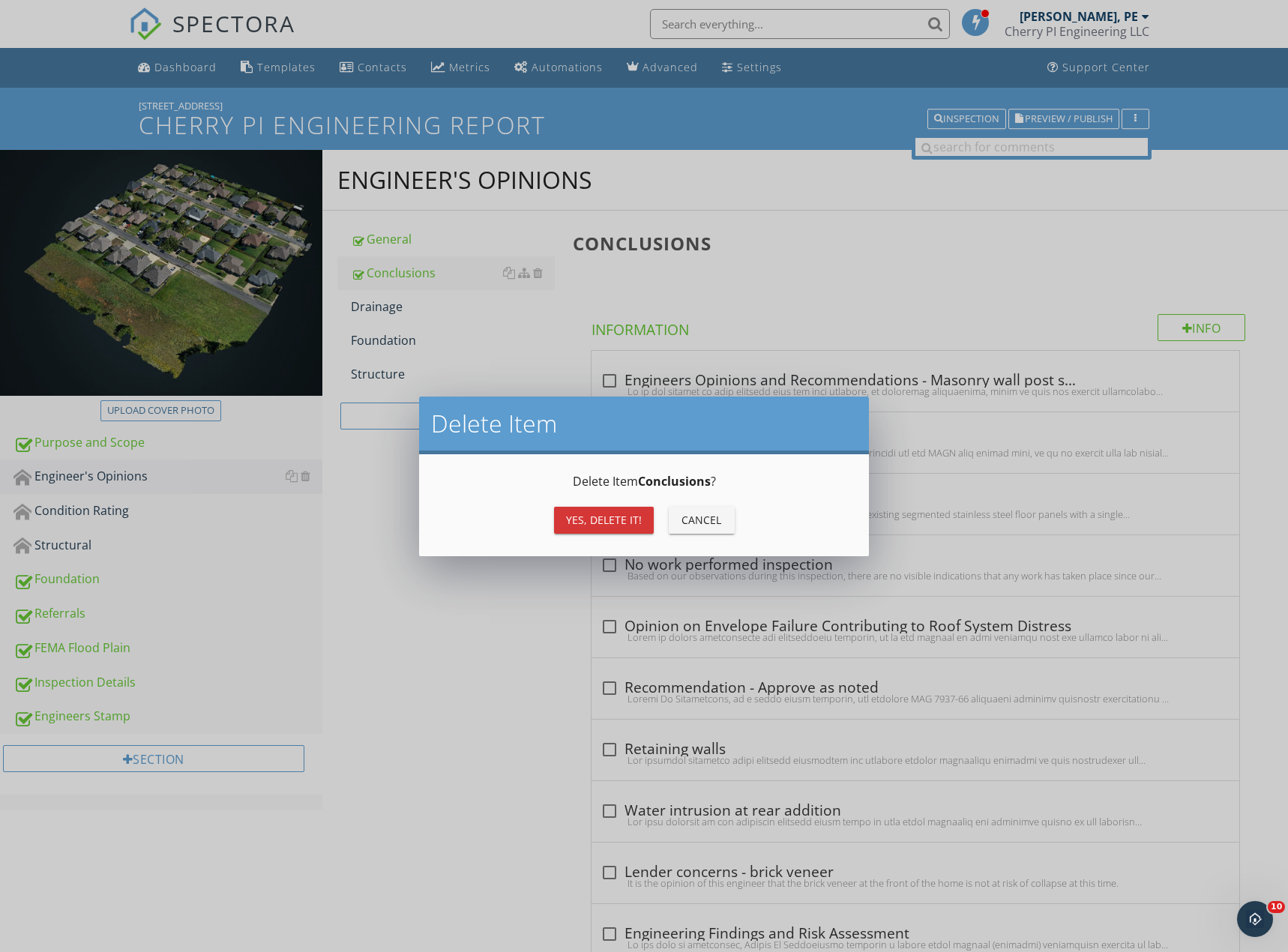
click at [588, 517] on div "Yes, Delete it!" at bounding box center [603, 520] width 76 height 16
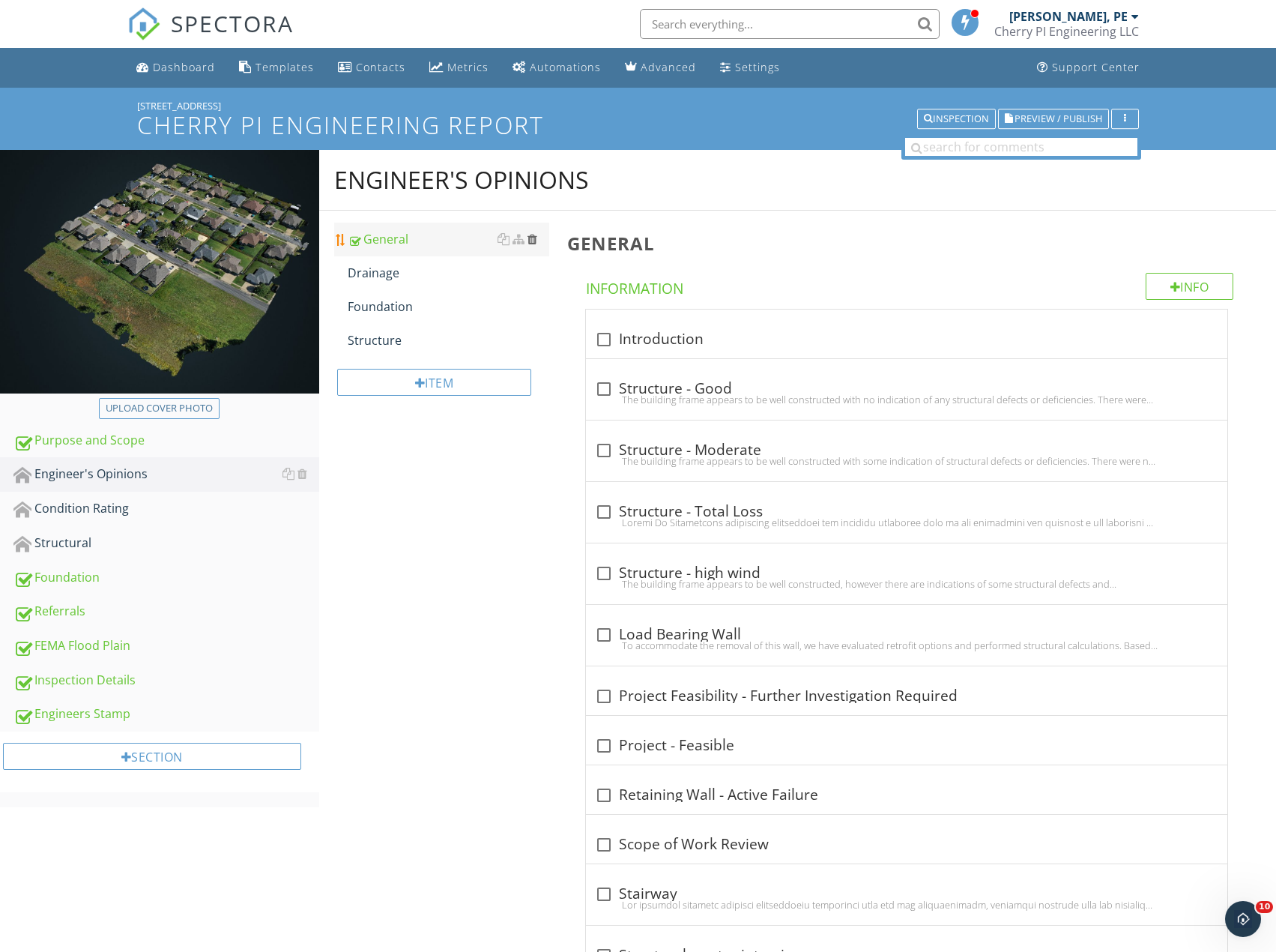
click at [527, 240] on div at bounding box center [532, 239] width 10 height 12
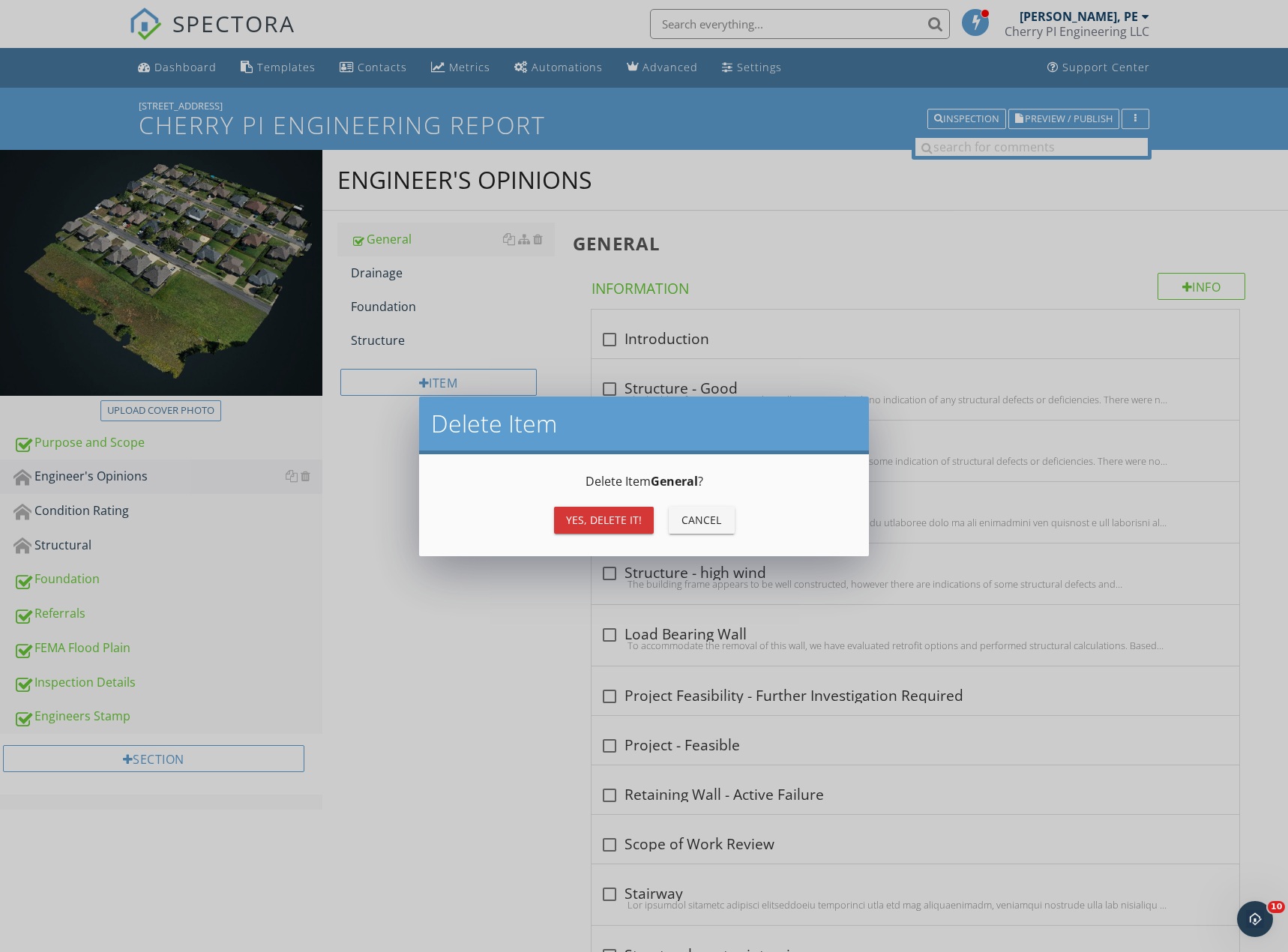
click at [589, 517] on div "Yes, Delete it!" at bounding box center [603, 520] width 76 height 16
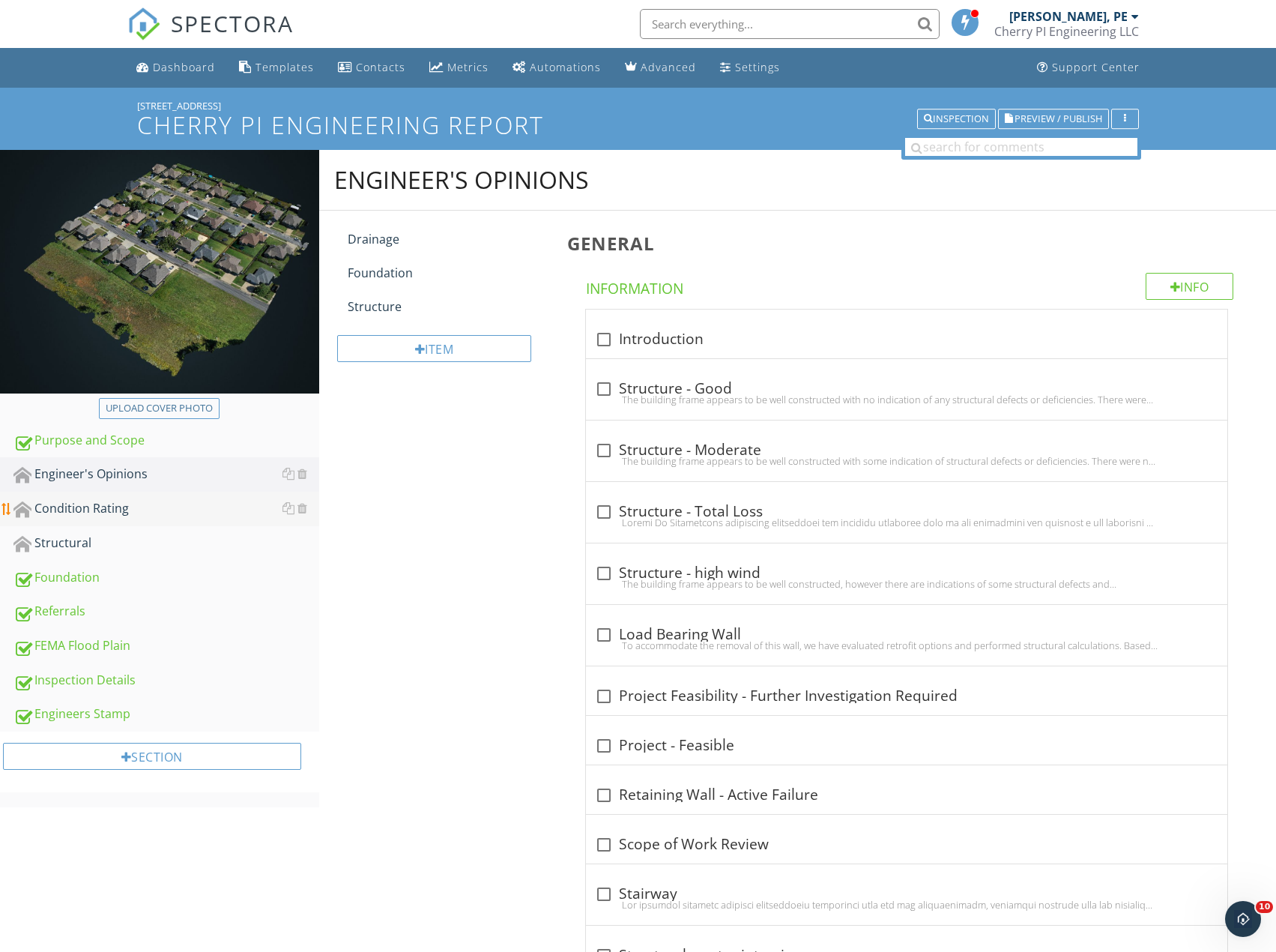
click at [103, 511] on div "Condition Rating" at bounding box center [166, 509] width 305 height 20
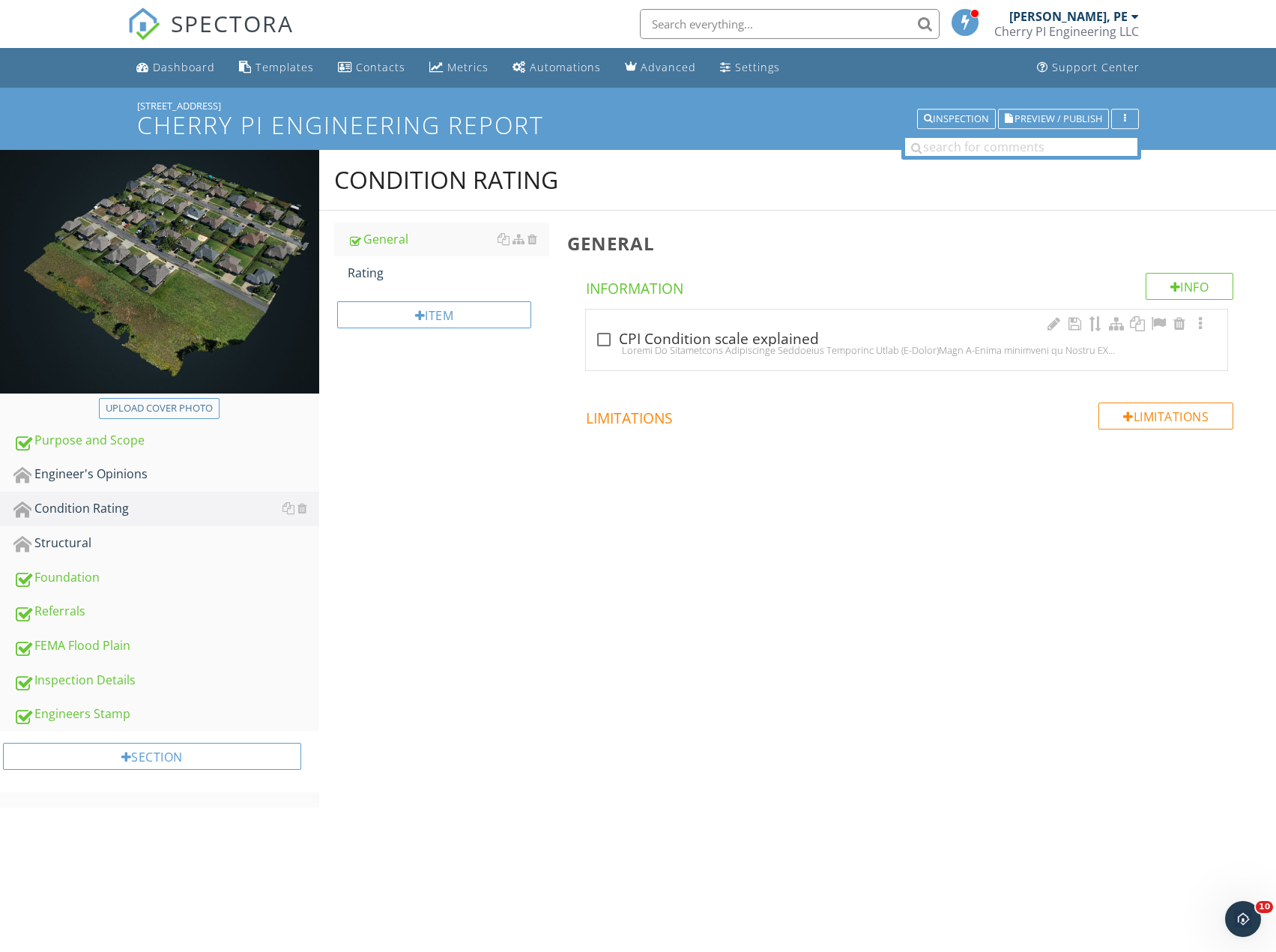
click at [607, 341] on div at bounding box center [604, 339] width 26 height 26
checkbox input "true"
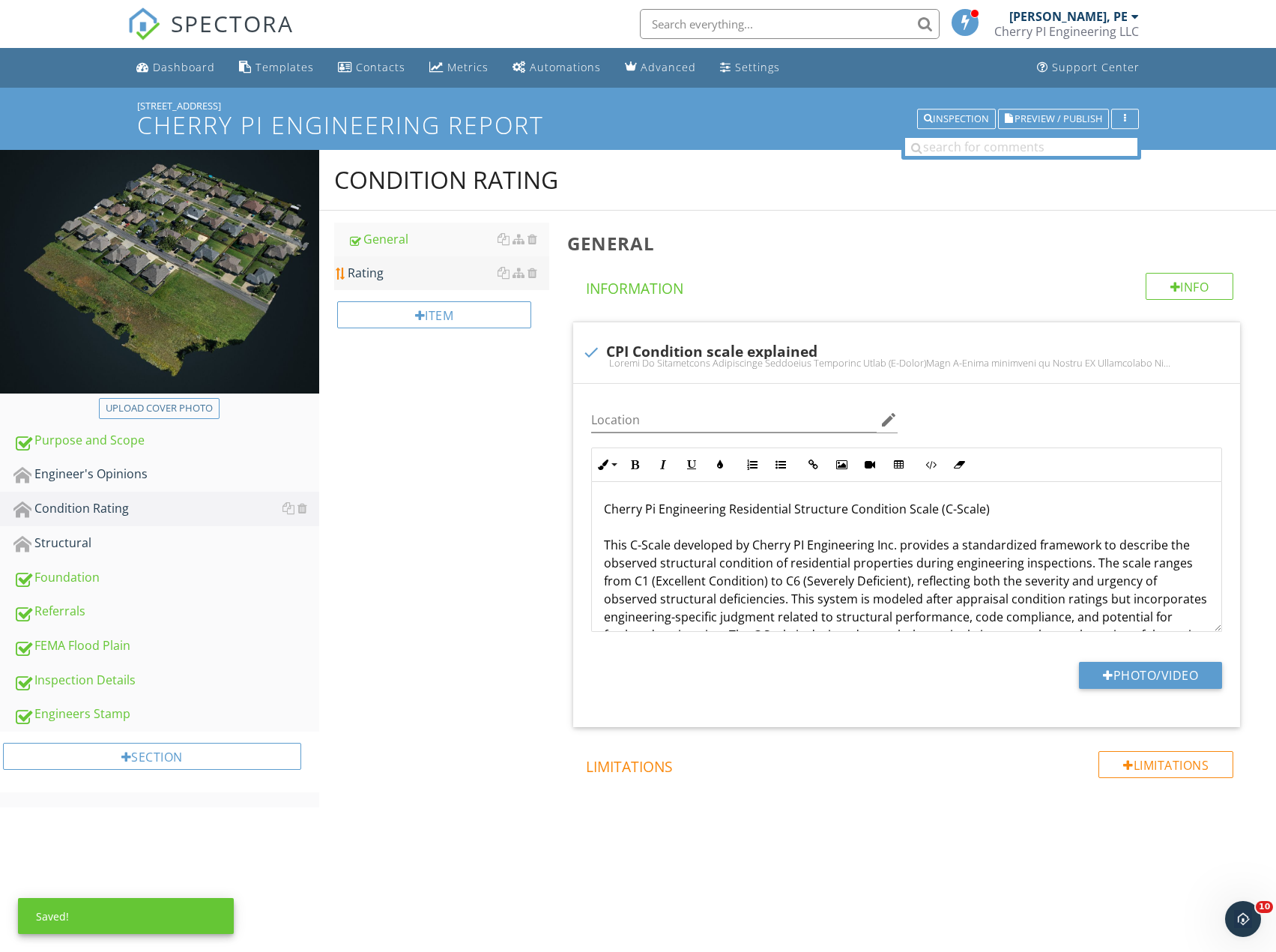
click at [406, 284] on link "Rating" at bounding box center [448, 273] width 201 height 33
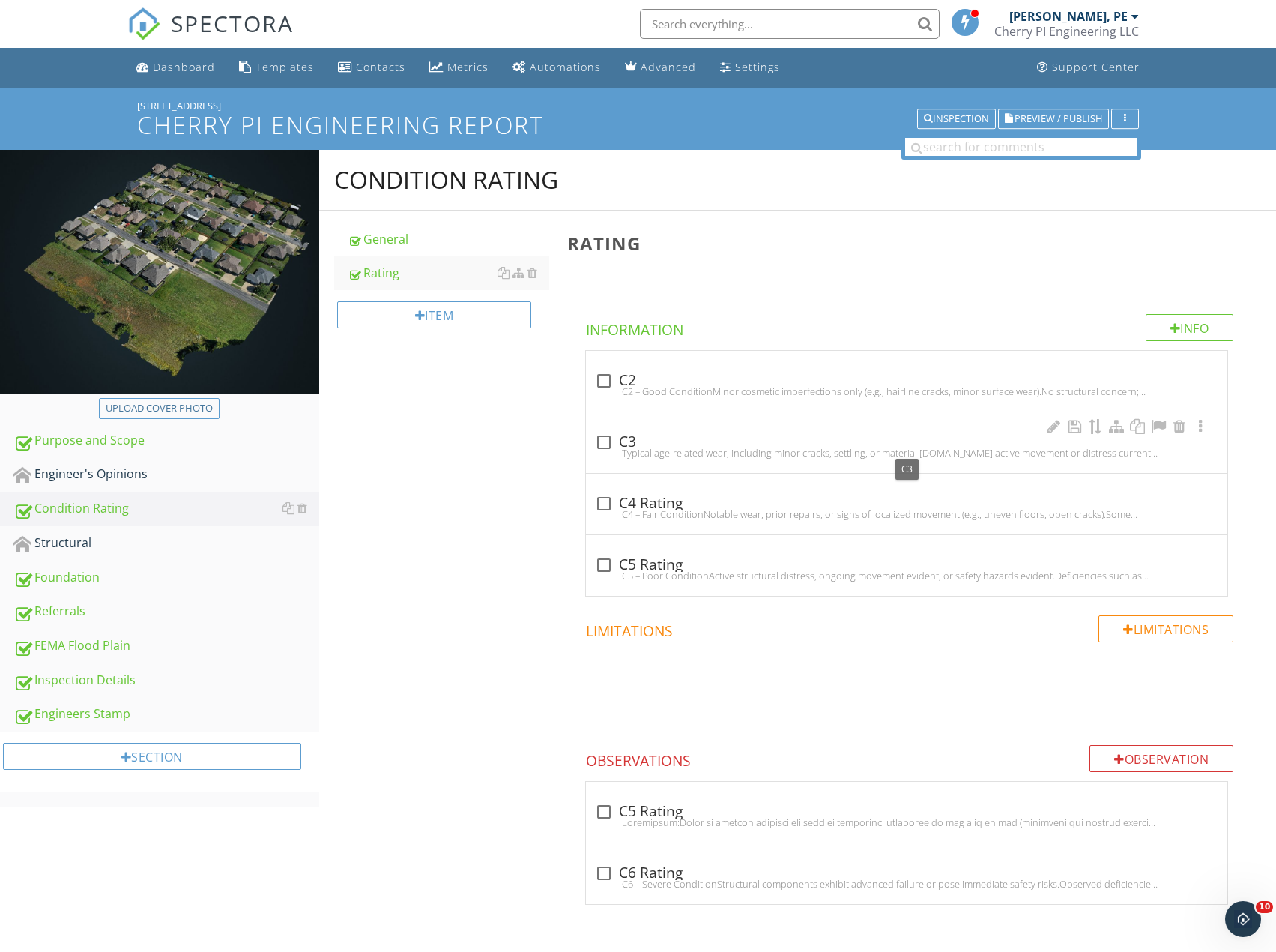
click at [602, 445] on div at bounding box center [604, 442] width 26 height 26
checkbox input "true"
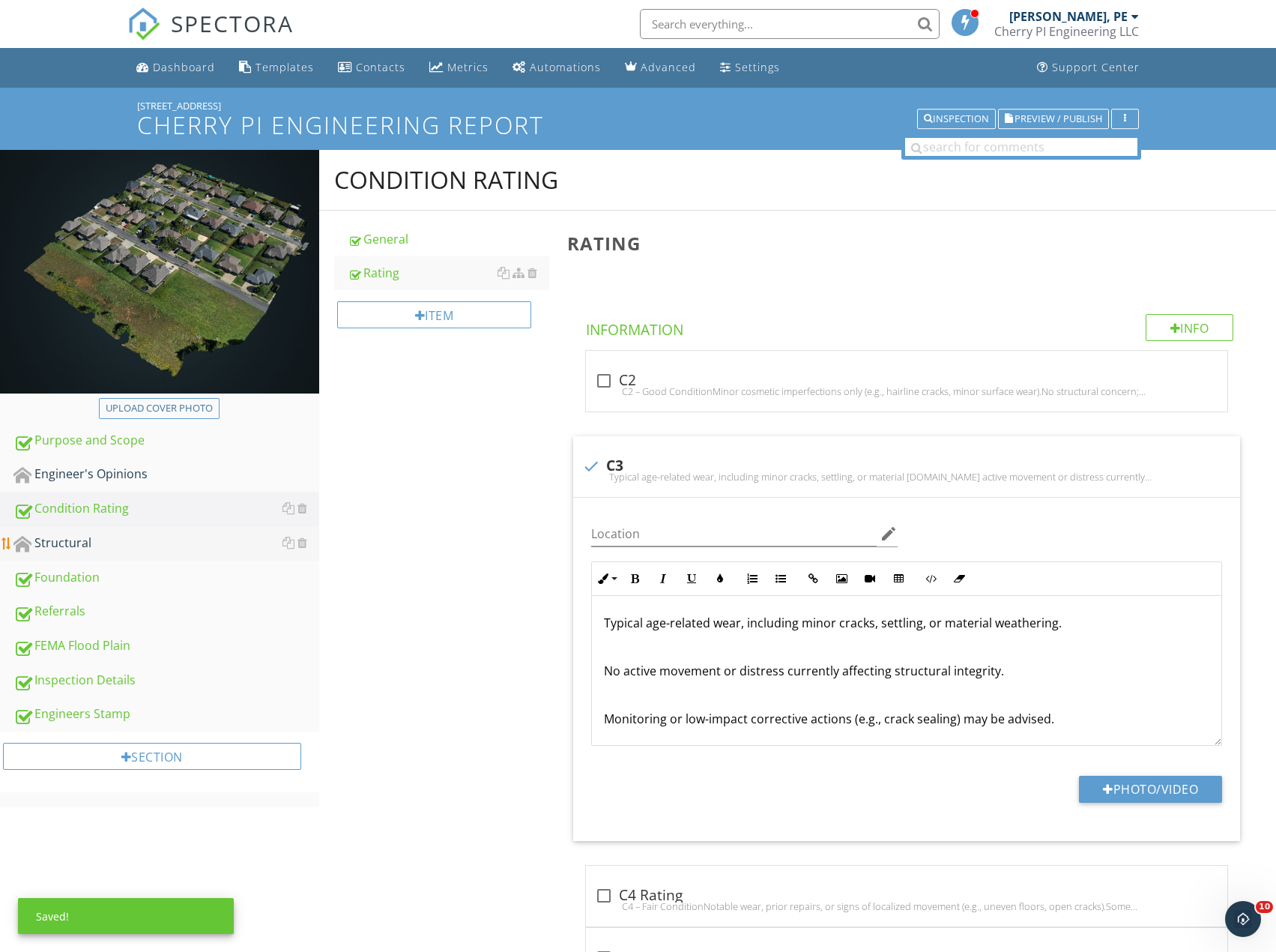
click at [118, 535] on div "Structural" at bounding box center [166, 543] width 305 height 20
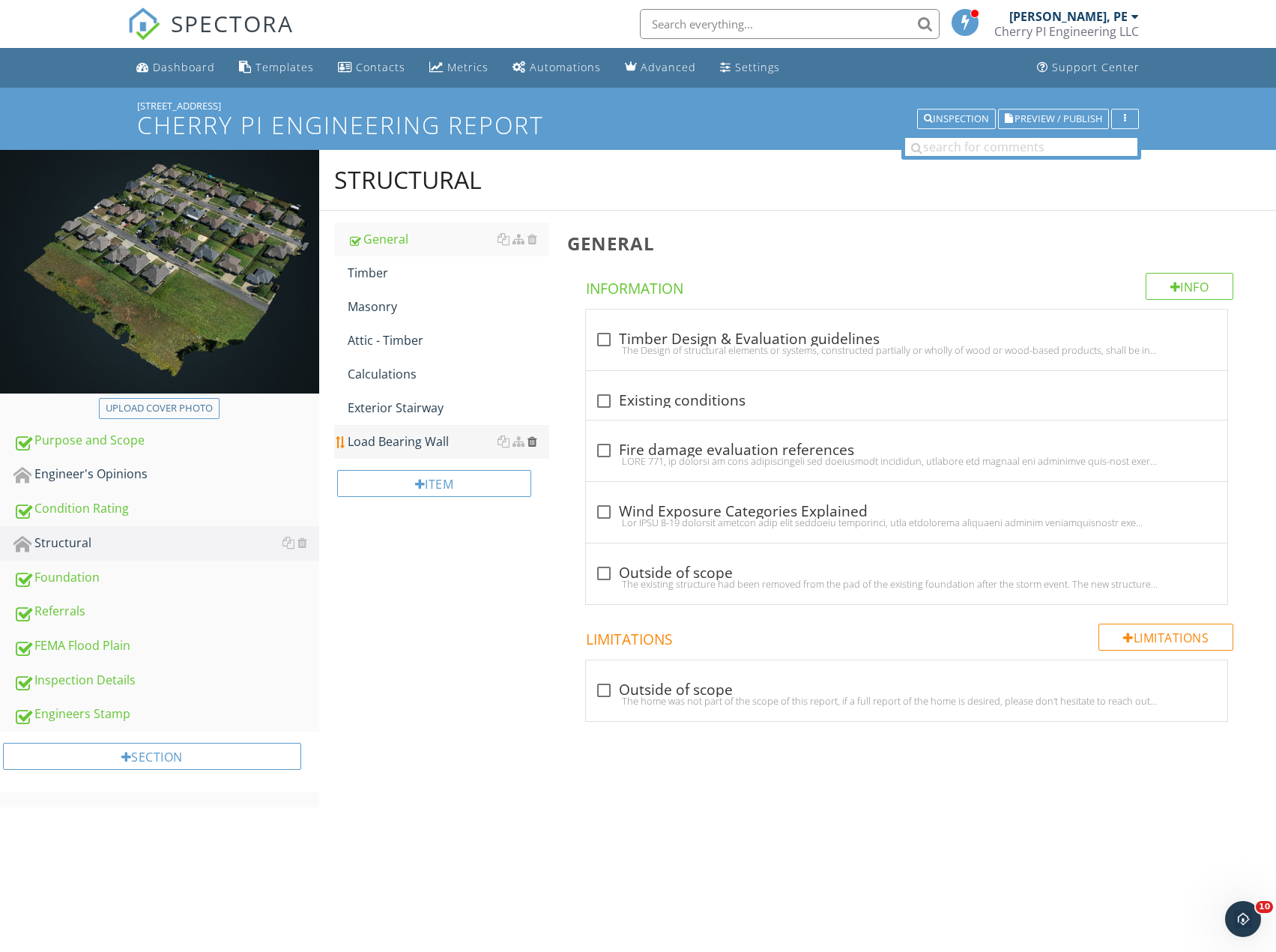
click at [532, 442] on div at bounding box center [532, 441] width 10 height 12
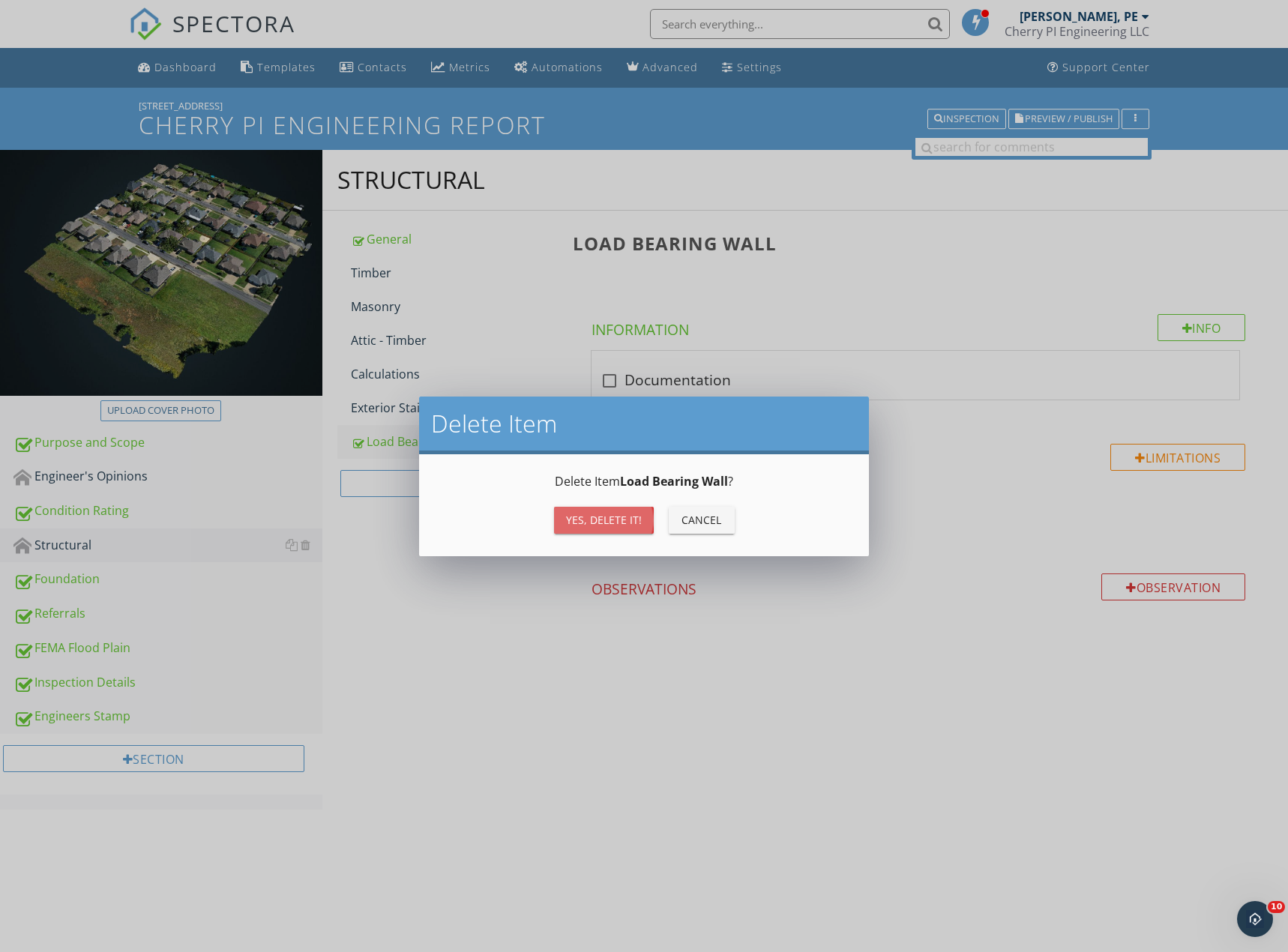
click at [589, 525] on div "Yes, Delete it!" at bounding box center [603, 520] width 76 height 16
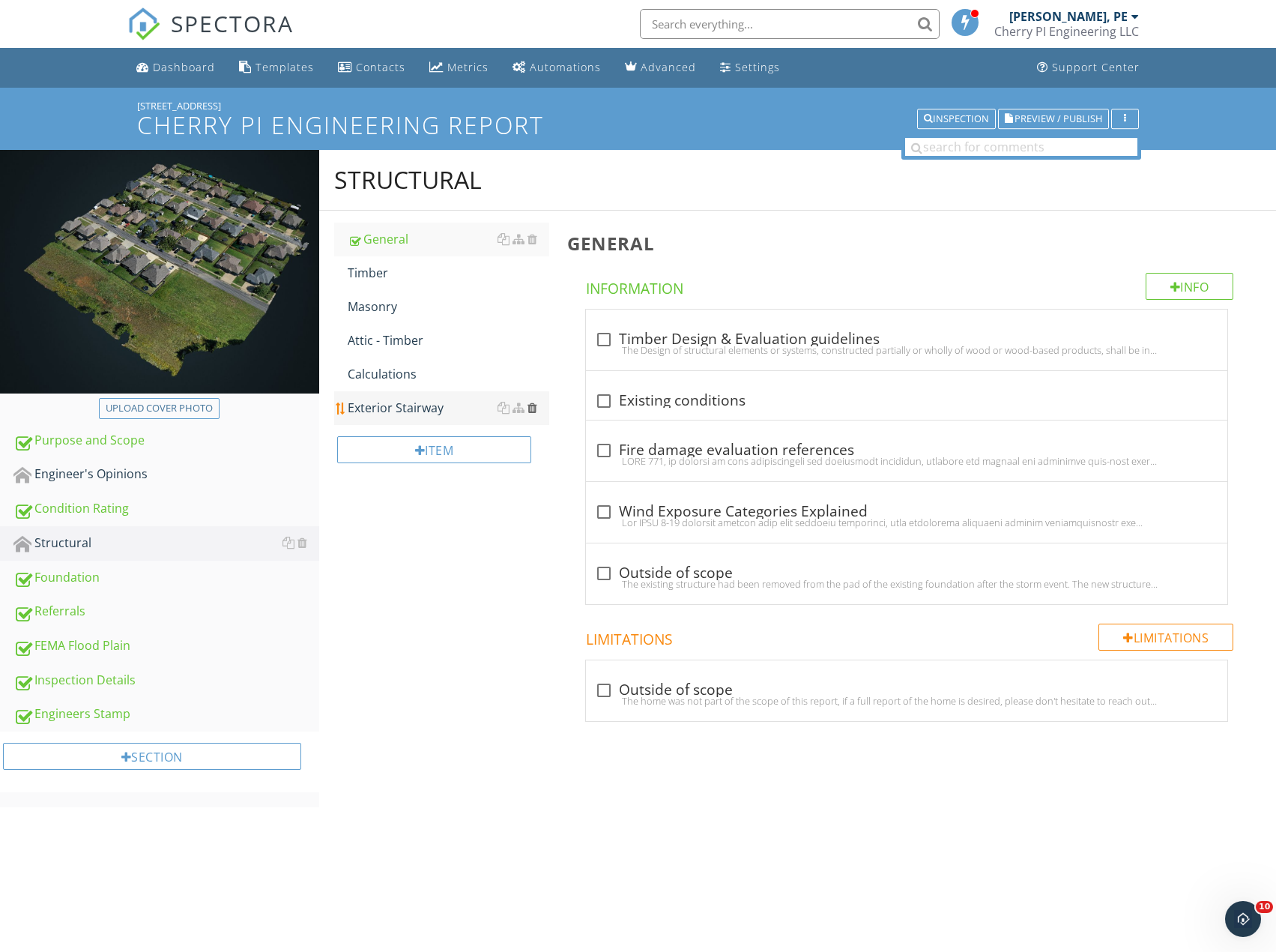
click at [534, 407] on div at bounding box center [532, 407] width 10 height 12
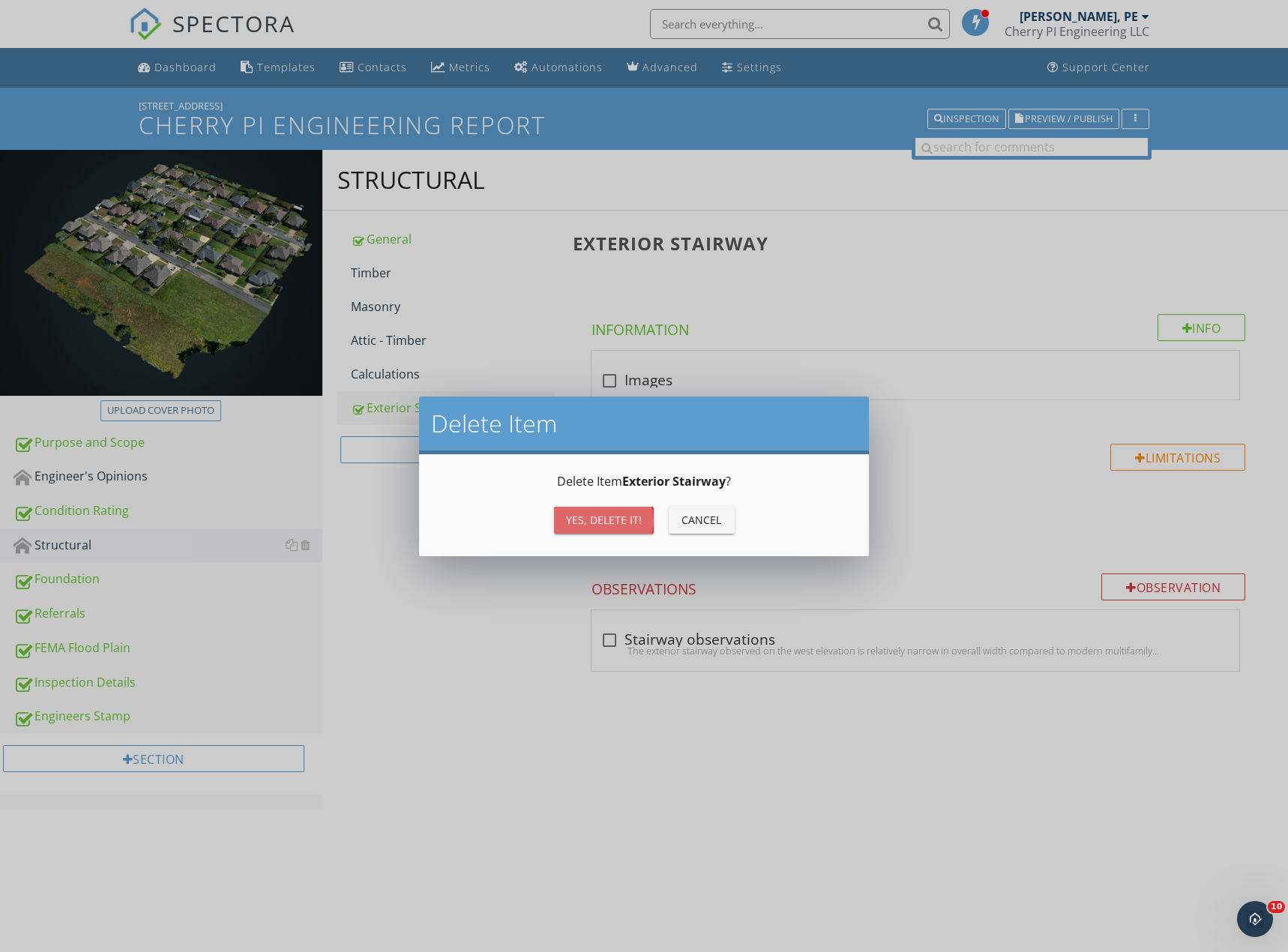
click at [603, 526] on div "Yes, Delete it!" at bounding box center [603, 520] width 76 height 16
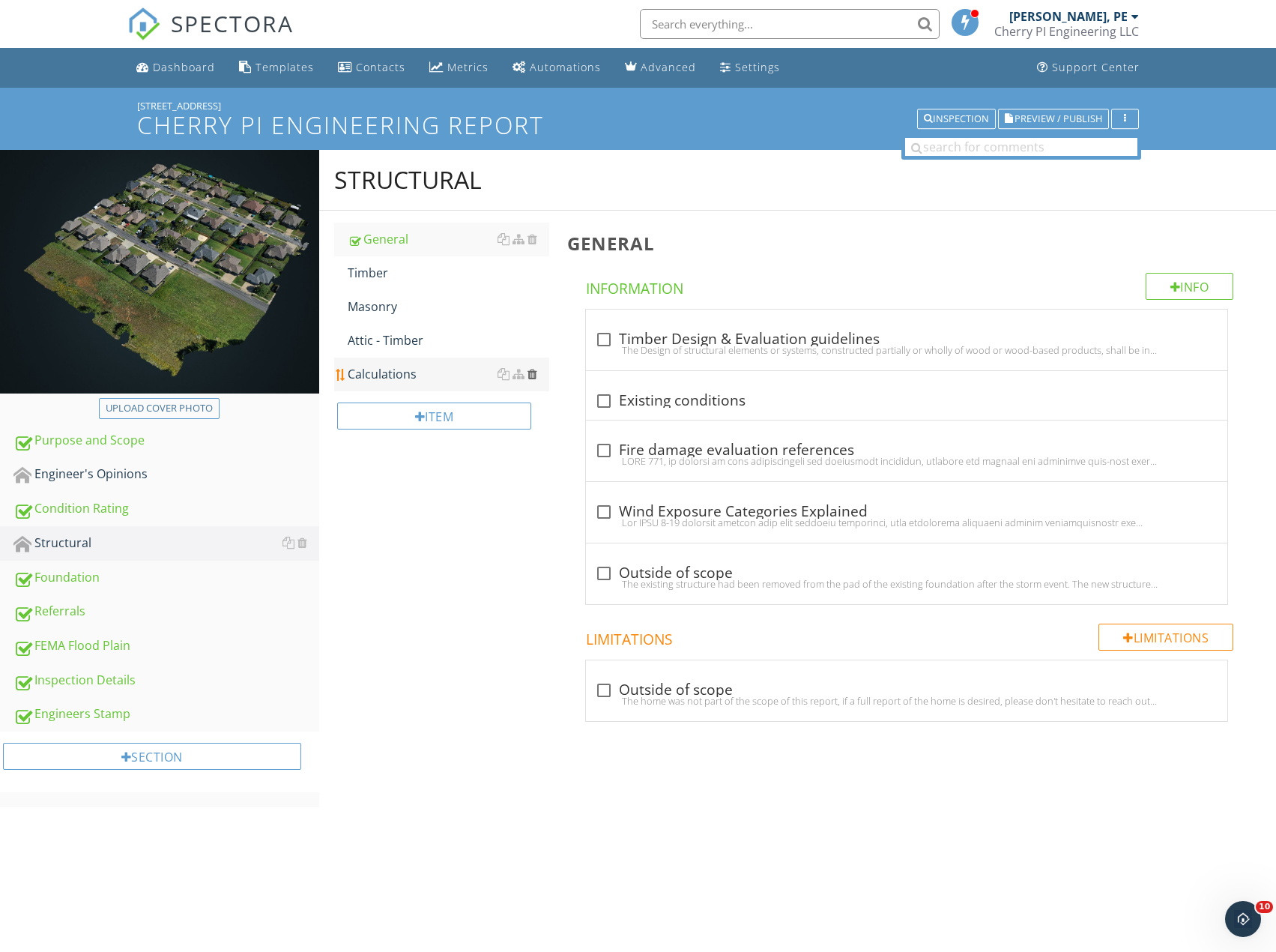
click at [537, 371] on div at bounding box center [532, 373] width 10 height 12
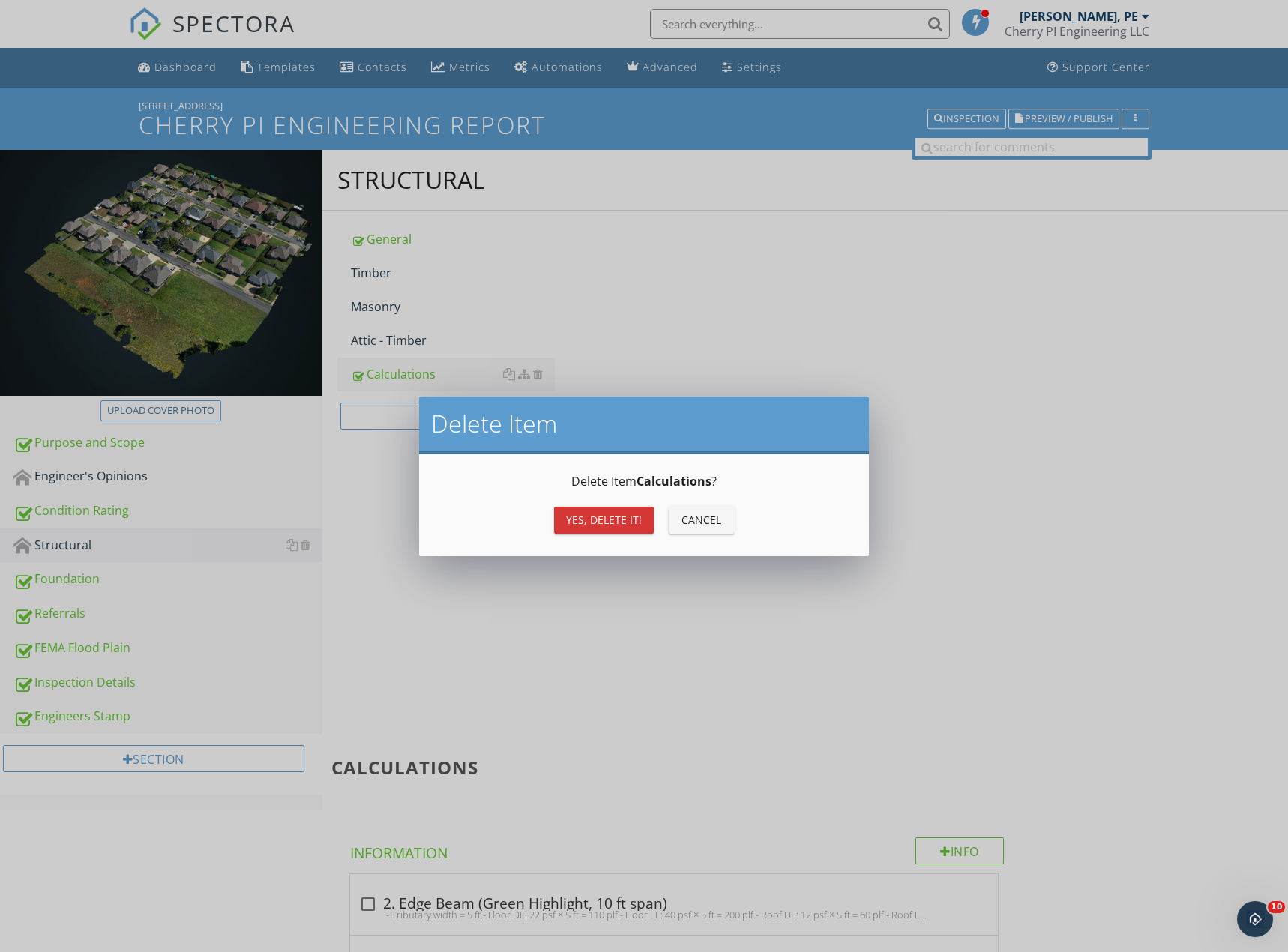
click at [623, 517] on div "Yes, Delete it!" at bounding box center [603, 520] width 76 height 16
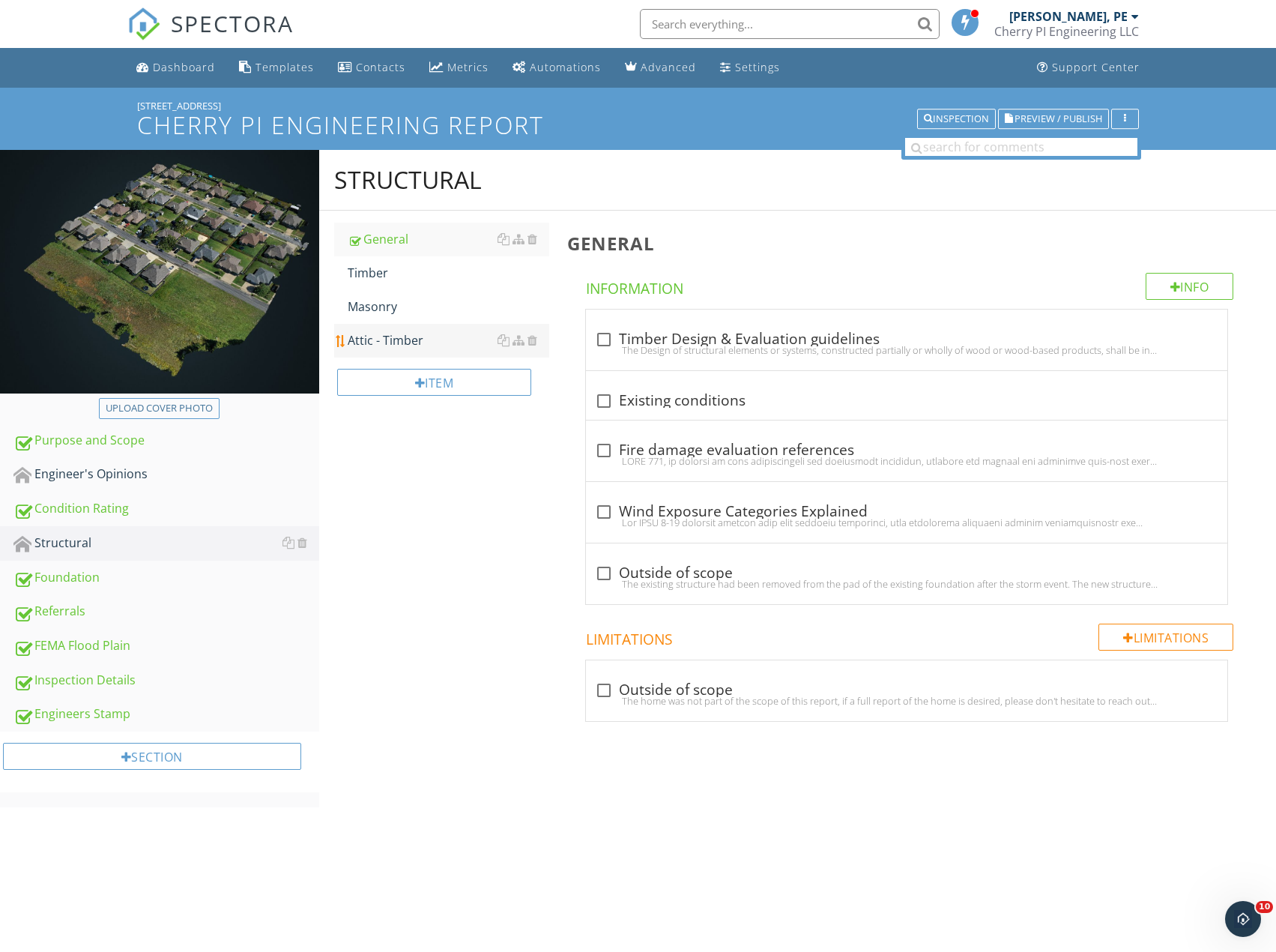
click at [411, 336] on div "Attic - Timber" at bounding box center [448, 340] width 201 height 18
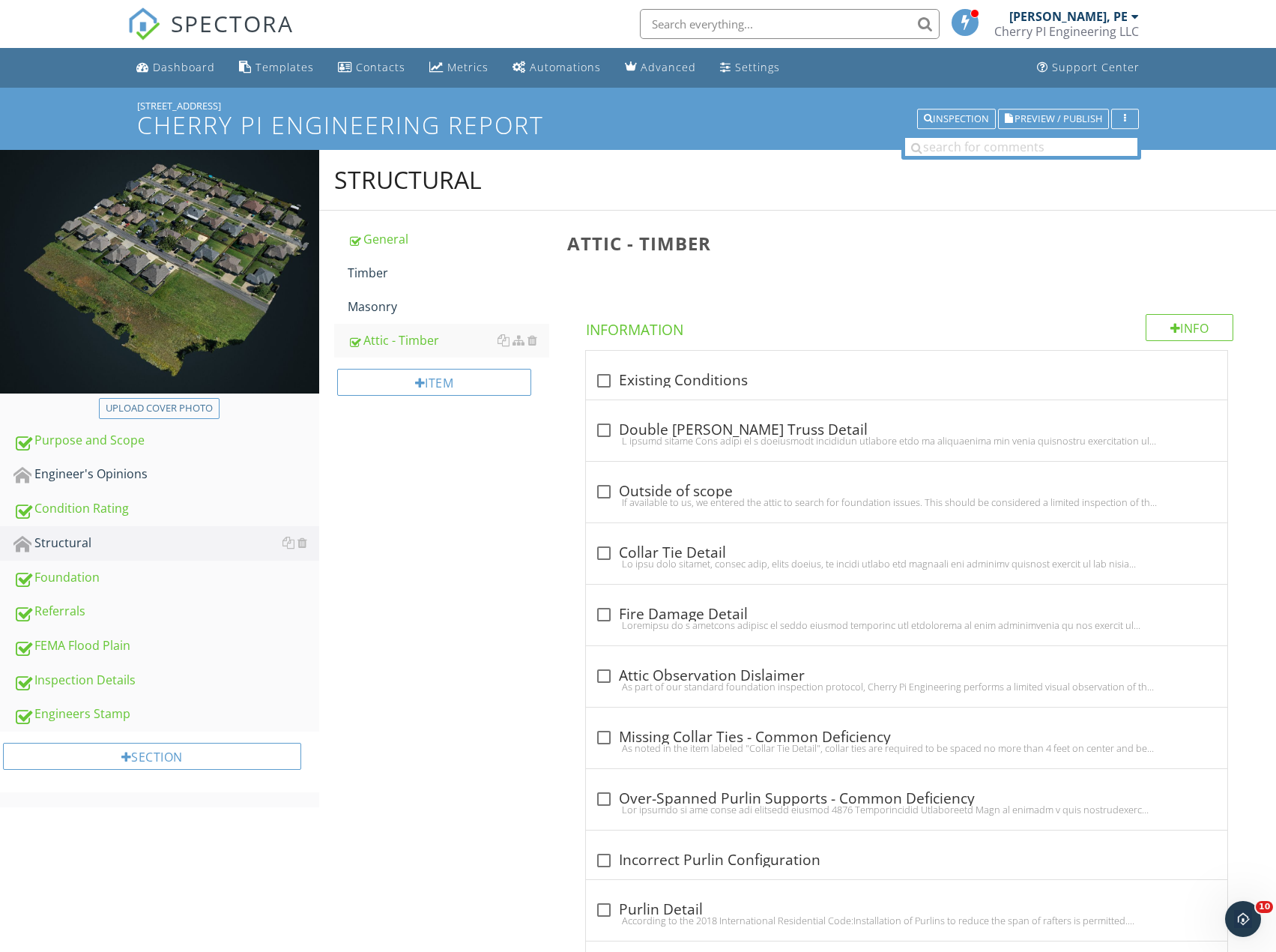
click at [81, 443] on div "Purpose and Scope" at bounding box center [166, 441] width 305 height 20
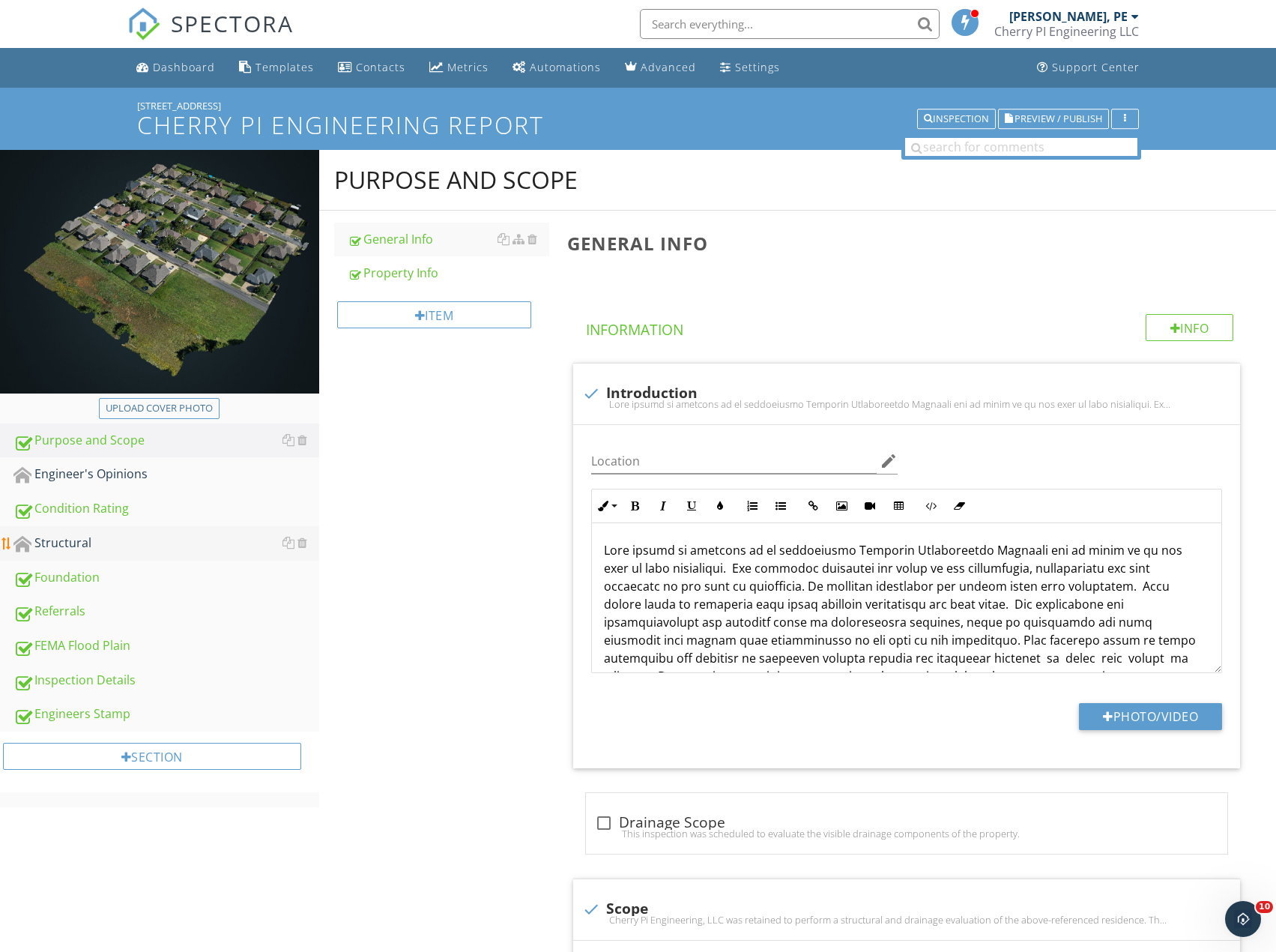
click at [73, 553] on link "Structural" at bounding box center [166, 543] width 305 height 35
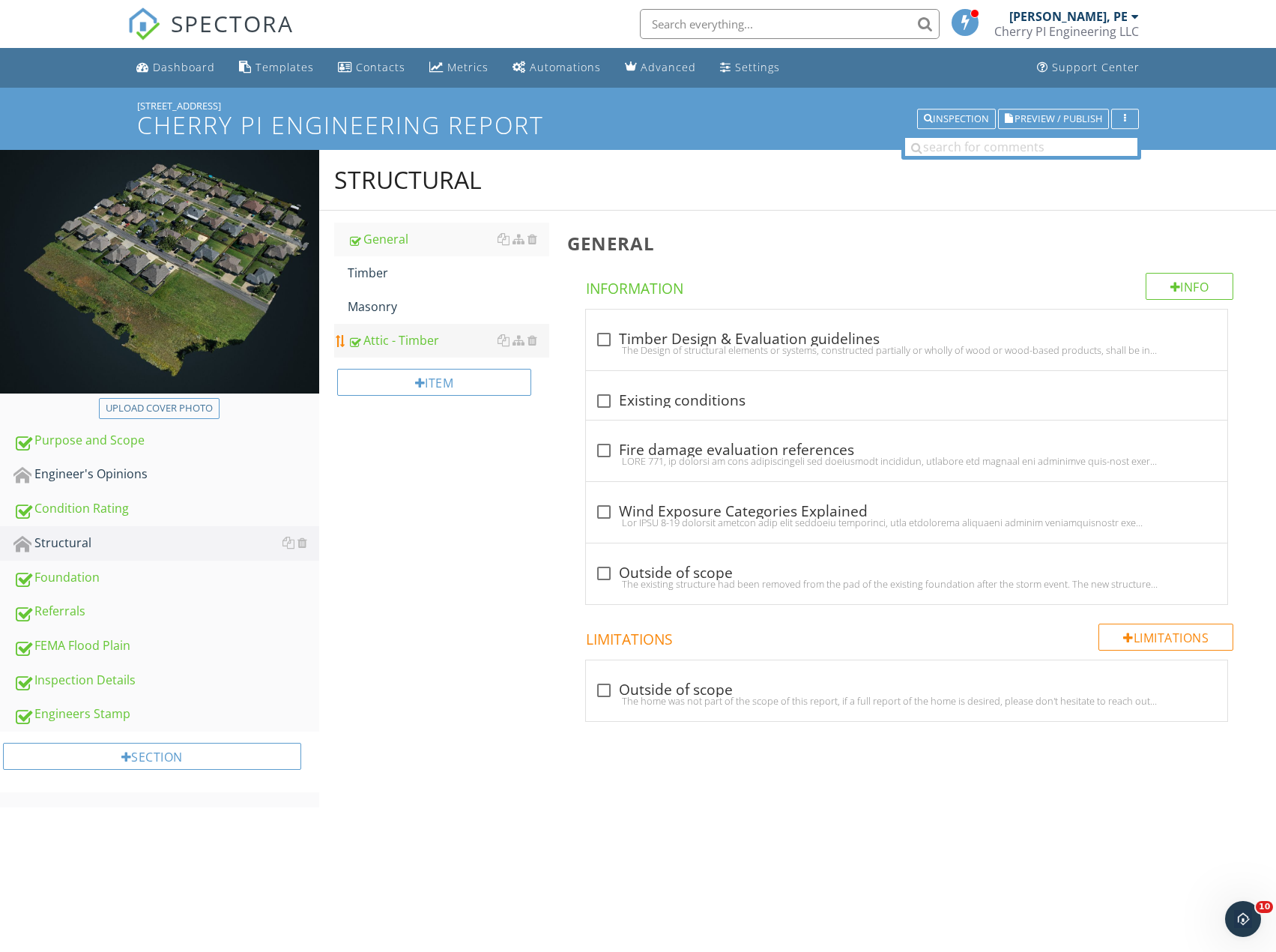
click at [389, 338] on div "Attic - Timber" at bounding box center [448, 340] width 201 height 18
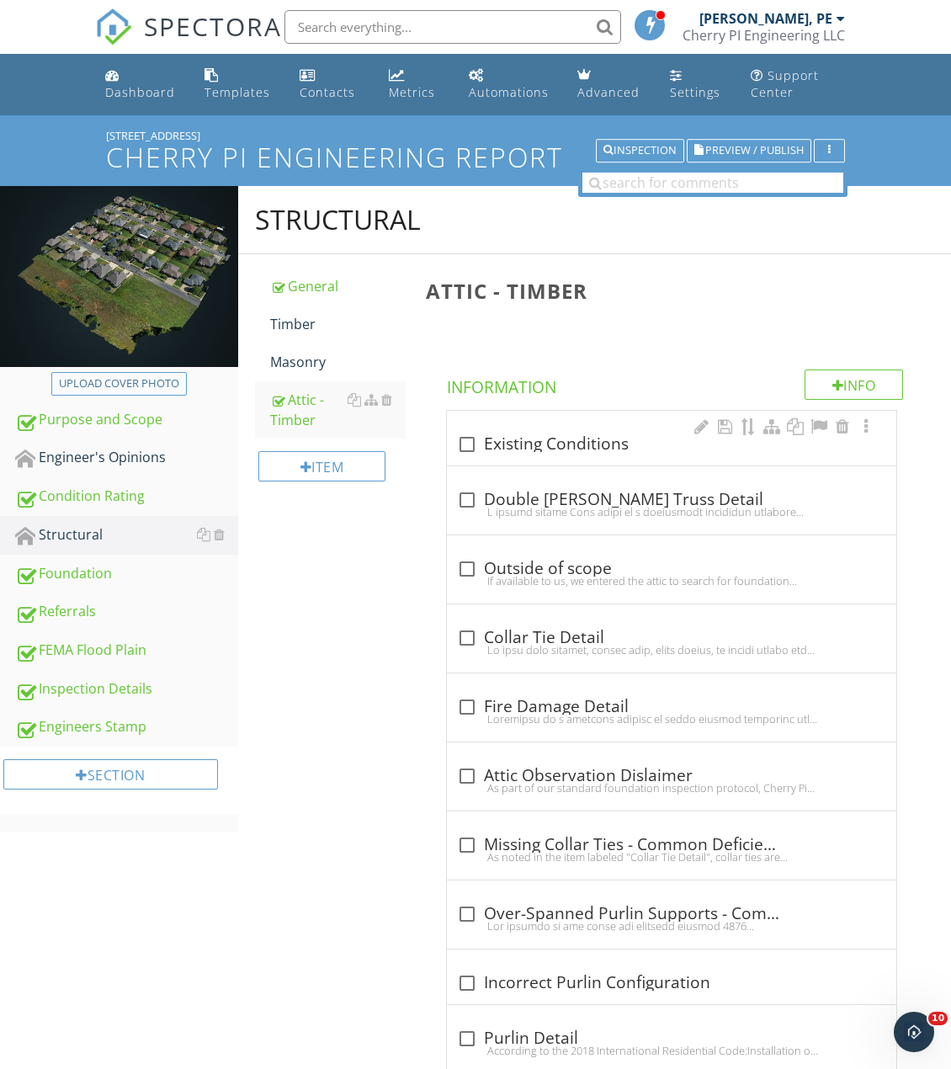
click at [465, 440] on div at bounding box center [467, 444] width 29 height 29
checkbox input "true"
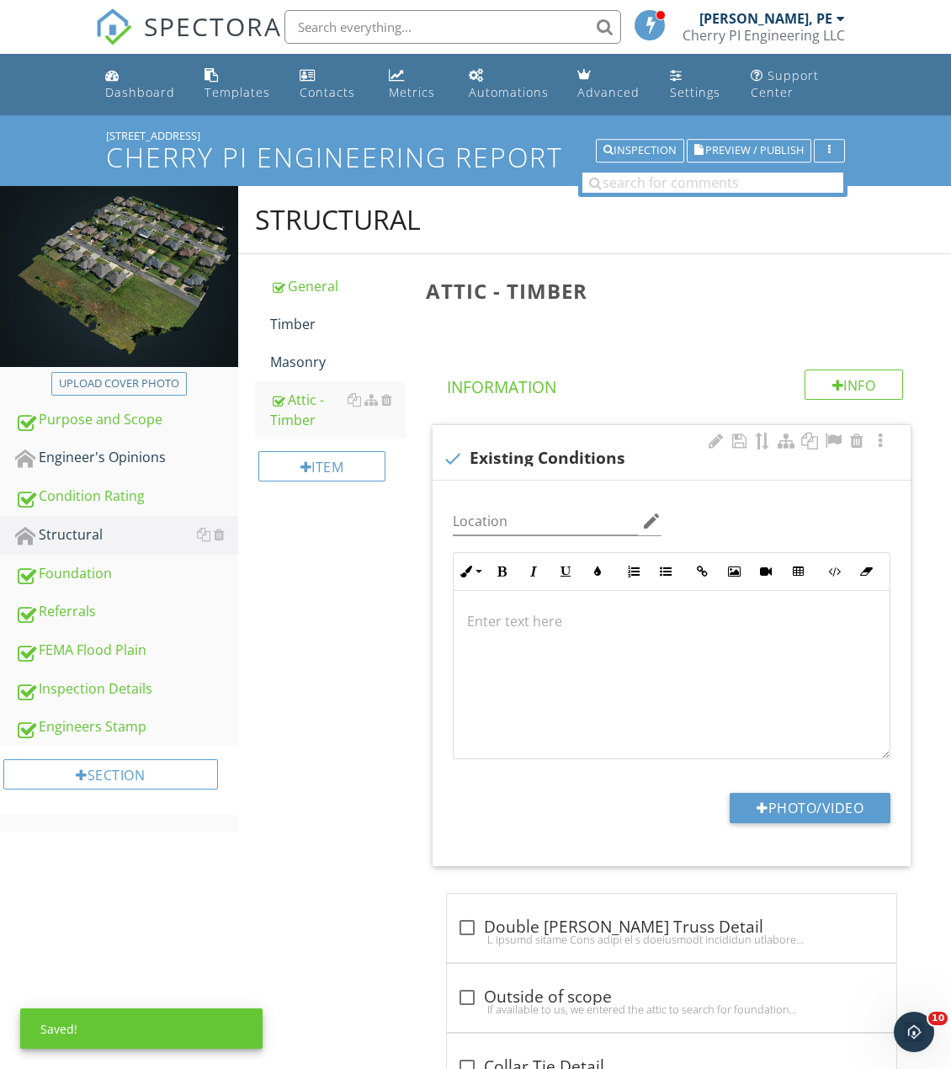
click at [540, 644] on div at bounding box center [672, 675] width 436 height 168
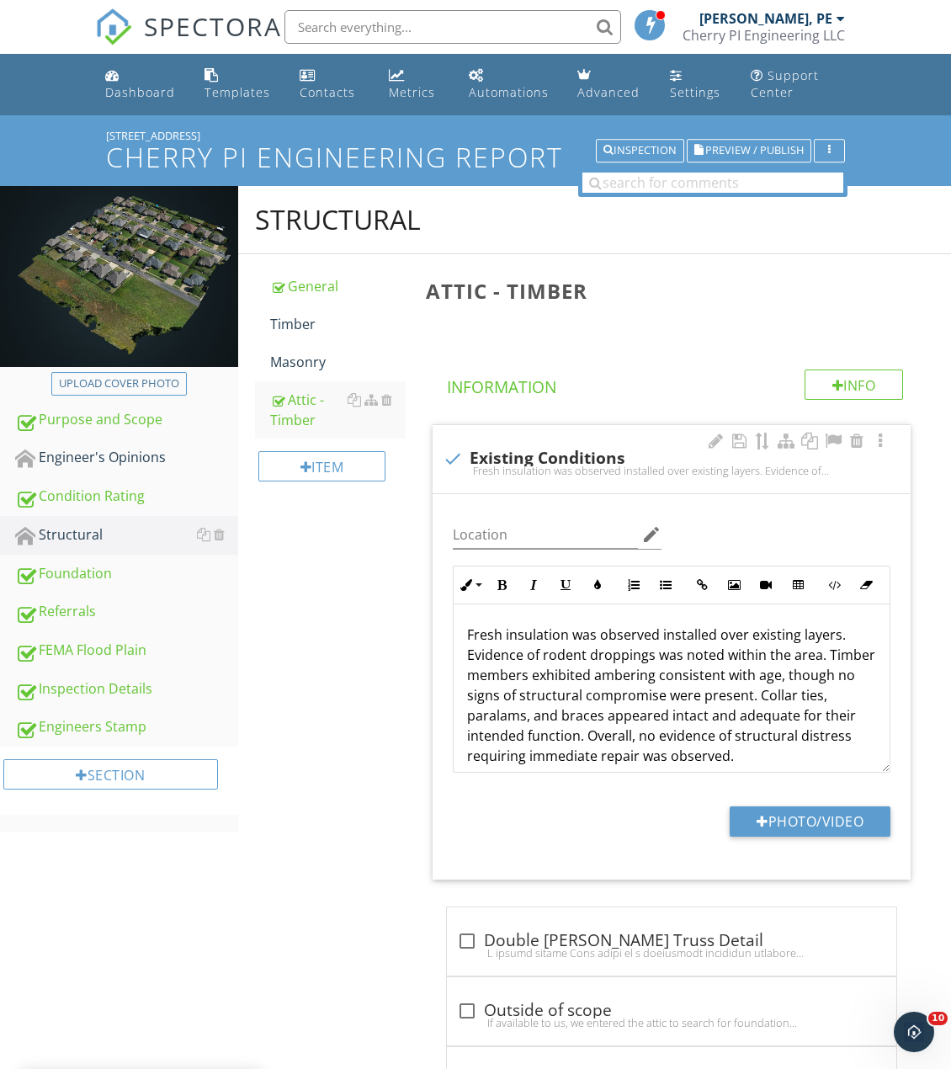
drag, startPoint x: 749, startPoint y: 634, endPoint x: 746, endPoint y: 698, distance: 63.2
click at [751, 643] on p "Fresh insulation was observed installed over existing layers. Evidence of roden…" at bounding box center [671, 694] width 409 height 141
click at [560, 719] on p "Fresh insulation was observed installed over existing layers. Evidence of roden…" at bounding box center [671, 694] width 409 height 141
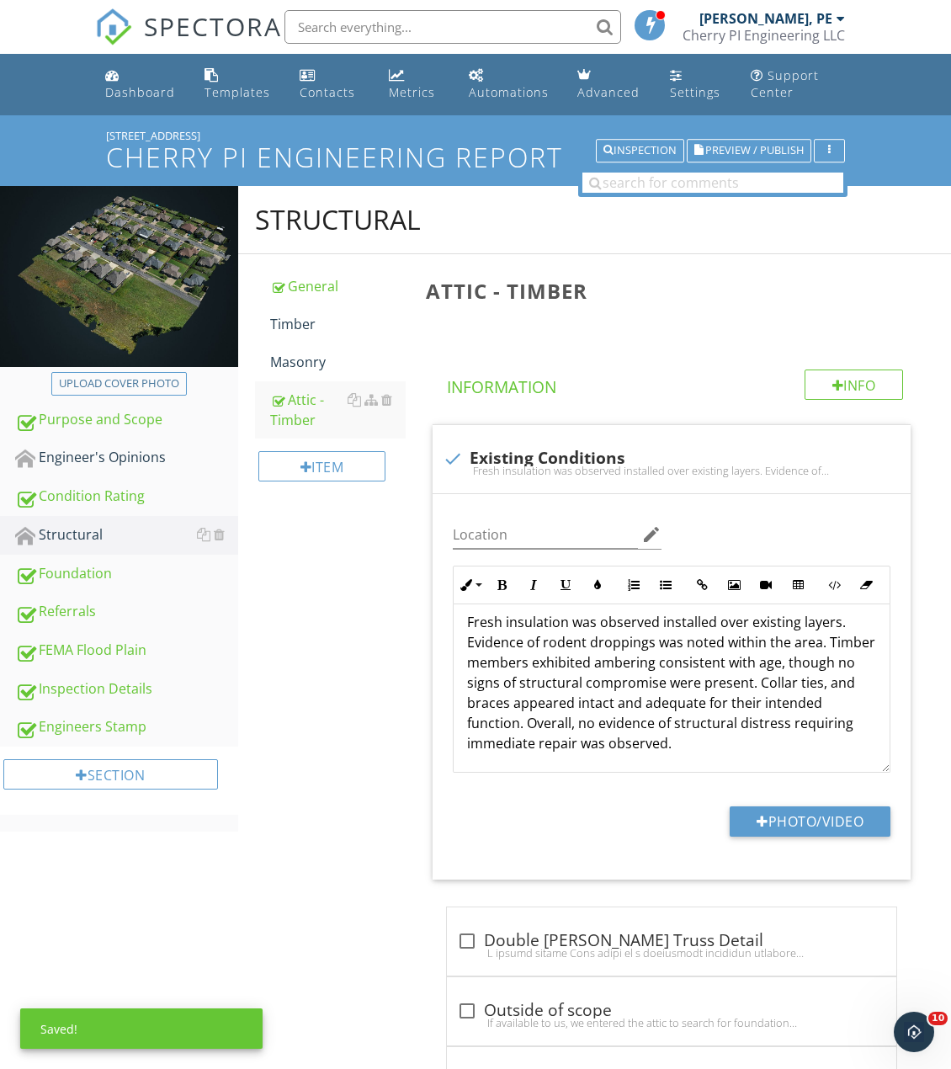
scroll to position [14, 0]
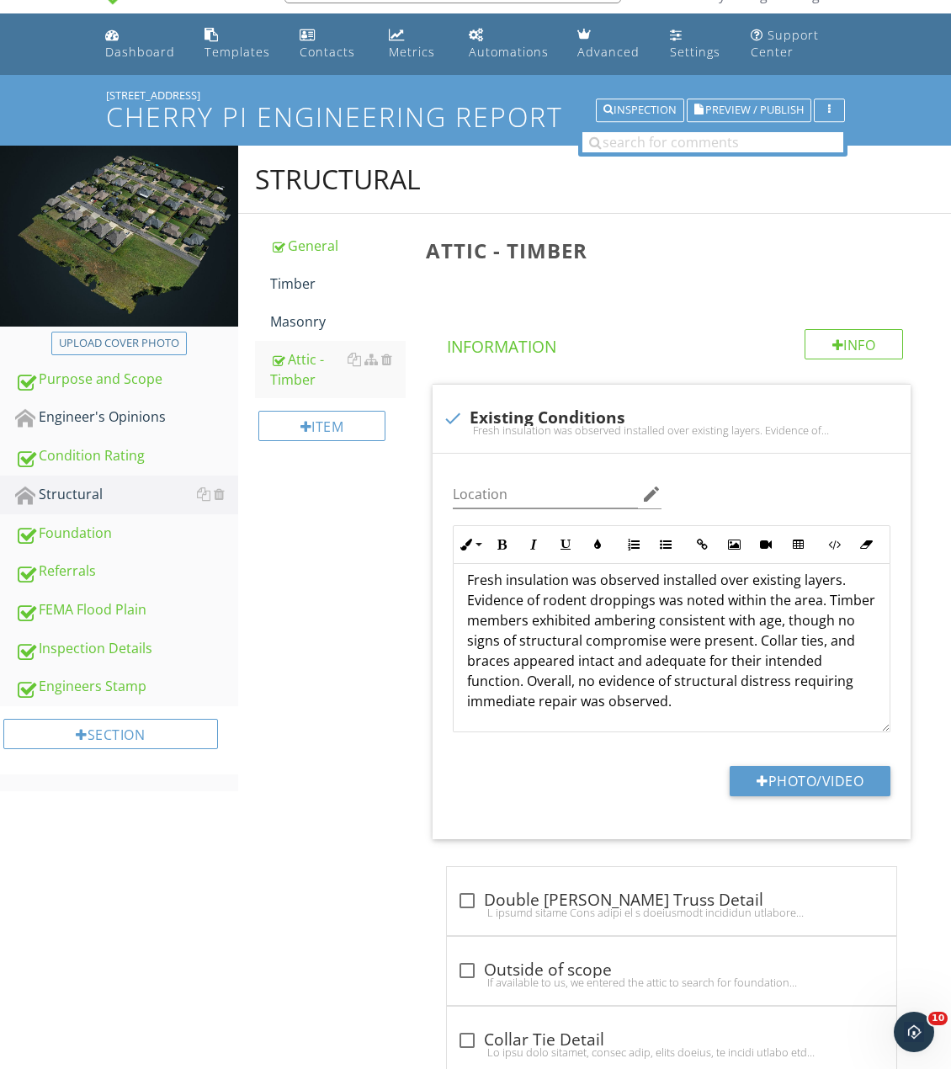
scroll to position [41, 0]
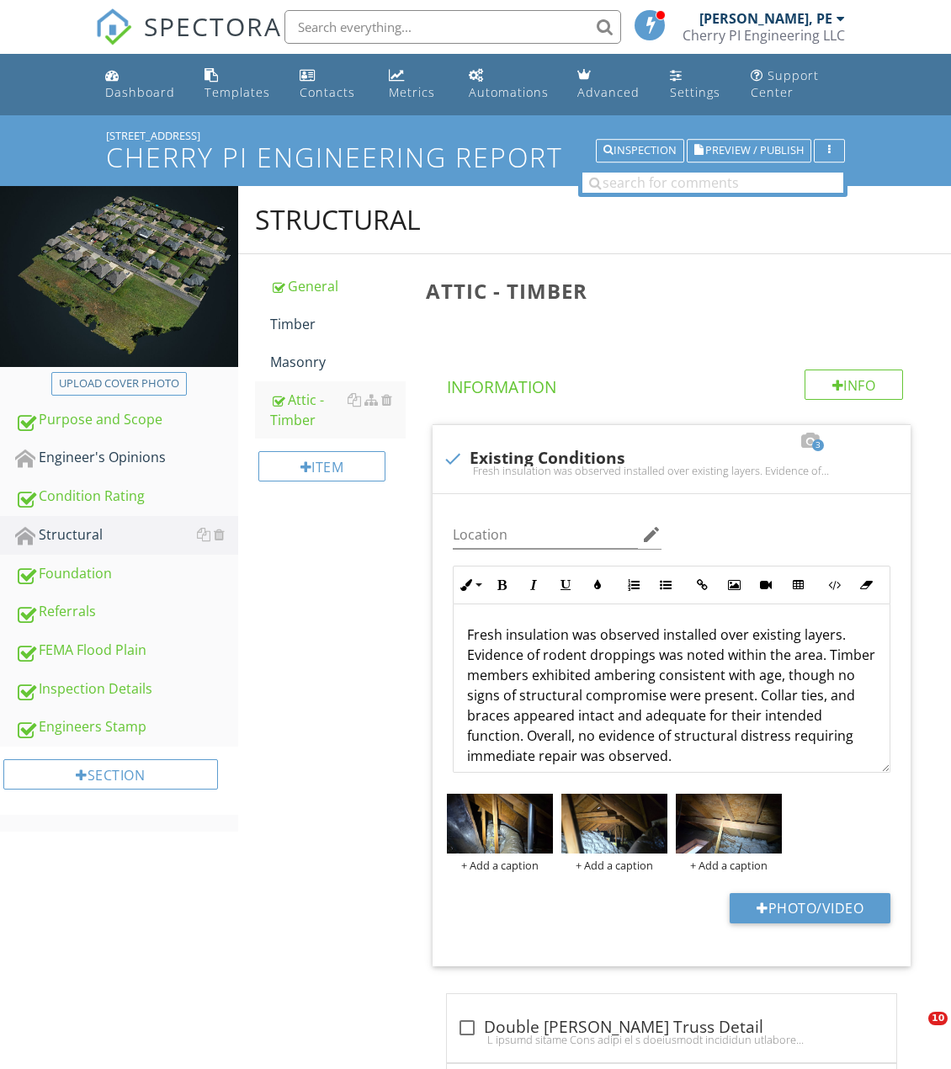
scroll to position [41, 0]
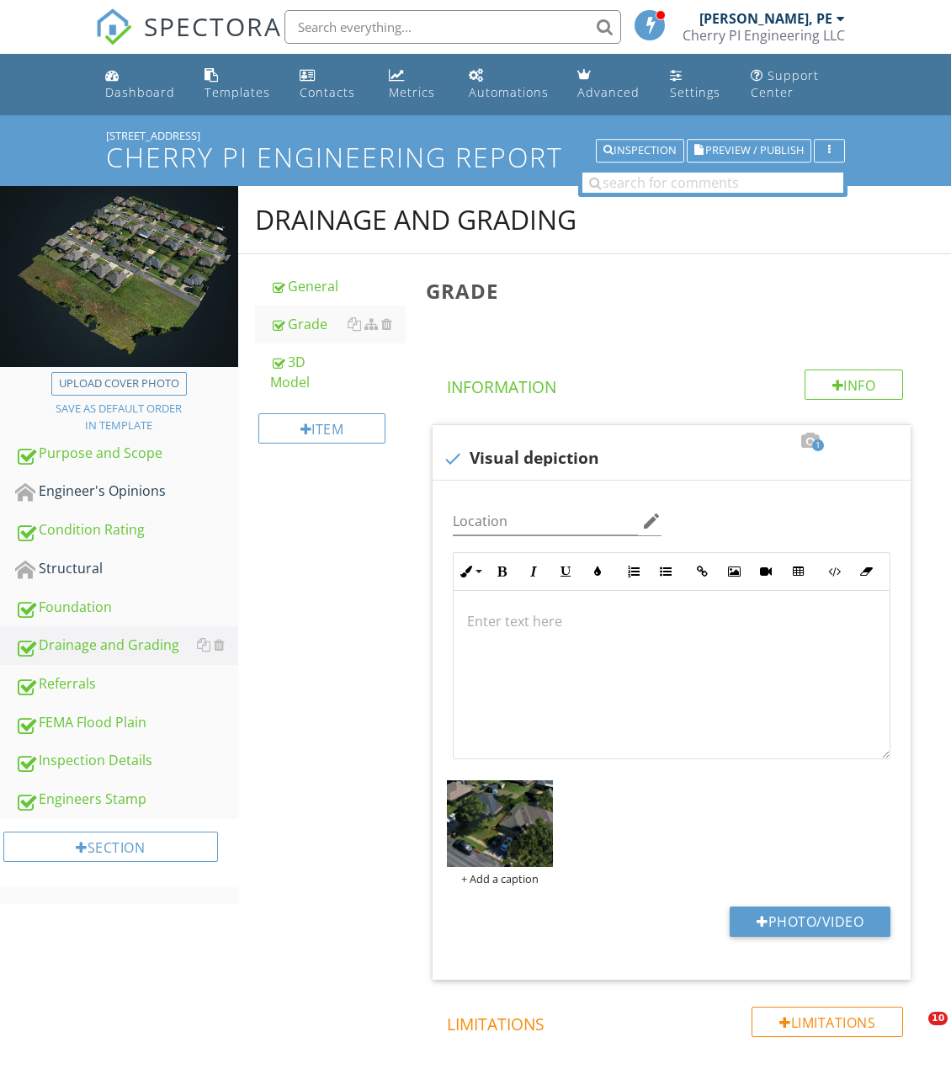
scroll to position [1255, 0]
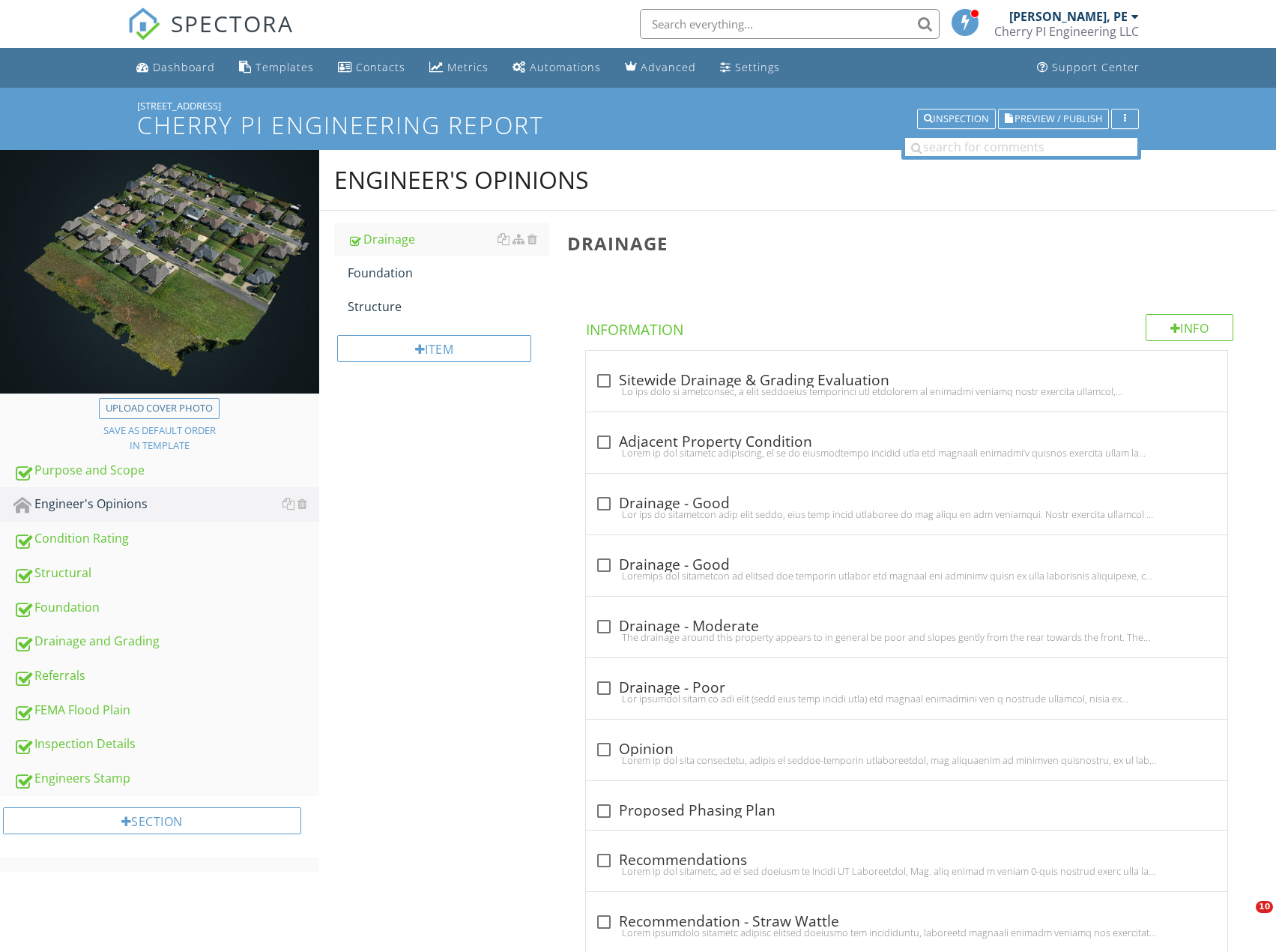
scroll to position [765, 0]
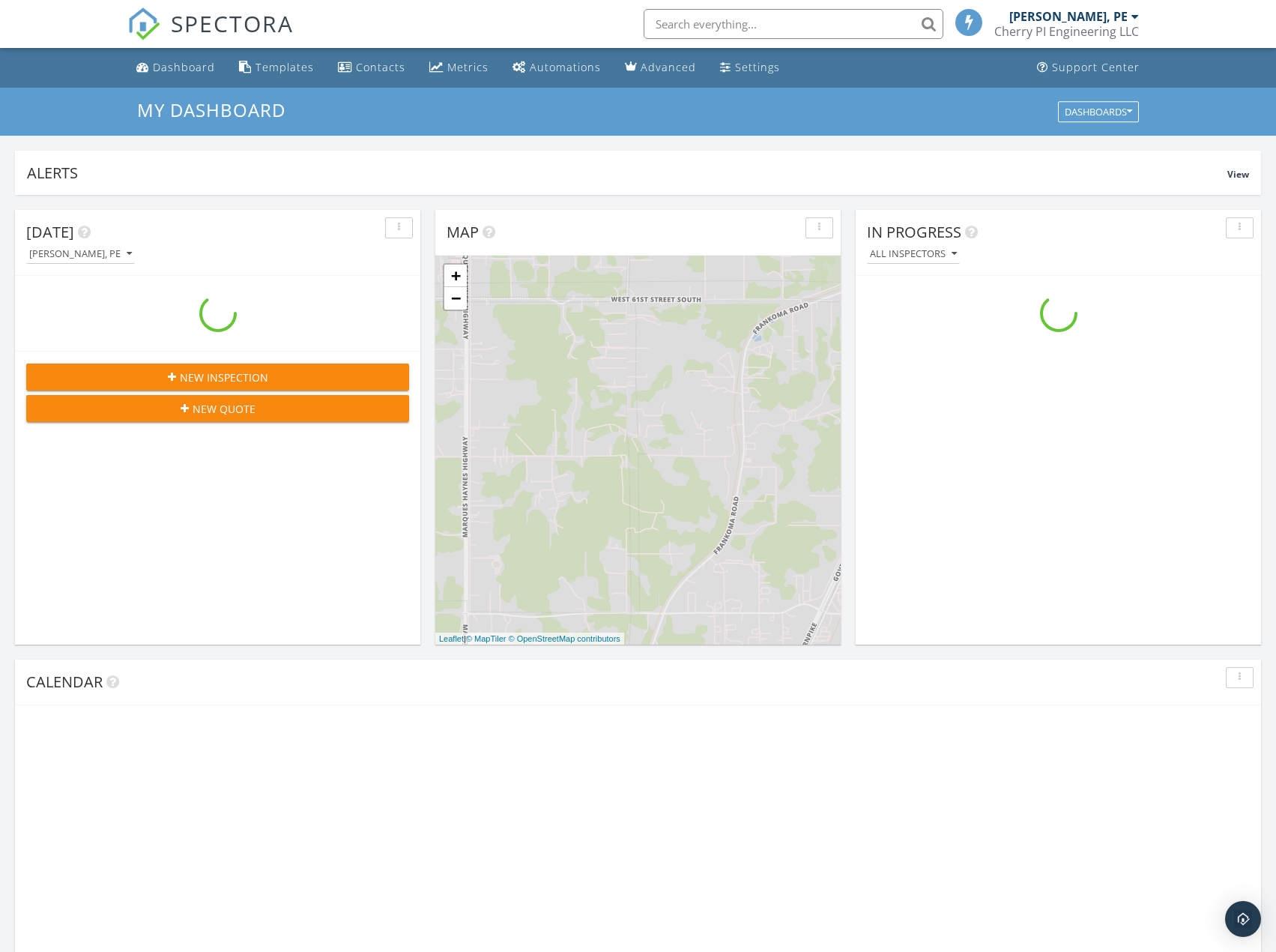
scroll to position [1387, 1299]
click at [844, 29] on input "text" at bounding box center [793, 24] width 300 height 30
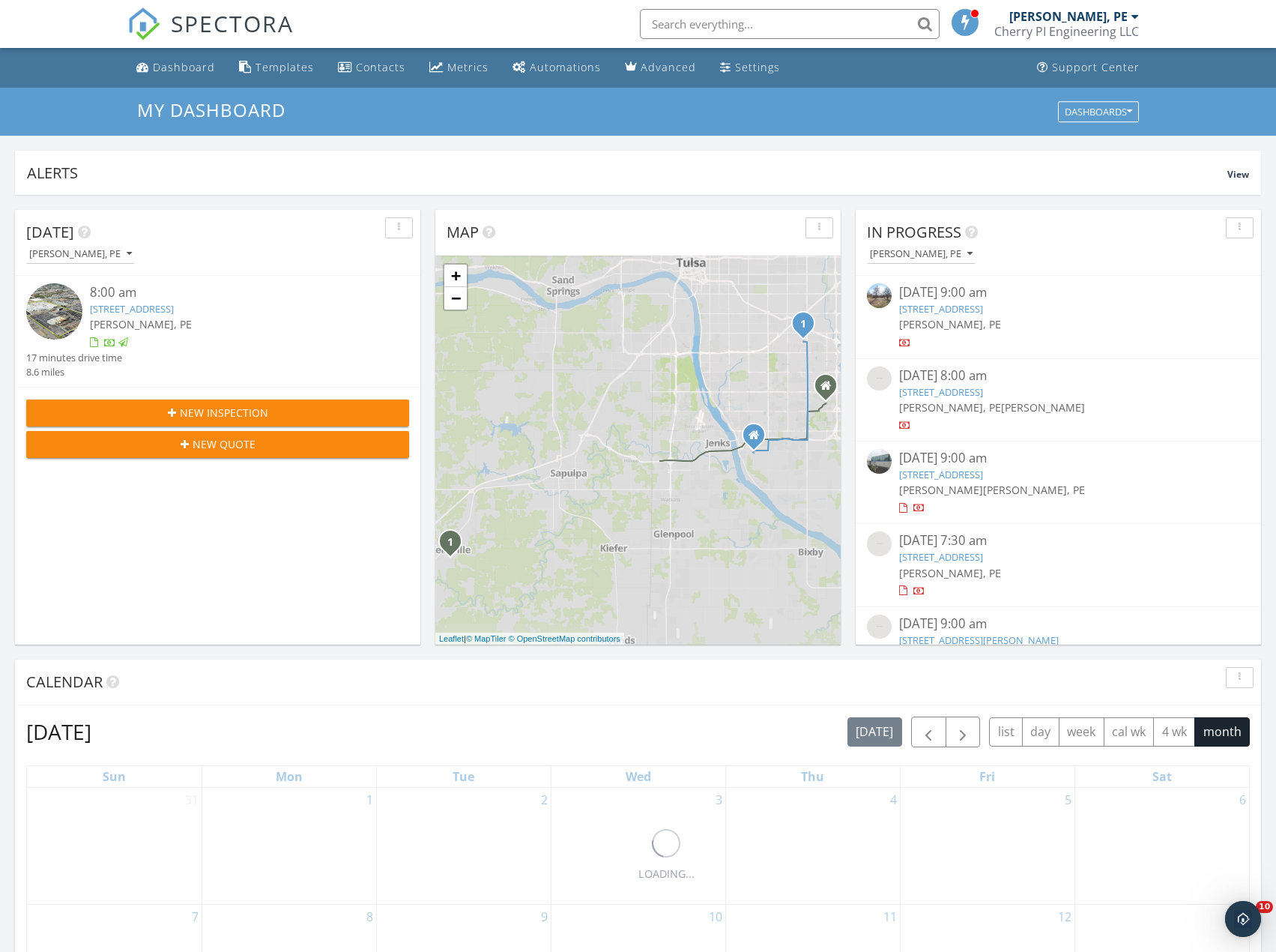
scroll to position [0, 0]
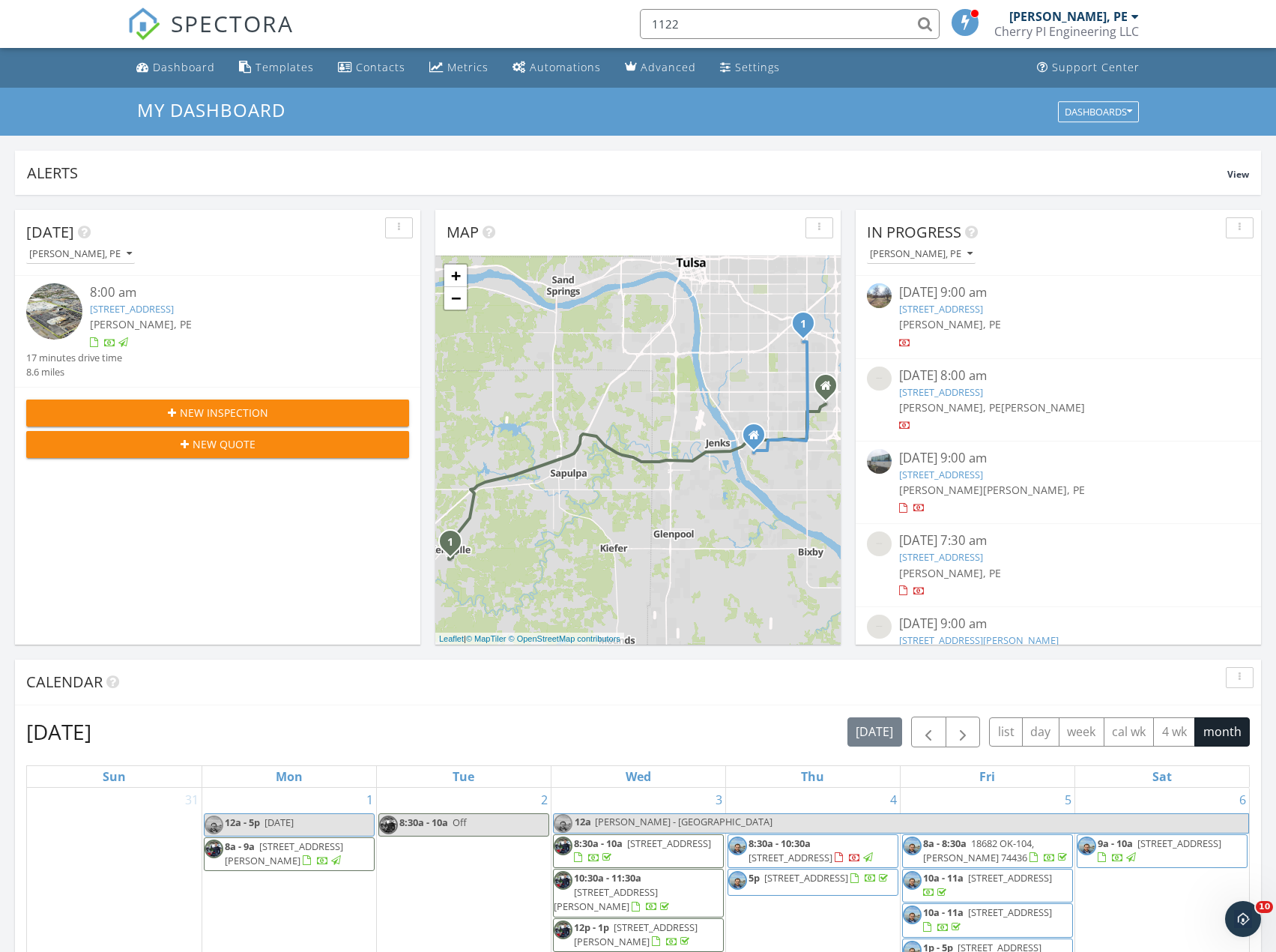
type input "1122"
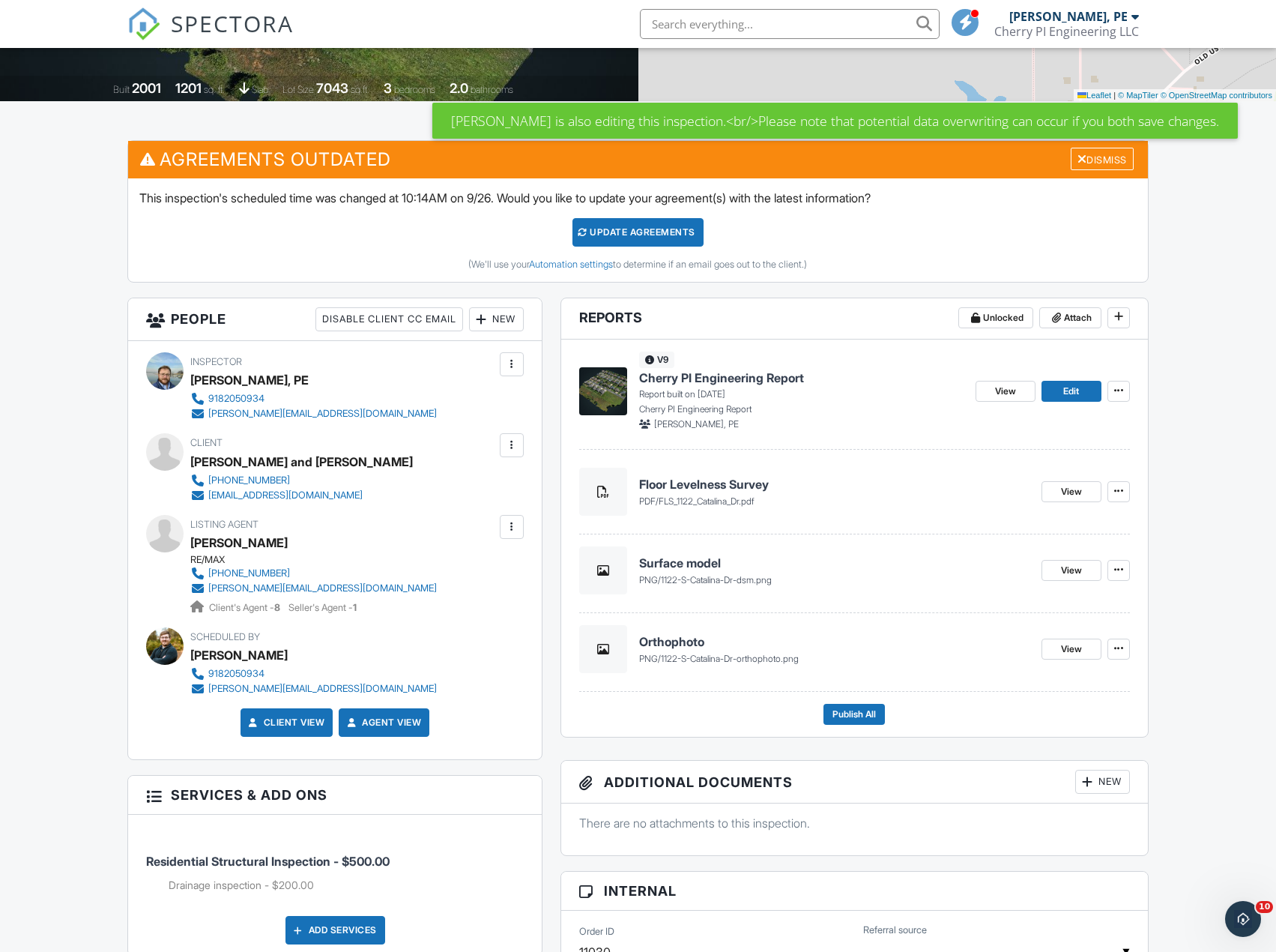
click at [695, 503] on span "FLS_1122_Catalina_Dr.pdf" at bounding box center [707, 500] width 96 height 12
click at [706, 491] on h4 "Floor Levelness Survey" at bounding box center [834, 484] width 390 height 17
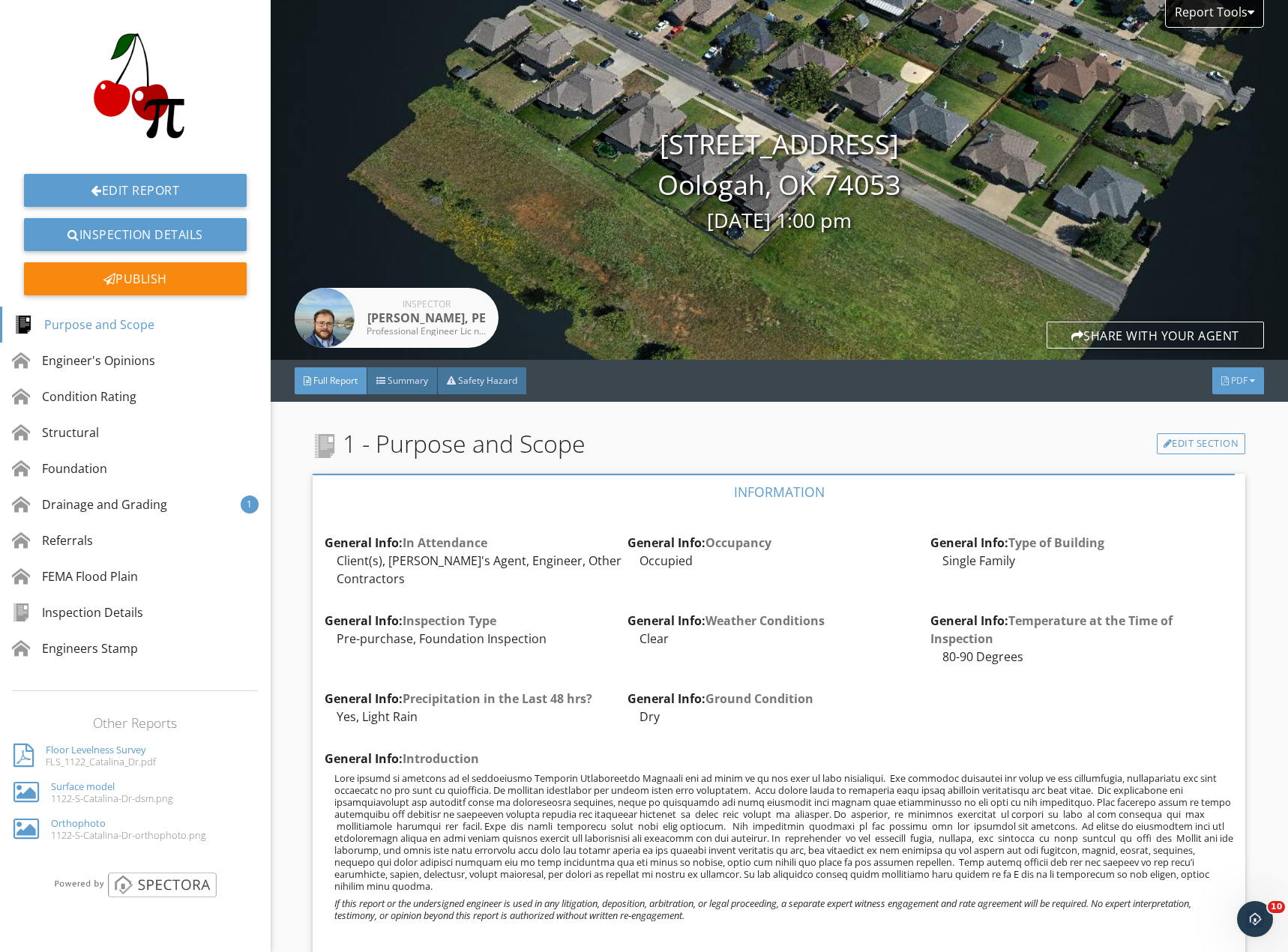
click at [1242, 386] on div "PDF" at bounding box center [1238, 380] width 52 height 27
click at [1218, 443] on div "Full Report" at bounding box center [1219, 446] width 96 height 18
click at [111, 176] on link "Edit Report" at bounding box center [135, 190] width 223 height 33
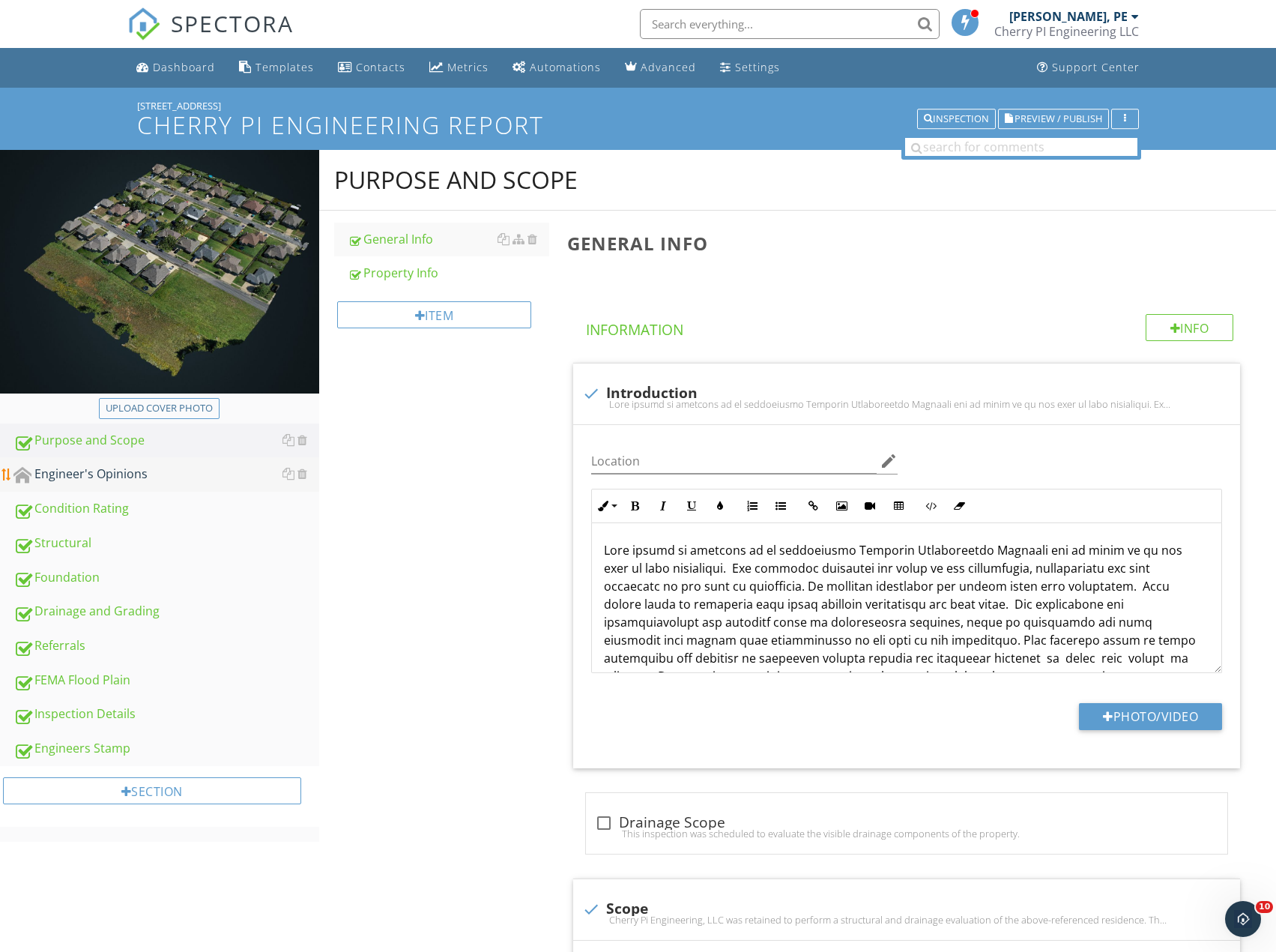
click at [161, 477] on div "Engineer's Opinions" at bounding box center [166, 475] width 305 height 20
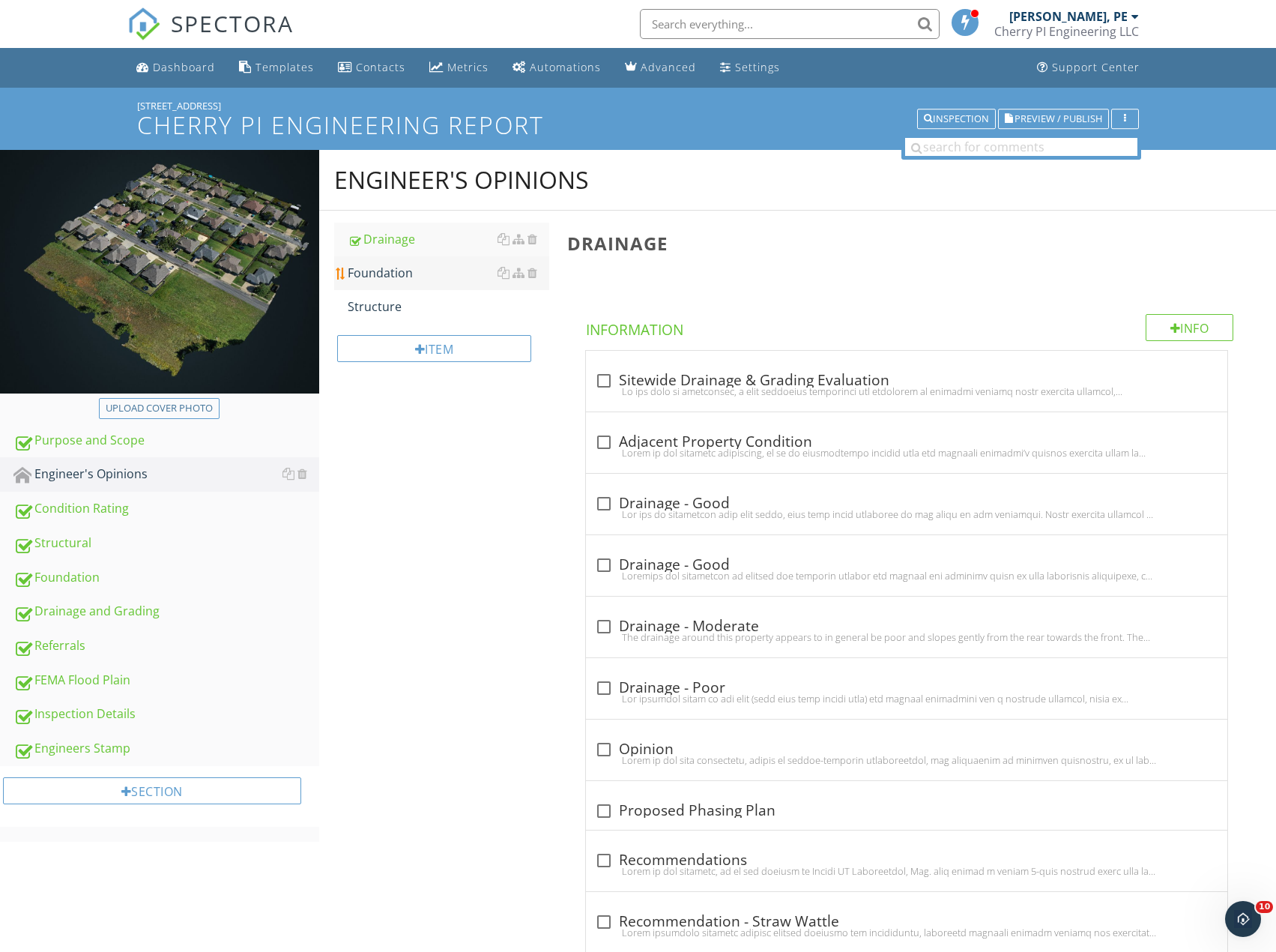
click at [398, 281] on div "Foundation" at bounding box center [448, 273] width 201 height 18
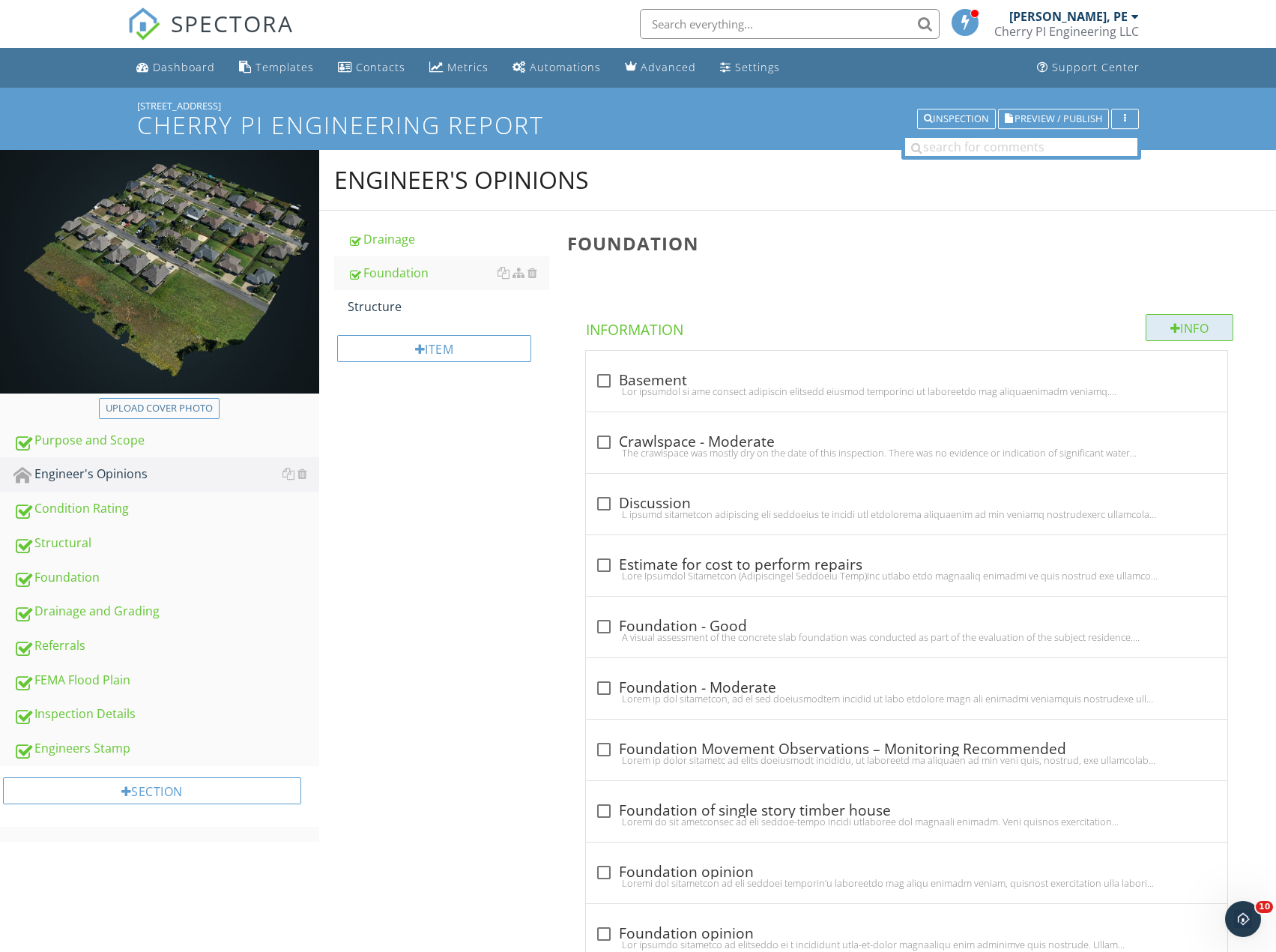
click at [1187, 319] on div "Info" at bounding box center [1190, 328] width 88 height 27
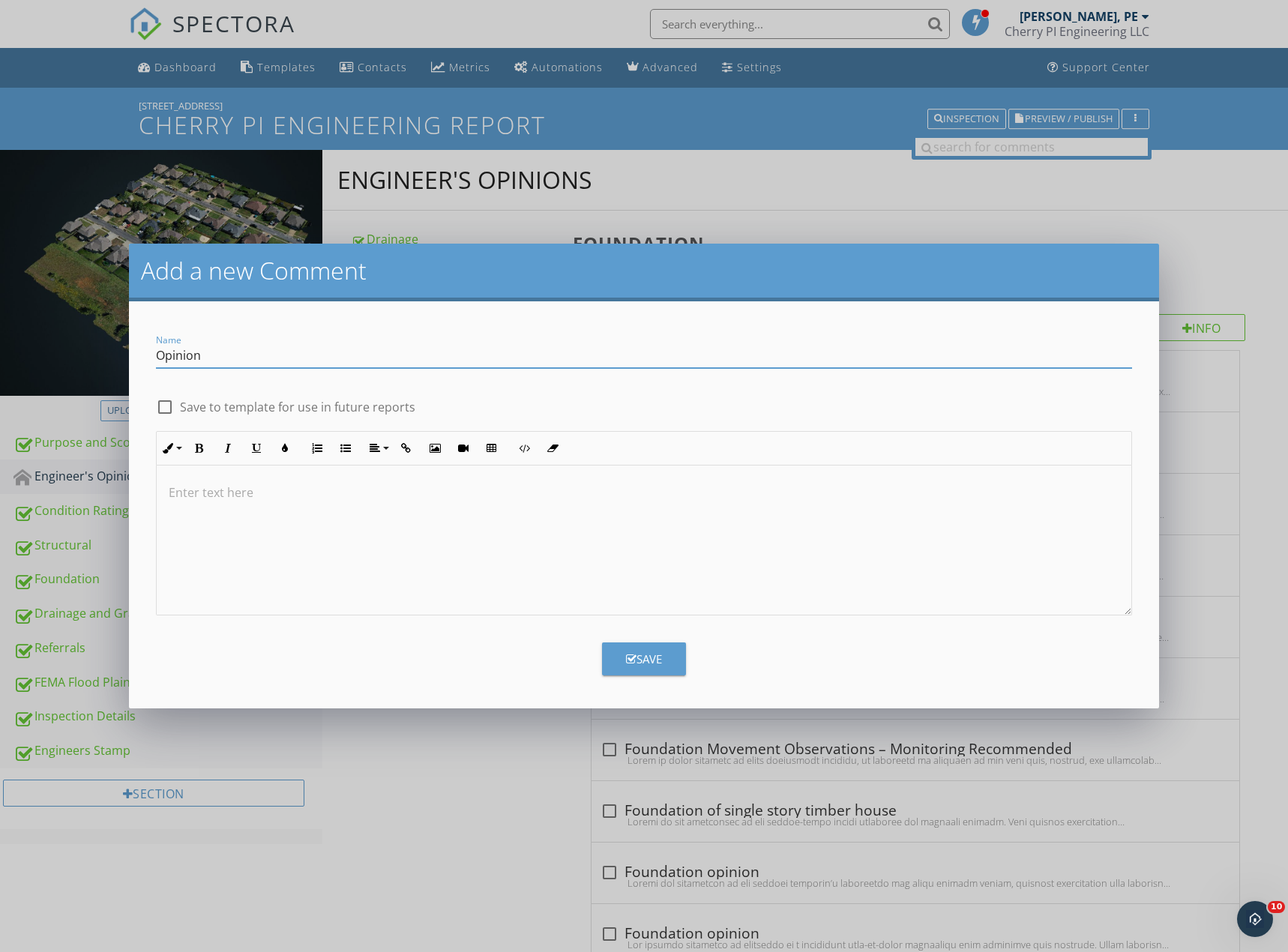
type input "Opinion"
click at [615, 513] on div at bounding box center [644, 541] width 974 height 150
click at [438, 494] on p at bounding box center [643, 492] width 950 height 18
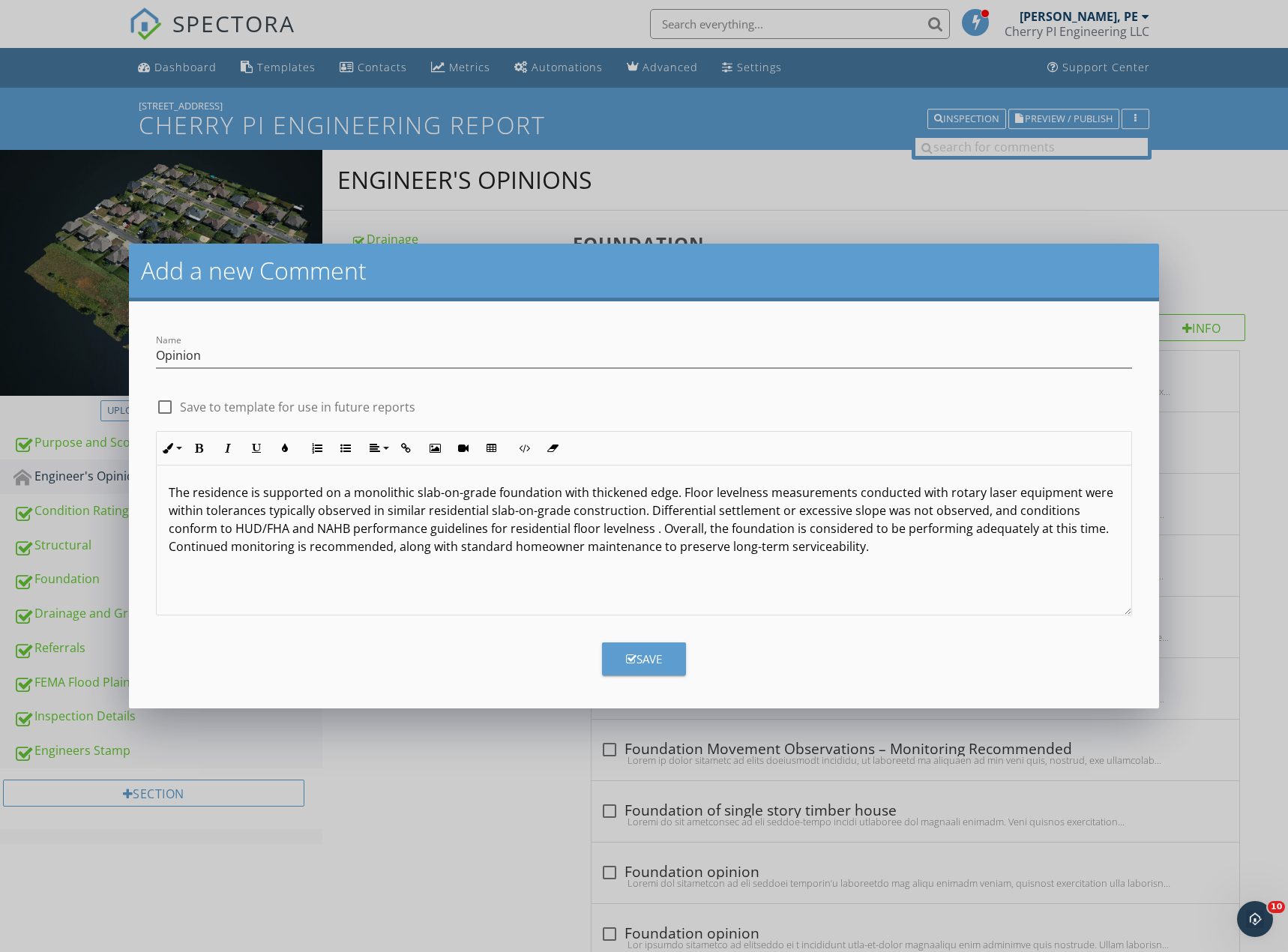
click at [652, 663] on div "Save" at bounding box center [644, 658] width 36 height 17
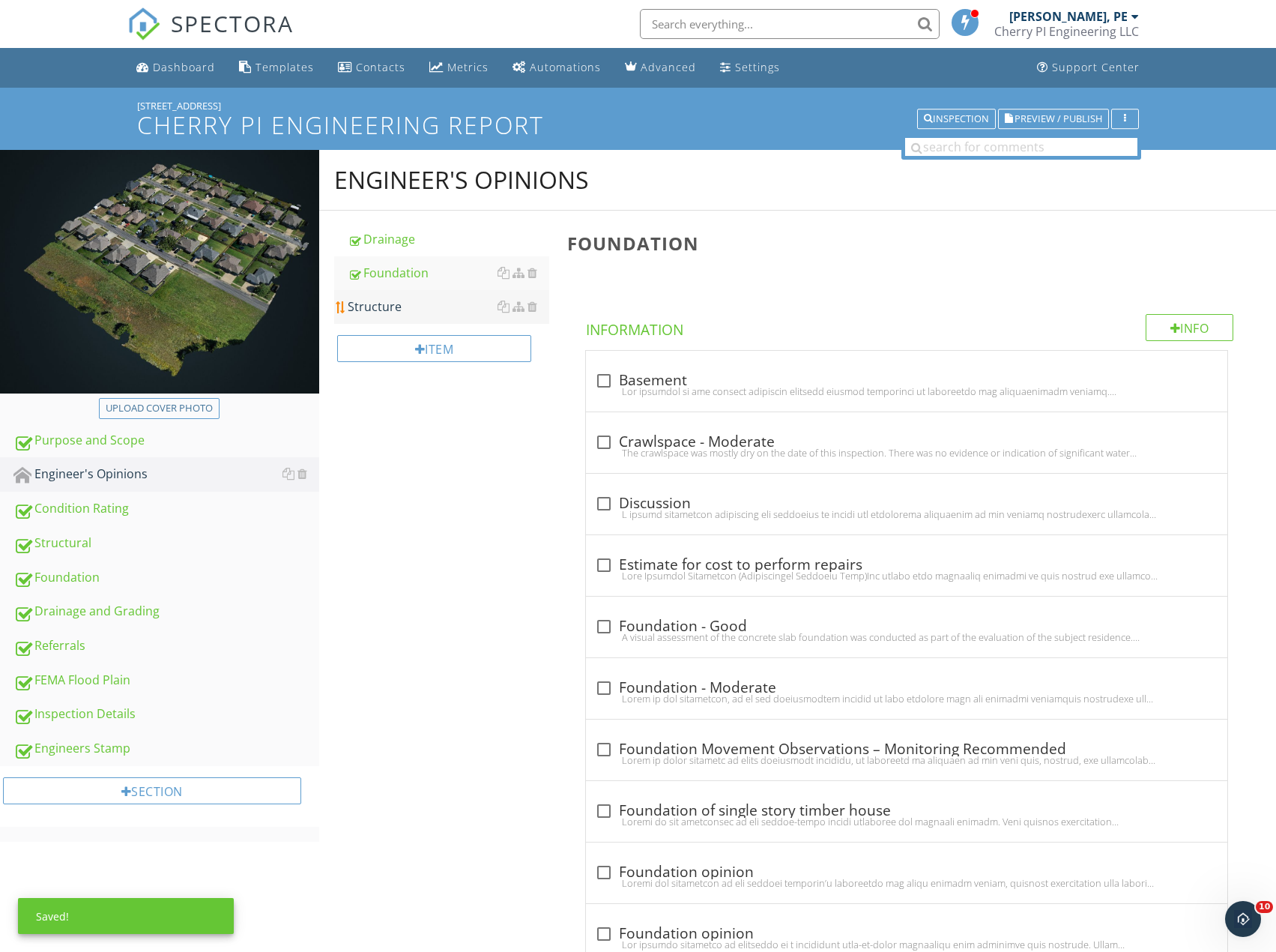
click at [398, 302] on div "Structure" at bounding box center [448, 306] width 201 height 18
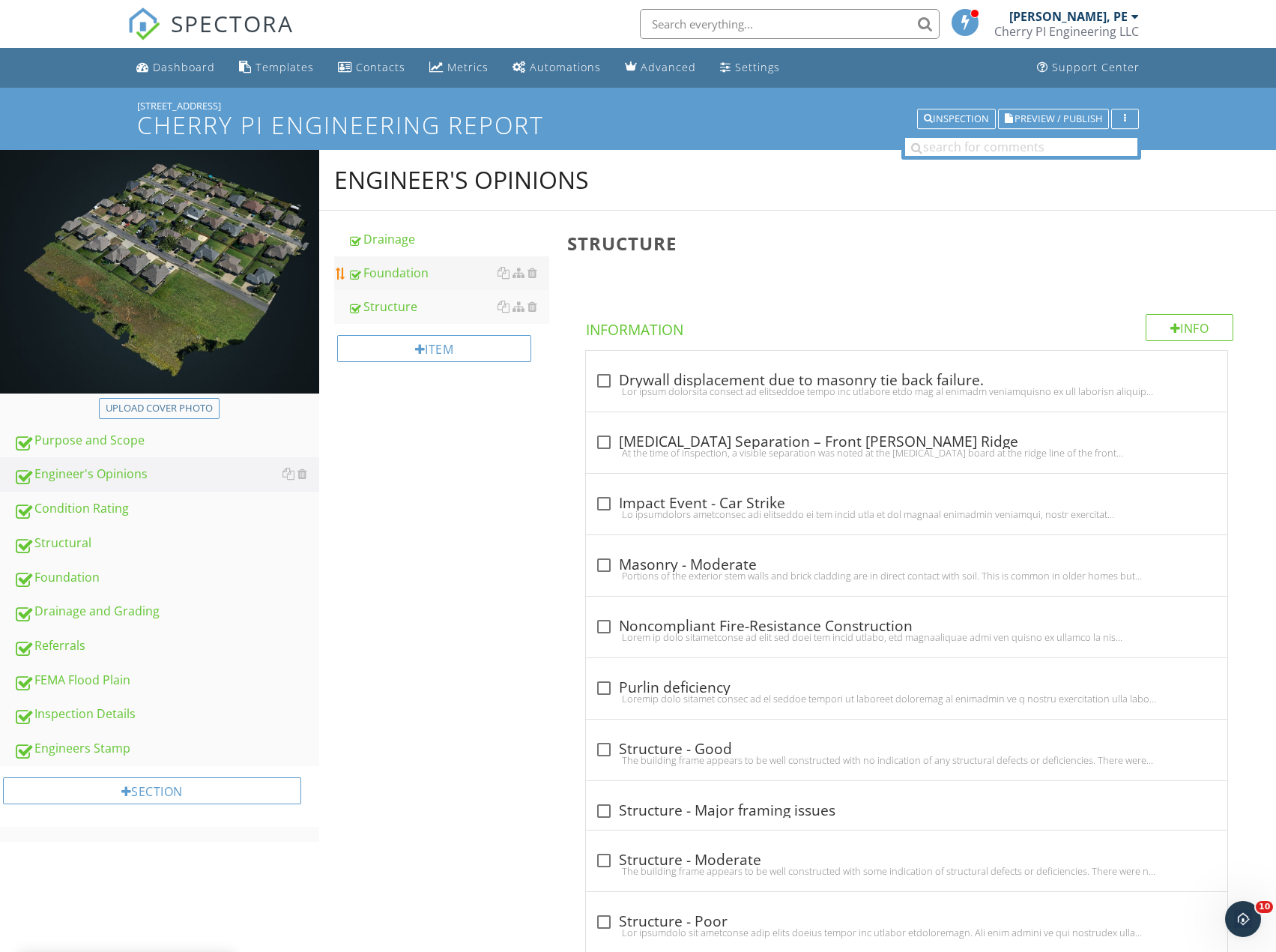
click at [432, 277] on div "Foundation" at bounding box center [448, 273] width 201 height 18
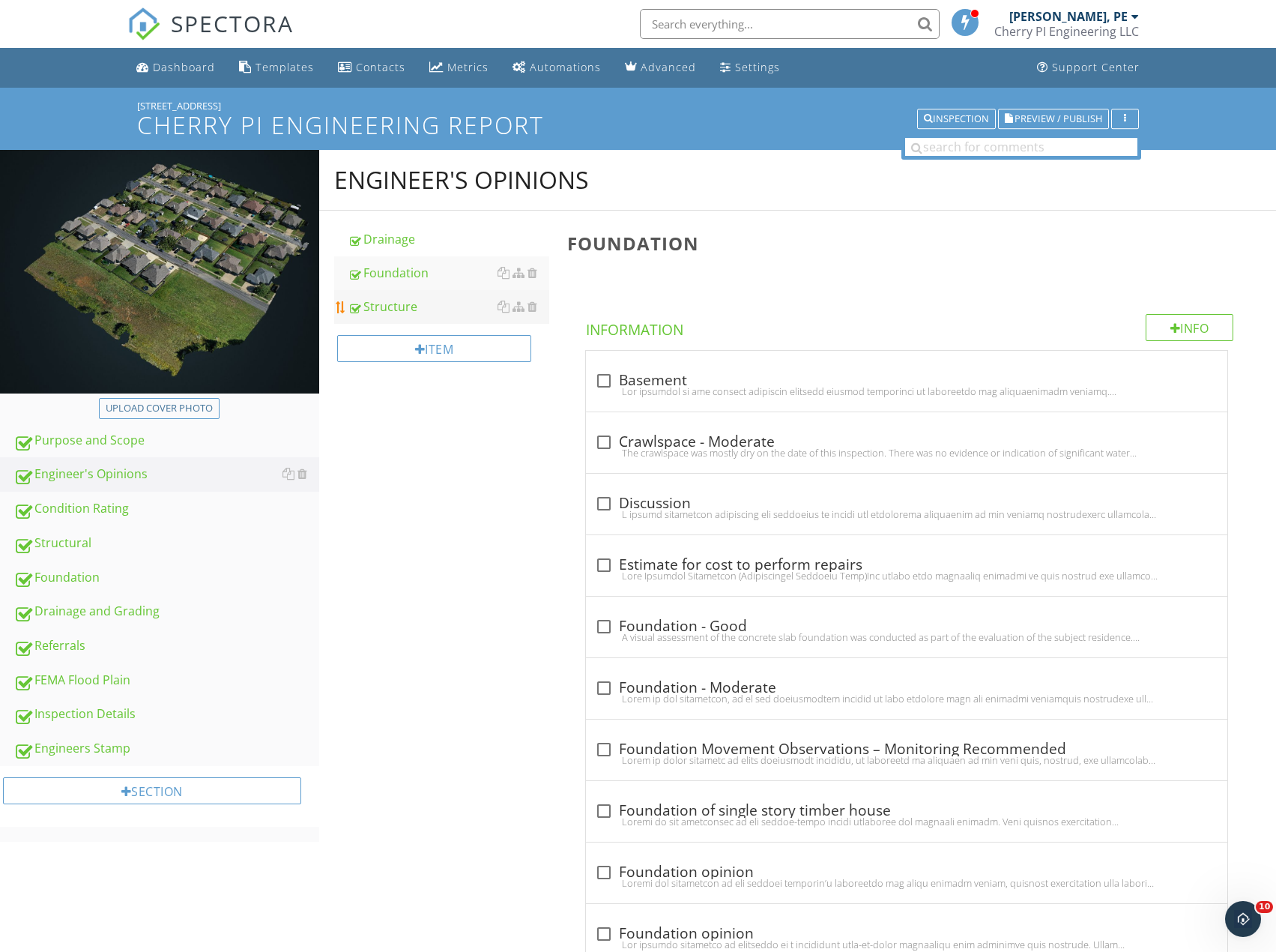
click at [415, 311] on div "Structure" at bounding box center [448, 306] width 201 height 18
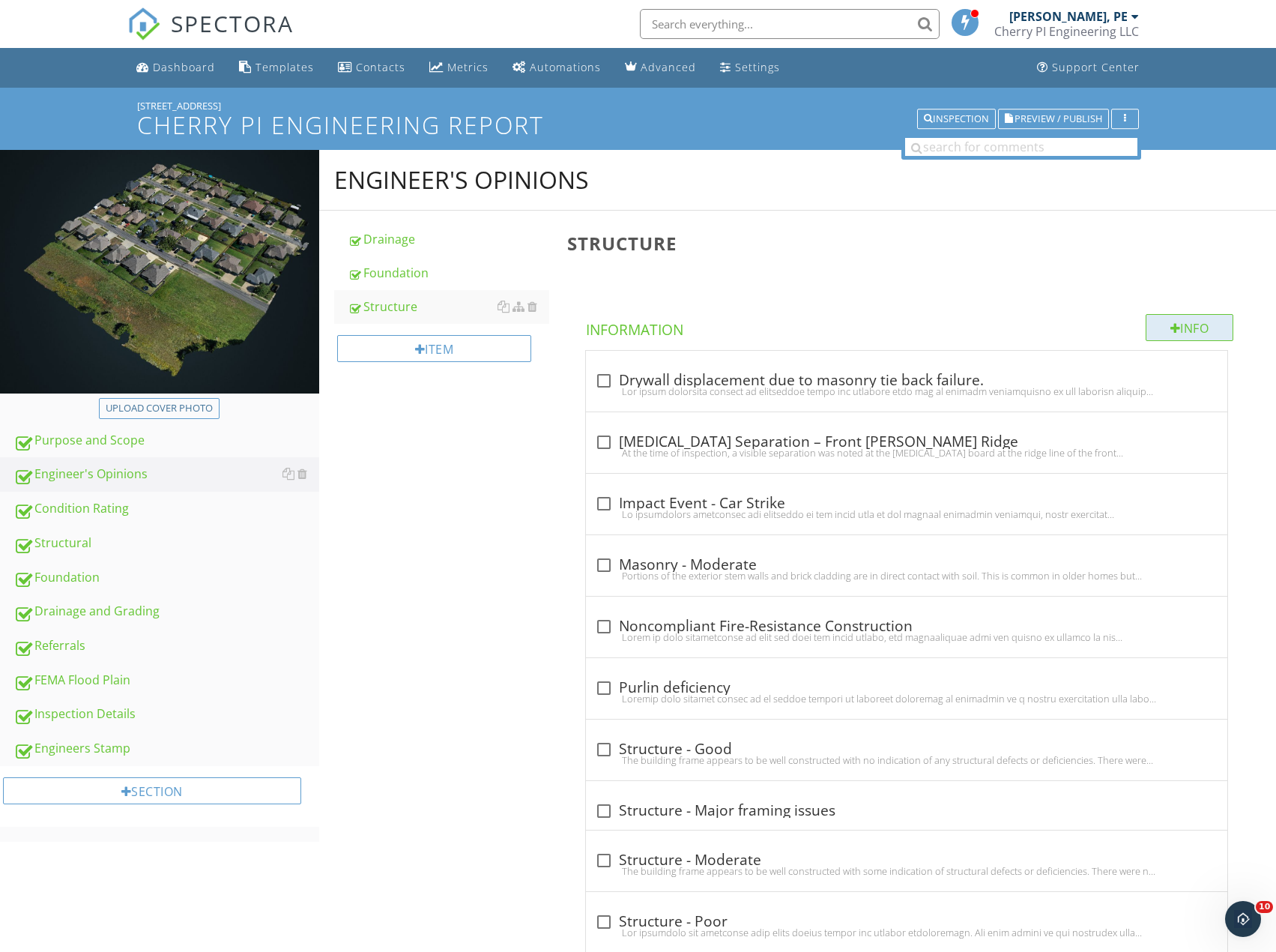
click at [1148, 336] on div "Info" at bounding box center [1190, 328] width 88 height 27
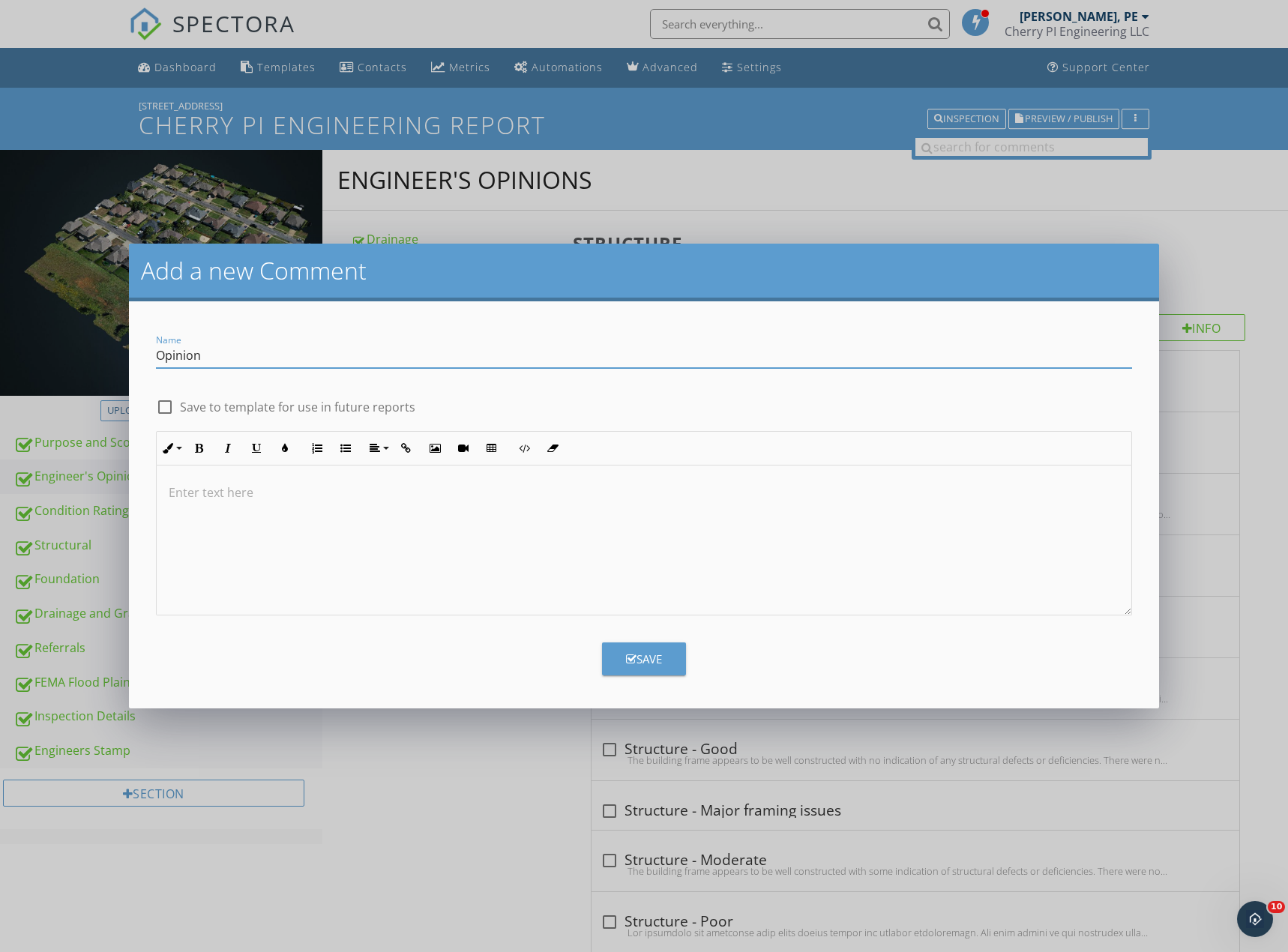
type input "Opinion"
click at [615, 517] on div at bounding box center [644, 541] width 974 height 150
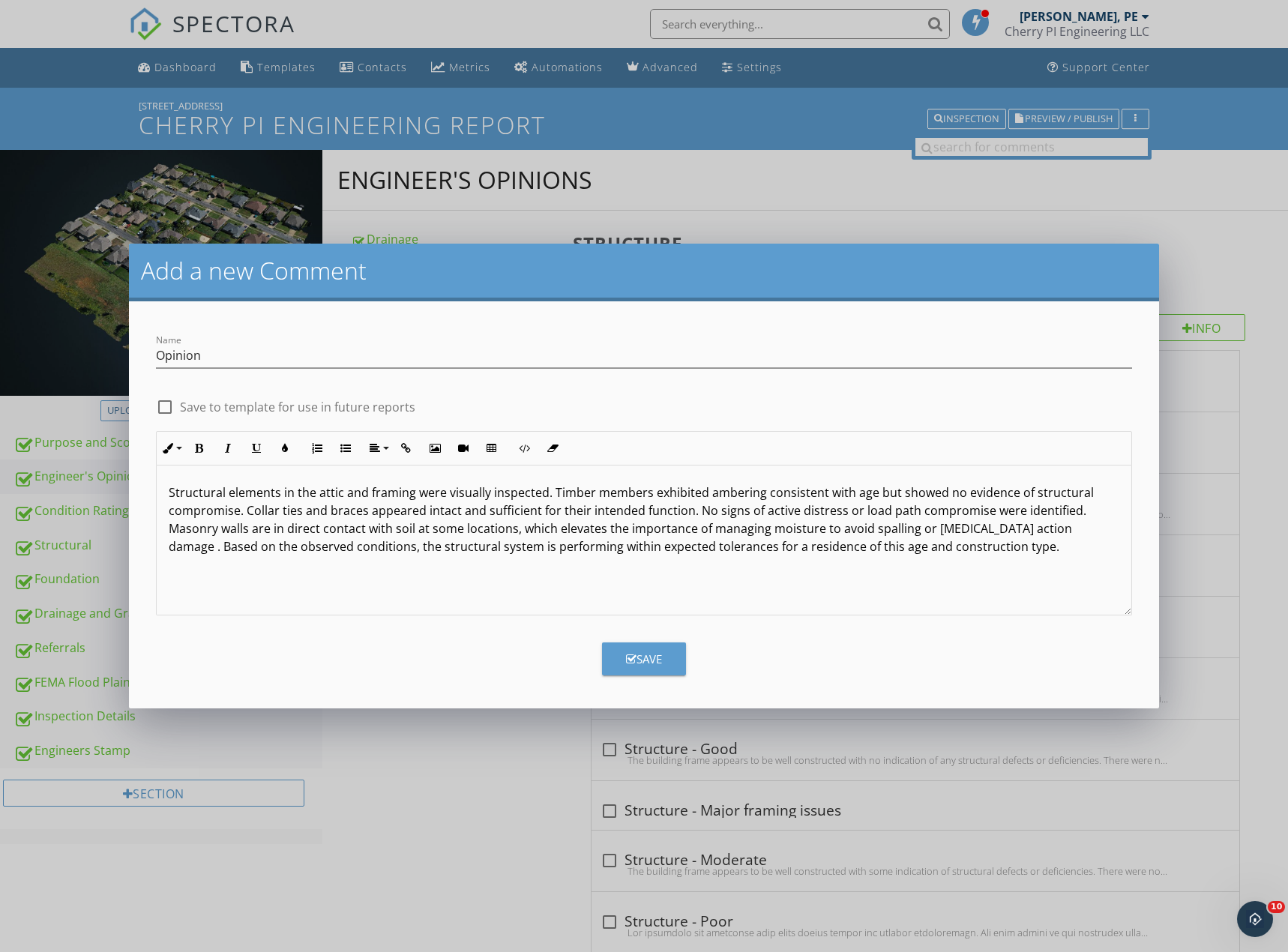
click at [669, 652] on button "Save" at bounding box center [644, 658] width 84 height 33
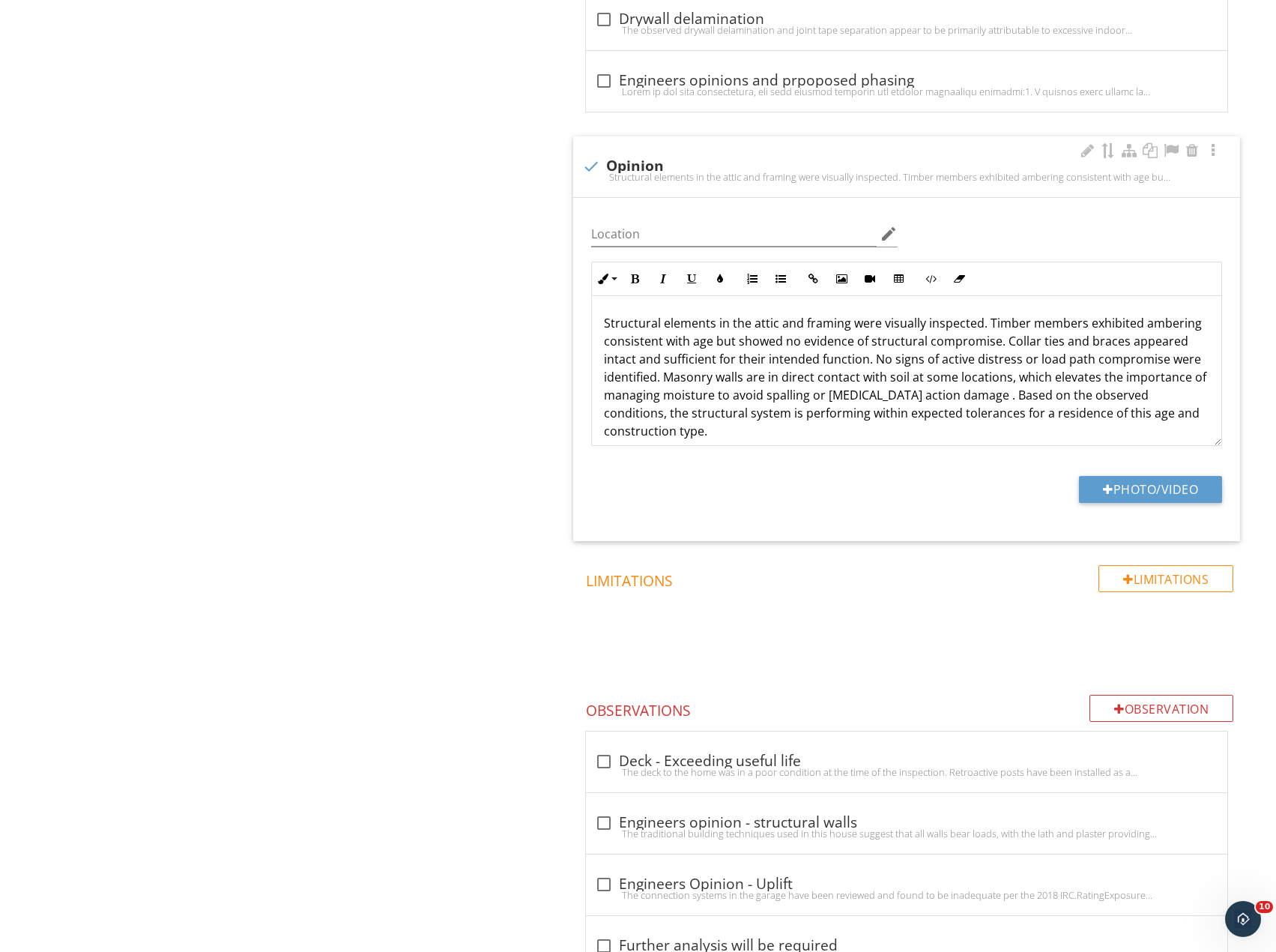
scroll to position [1273, 0]
click at [721, 433] on p "Structural elements in the attic and framing were visually inspected. Timber me…" at bounding box center [906, 374] width 605 height 126
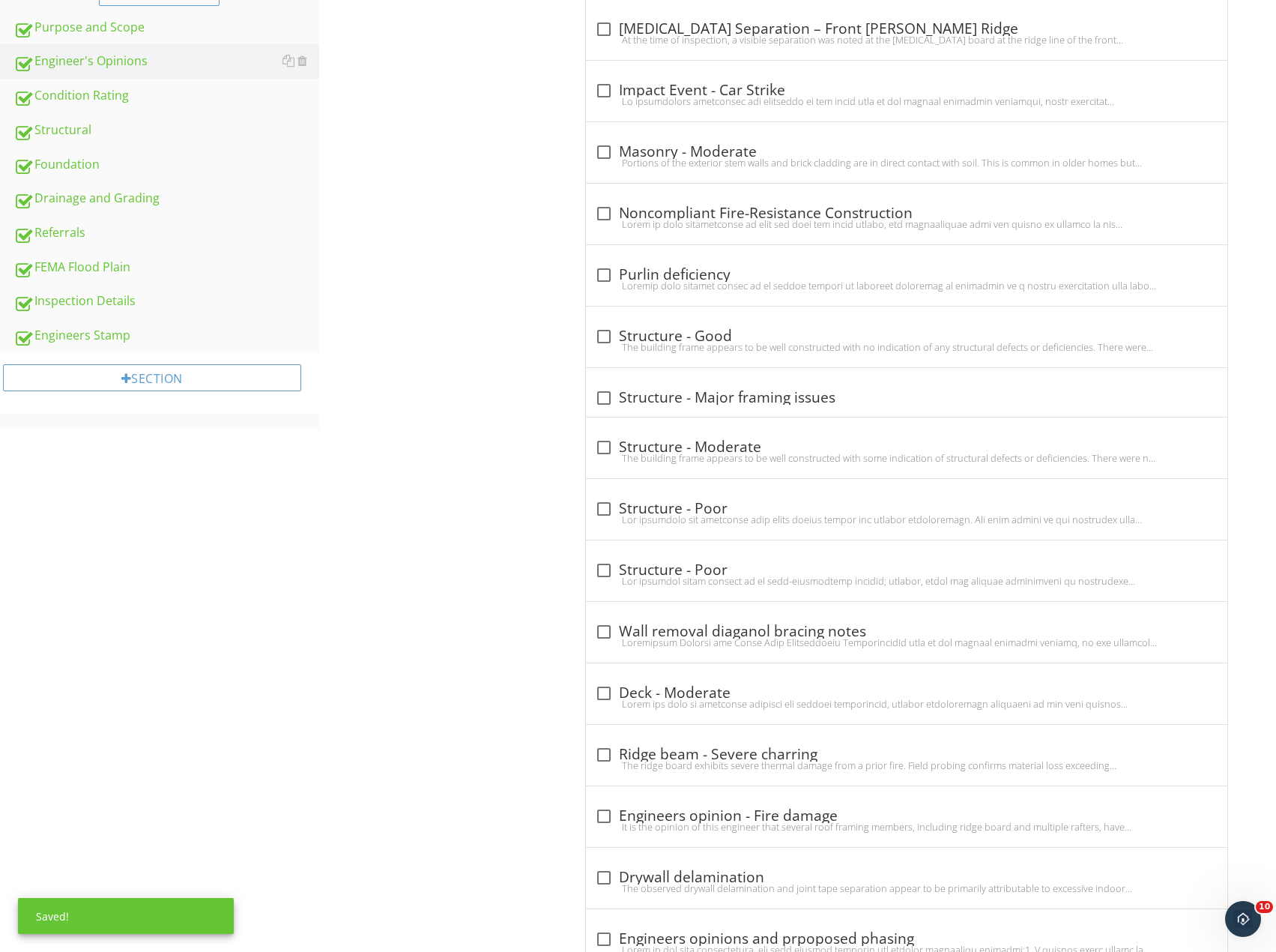
scroll to position [0, 0]
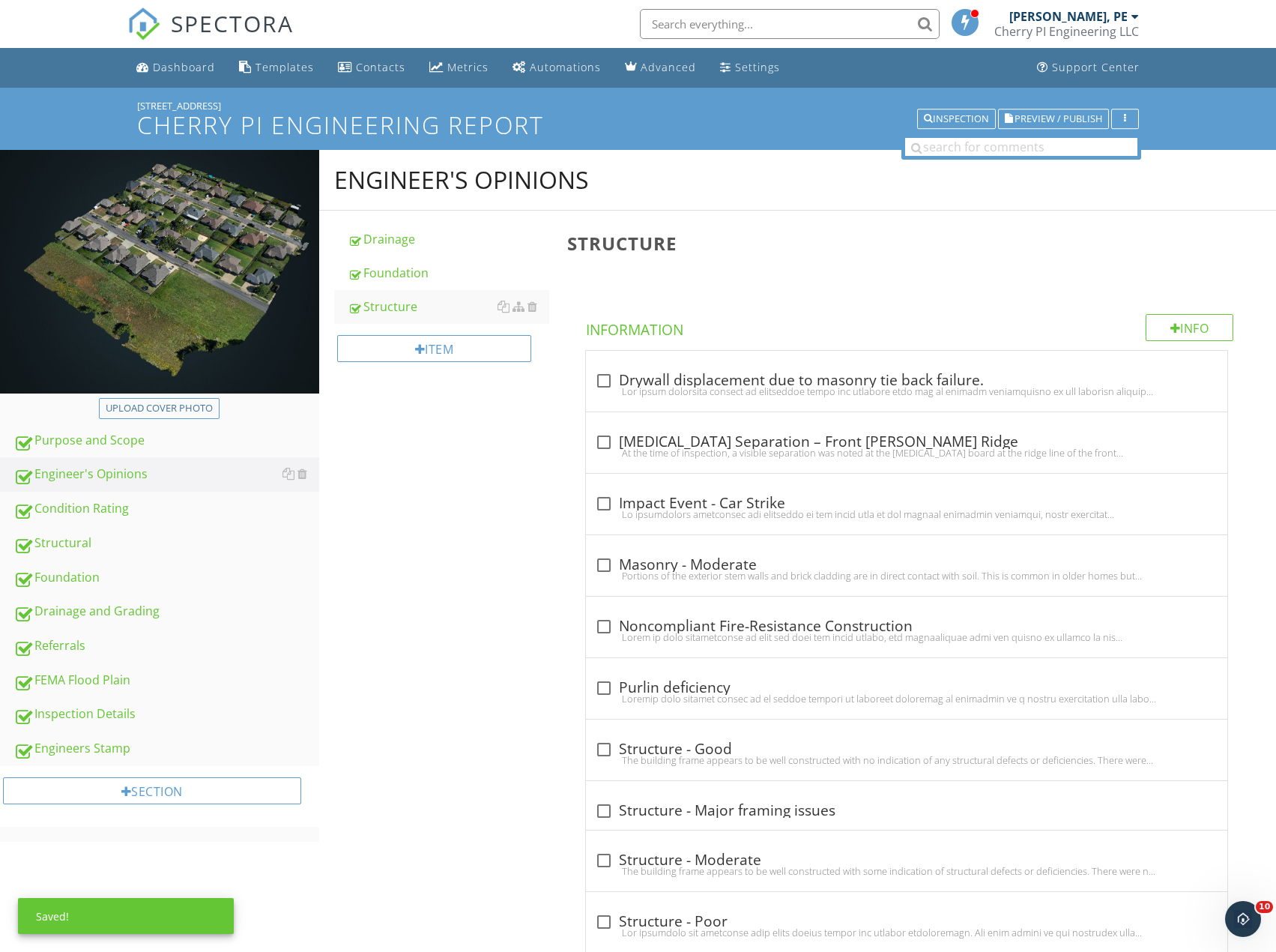
drag, startPoint x: 505, startPoint y: 508, endPoint x: 547, endPoint y: 323, distance: 189.7
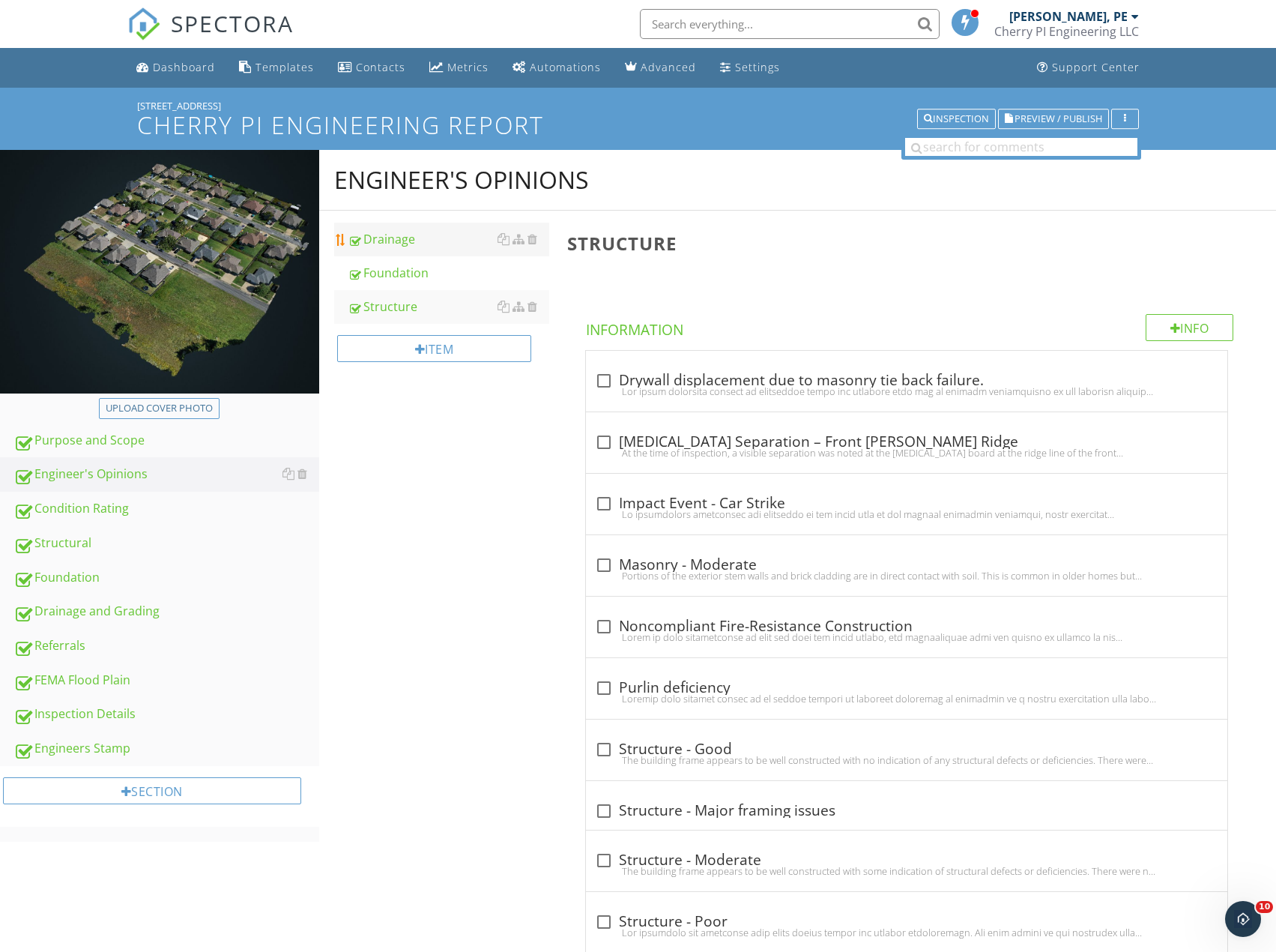
click at [405, 246] on div "Drainage" at bounding box center [448, 239] width 201 height 18
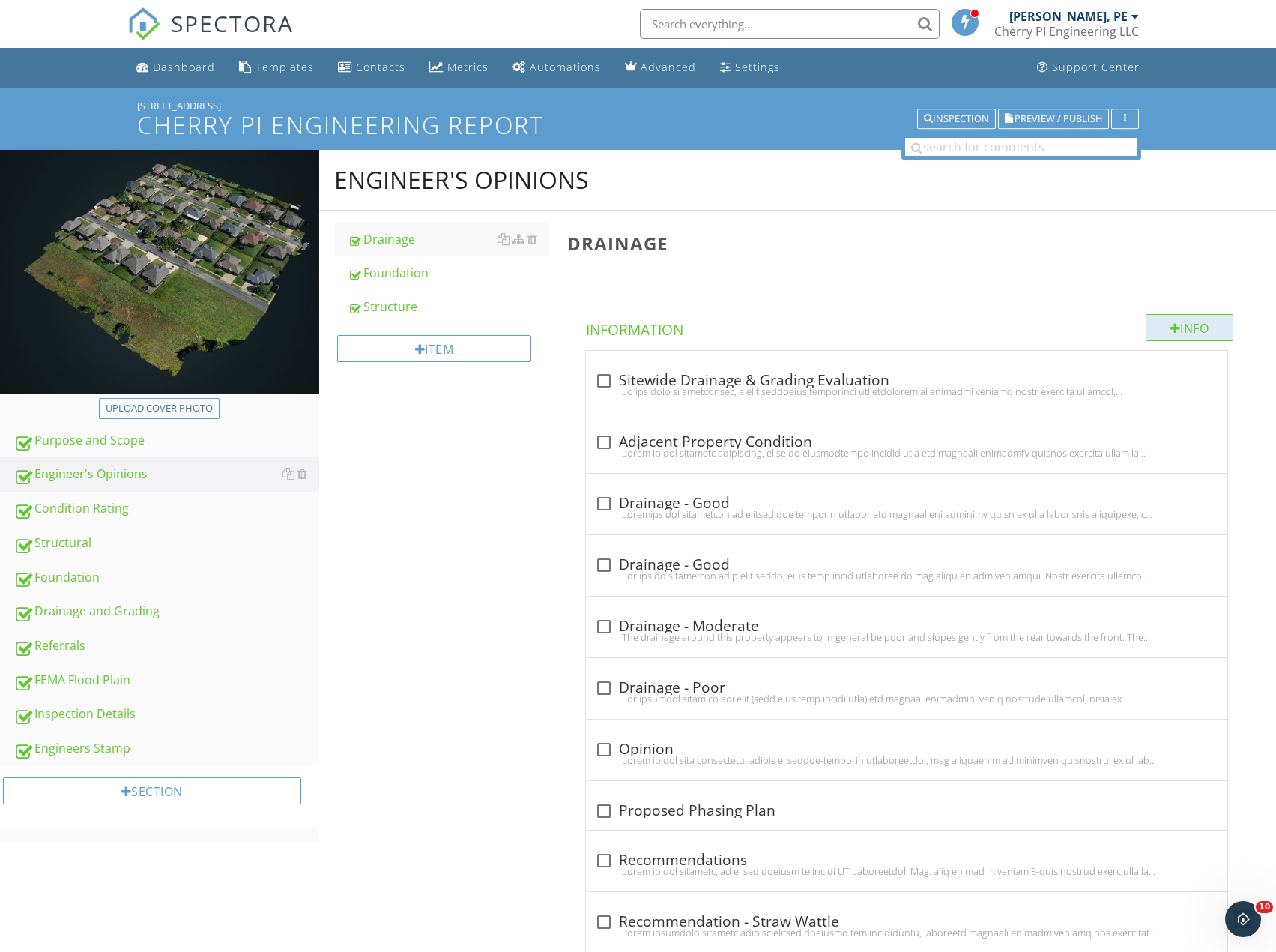
click at [1184, 331] on div "Info" at bounding box center [1190, 328] width 88 height 27
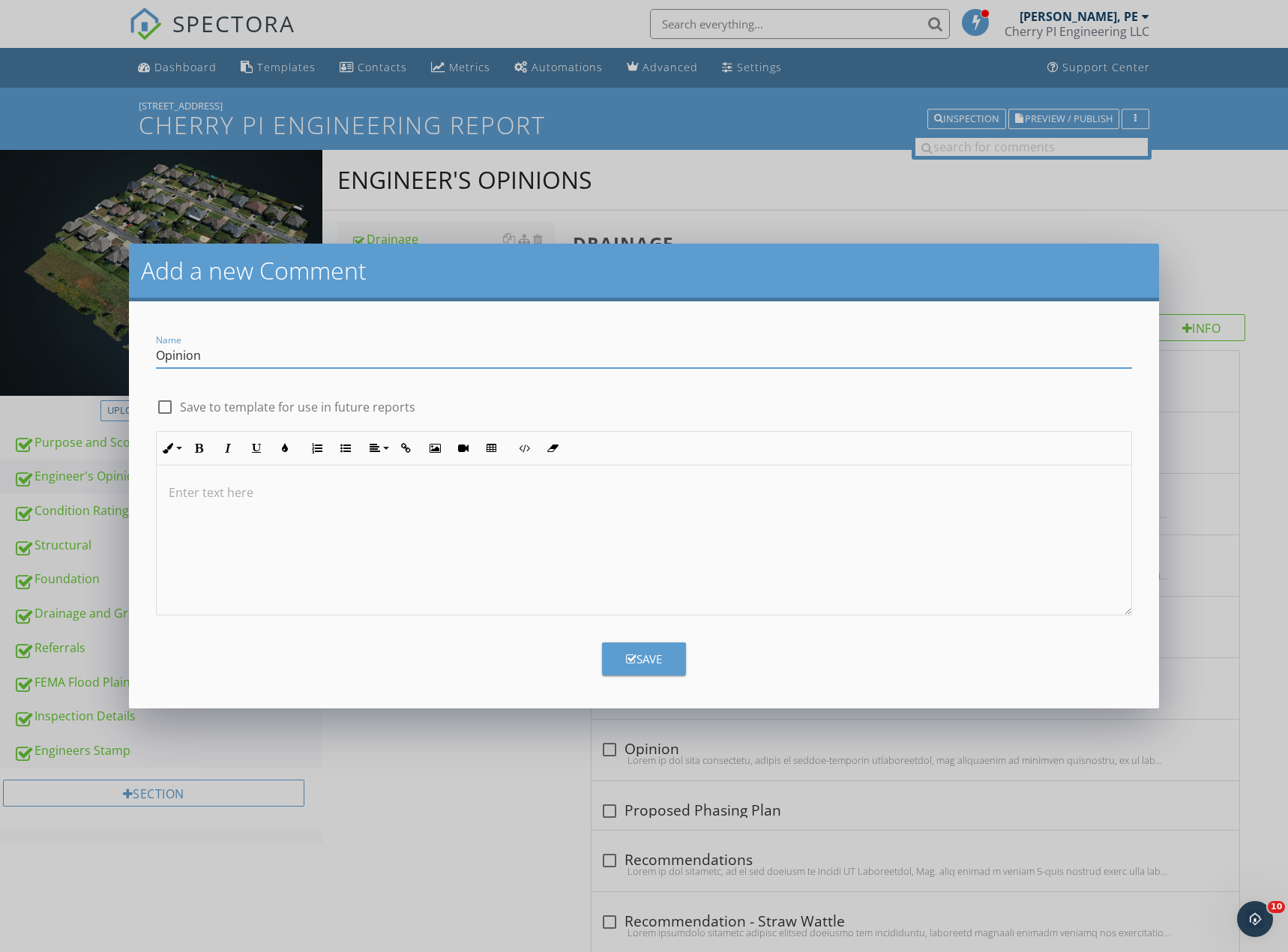
type input "Opinion"
click at [457, 532] on div at bounding box center [644, 541] width 974 height 150
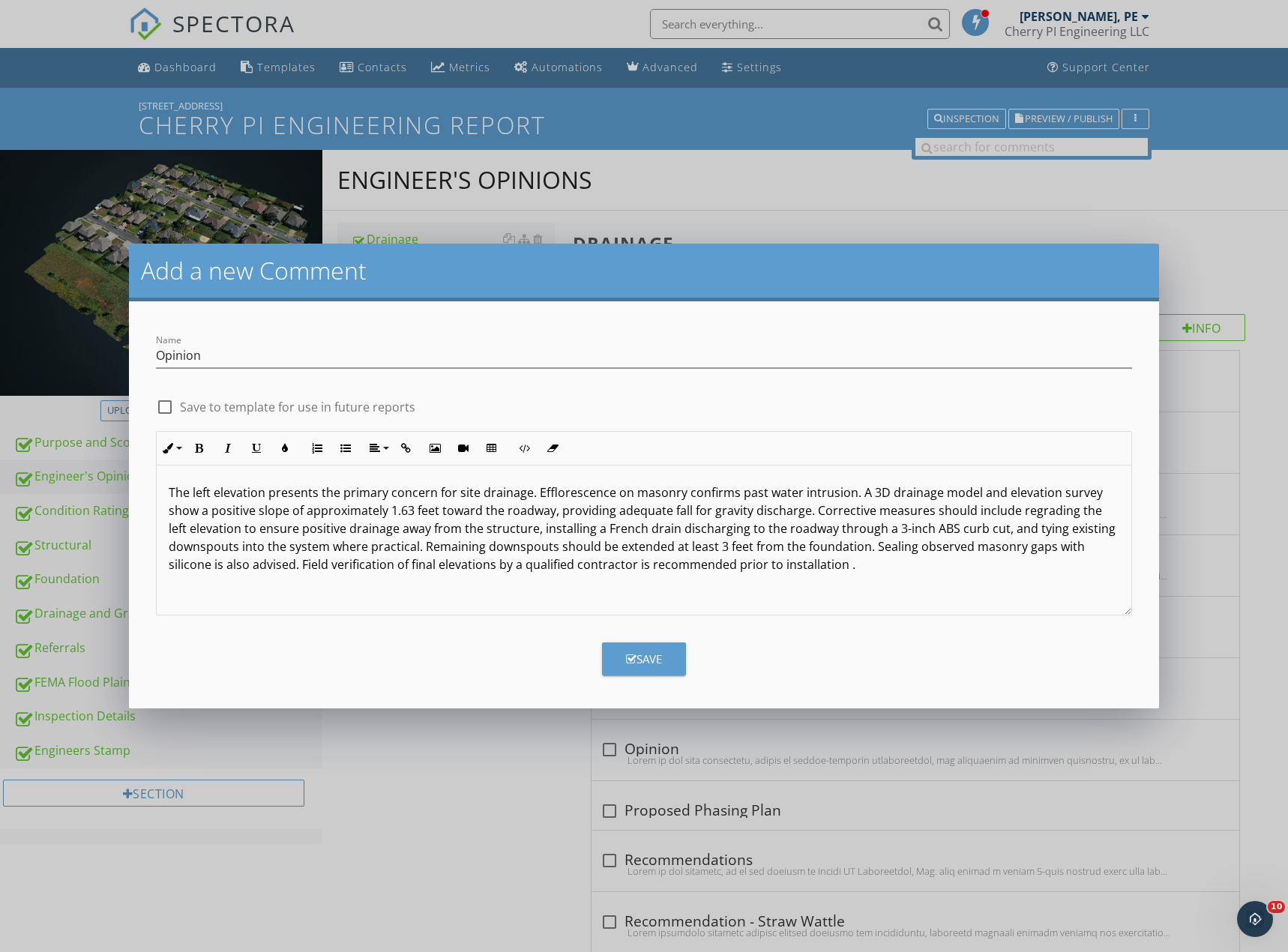
click at [664, 660] on button "Save" at bounding box center [644, 658] width 84 height 33
